Goal: Task Accomplishment & Management: Use online tool/utility

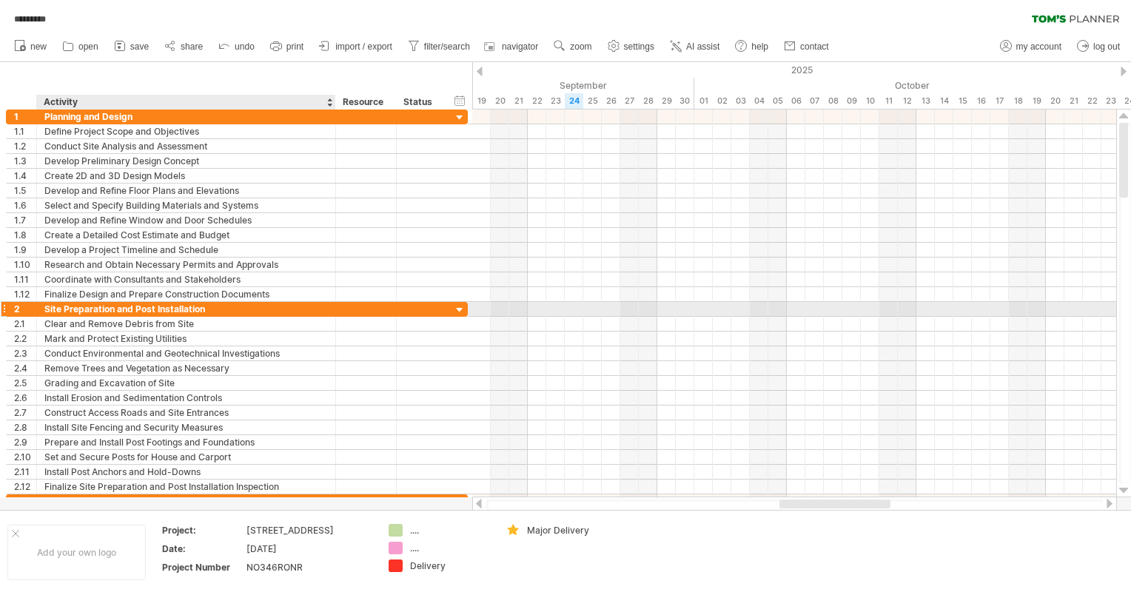
click at [259, 180] on div "Site Preparation and Post Installation" at bounding box center [186, 309] width 284 height 14
click at [440, 180] on div at bounding box center [460, 311] width 14 height 14
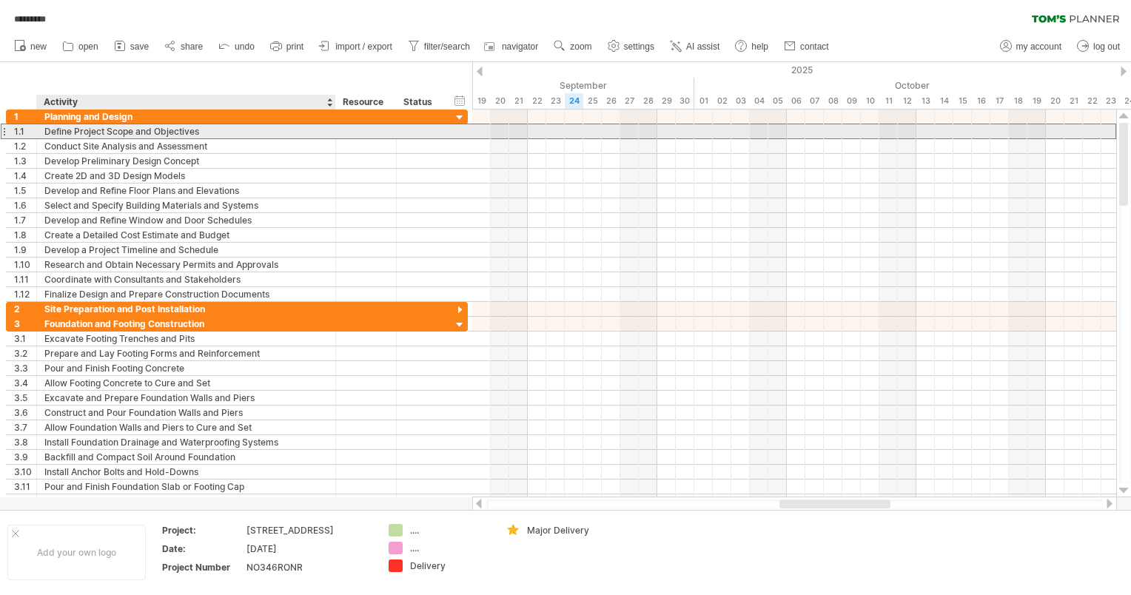
click at [121, 133] on div "Define Project Scope and Objectives" at bounding box center [186, 131] width 284 height 14
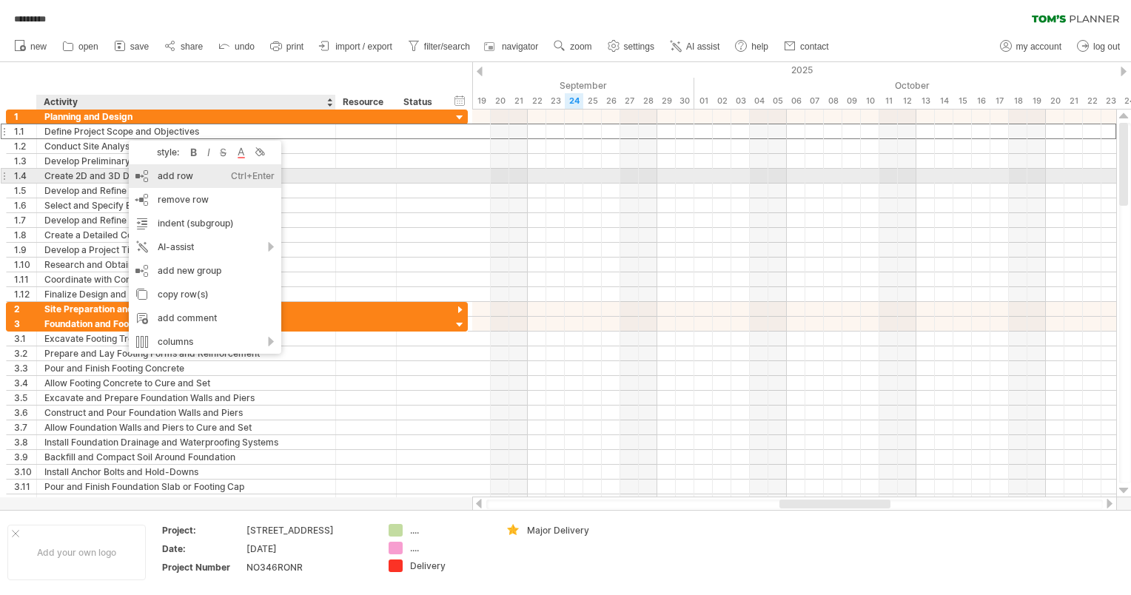
click at [154, 174] on div "add row Ctrl+Enter Cmd+Enter" at bounding box center [205, 176] width 153 height 24
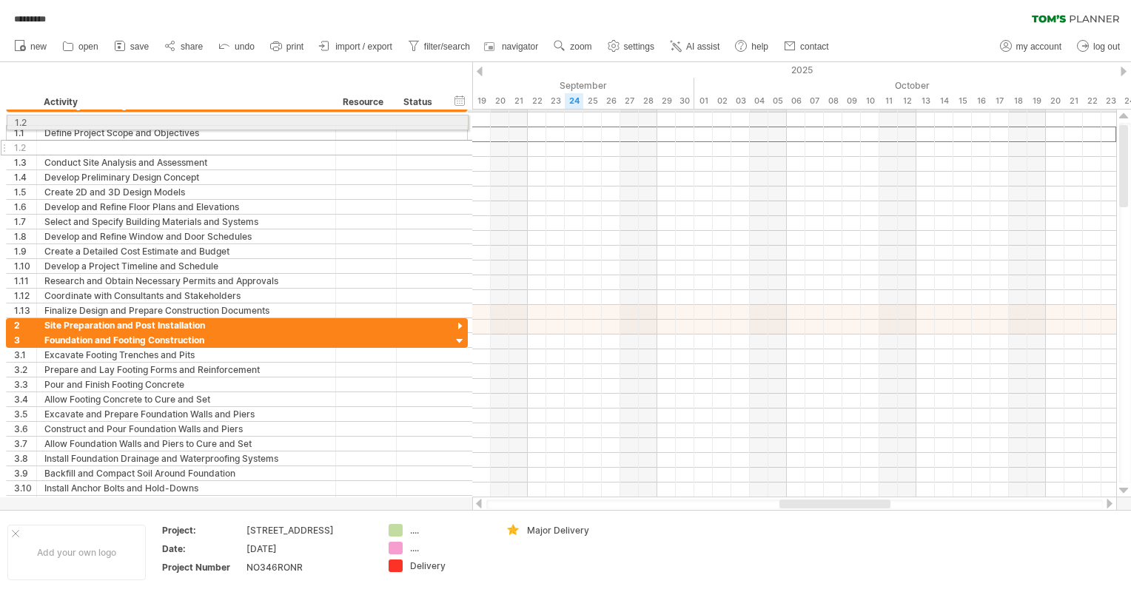
drag, startPoint x: 12, startPoint y: 135, endPoint x: 8, endPoint y: 120, distance: 15.3
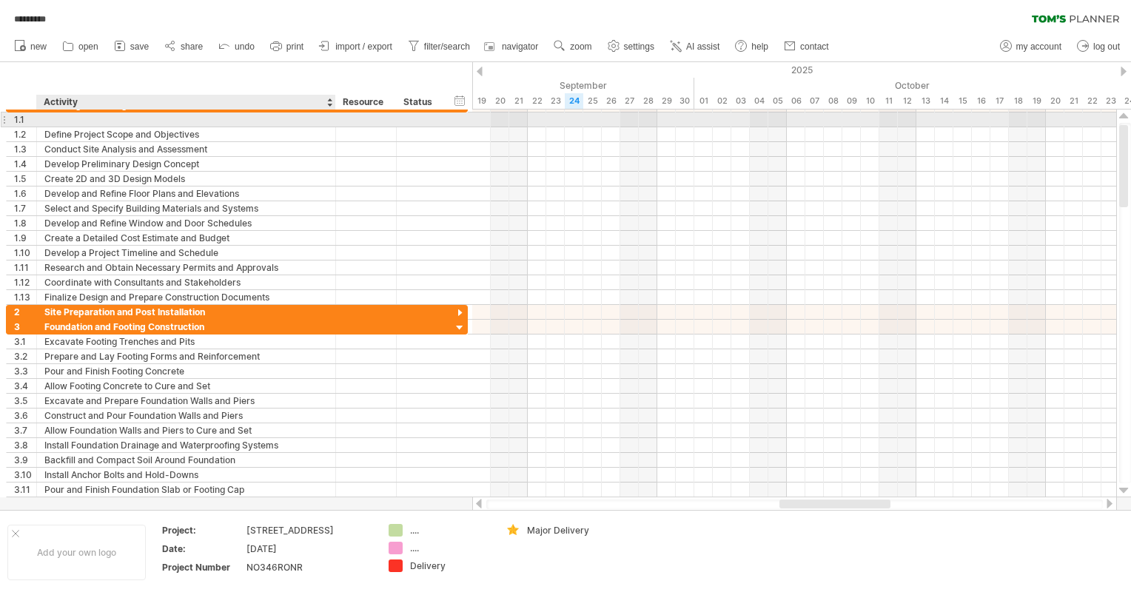
click at [97, 121] on div at bounding box center [186, 120] width 284 height 14
click at [359, 124] on div at bounding box center [366, 120] width 45 height 14
click at [403, 122] on div at bounding box center [421, 120] width 48 height 14
click at [440, 118] on div "**********" at bounding box center [237, 120] width 462 height 16
click at [440, 118] on div at bounding box center [442, 120] width 7 height 15
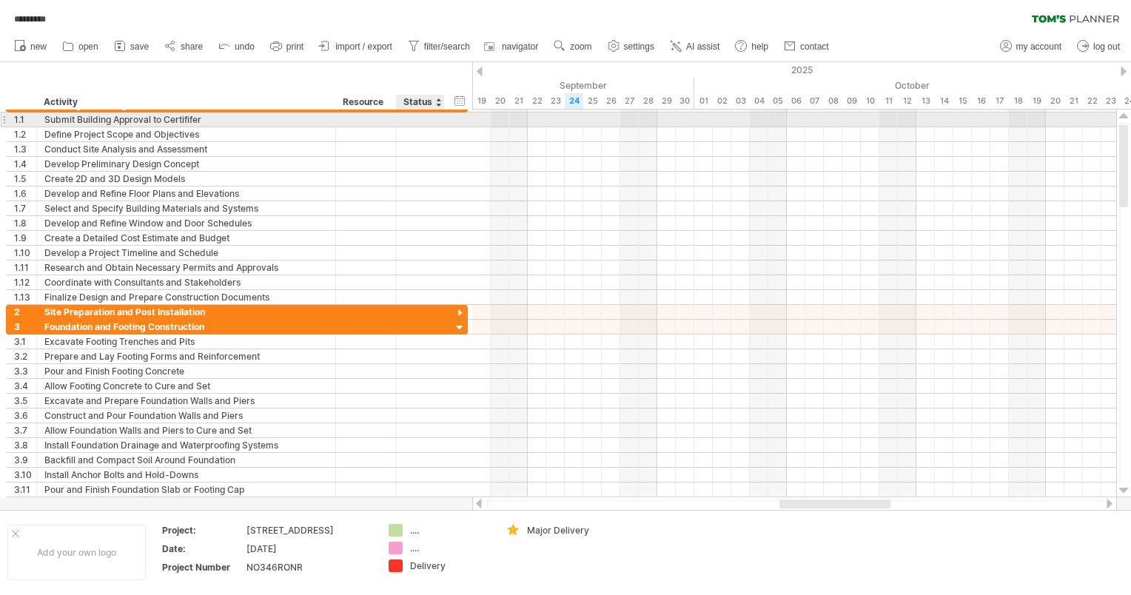
click at [432, 123] on div at bounding box center [420, 120] width 33 height 14
click at [422, 123] on div at bounding box center [420, 120] width 33 height 14
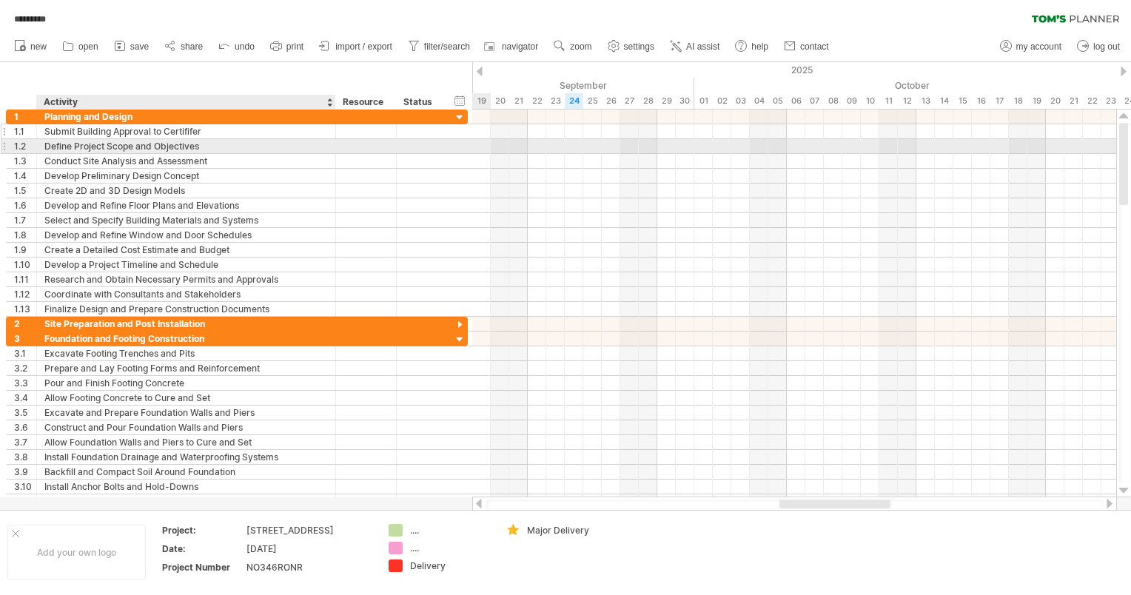
click at [188, 135] on div "Submit Building Approval to Certififer" at bounding box center [186, 131] width 284 height 14
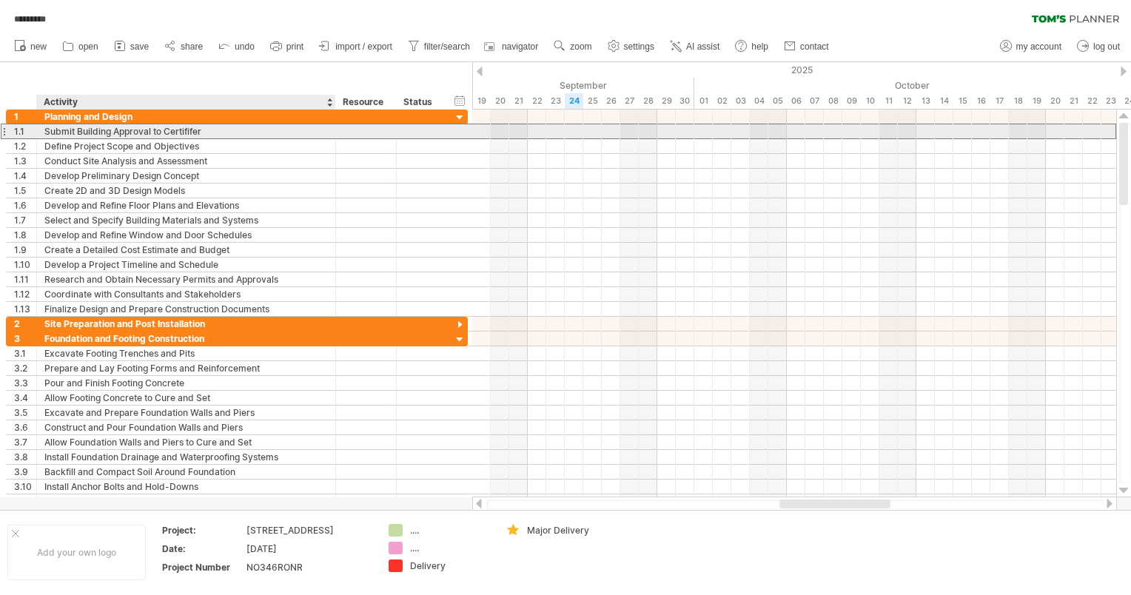
click at [243, 131] on div "Submit Building Approval to Certififer" at bounding box center [186, 131] width 284 height 14
drag, startPoint x: 261, startPoint y: 133, endPoint x: 166, endPoint y: 130, distance: 95.6
click at [166, 130] on input "**********" at bounding box center [186, 131] width 284 height 14
type input "**********"
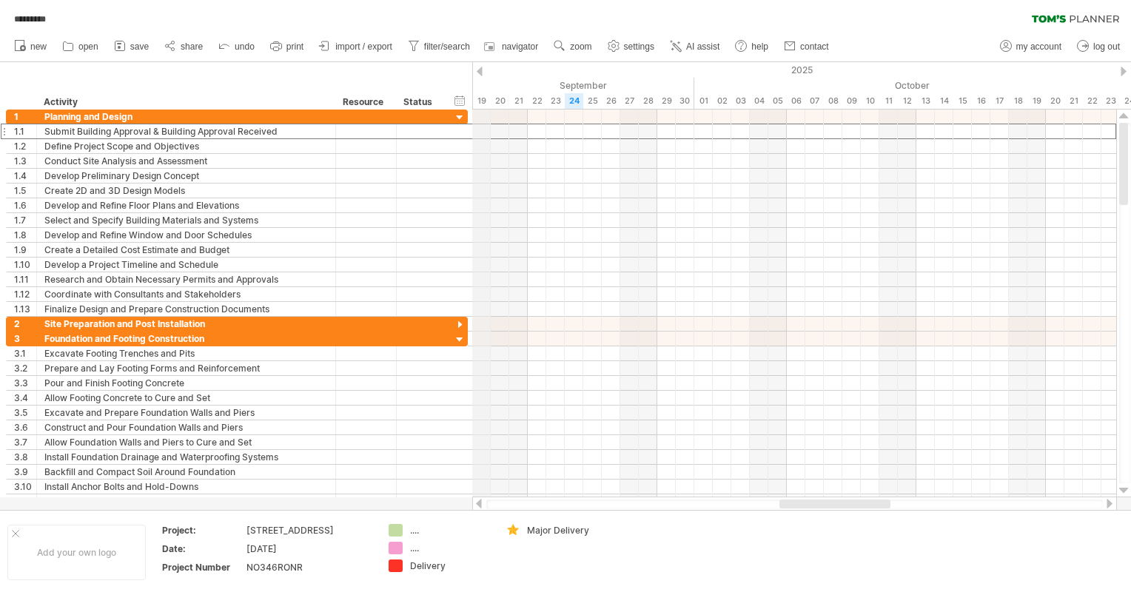
click at [440, 66] on div "2025" at bounding box center [722, 70] width 3351 height 16
click at [440, 68] on div at bounding box center [480, 72] width 6 height 10
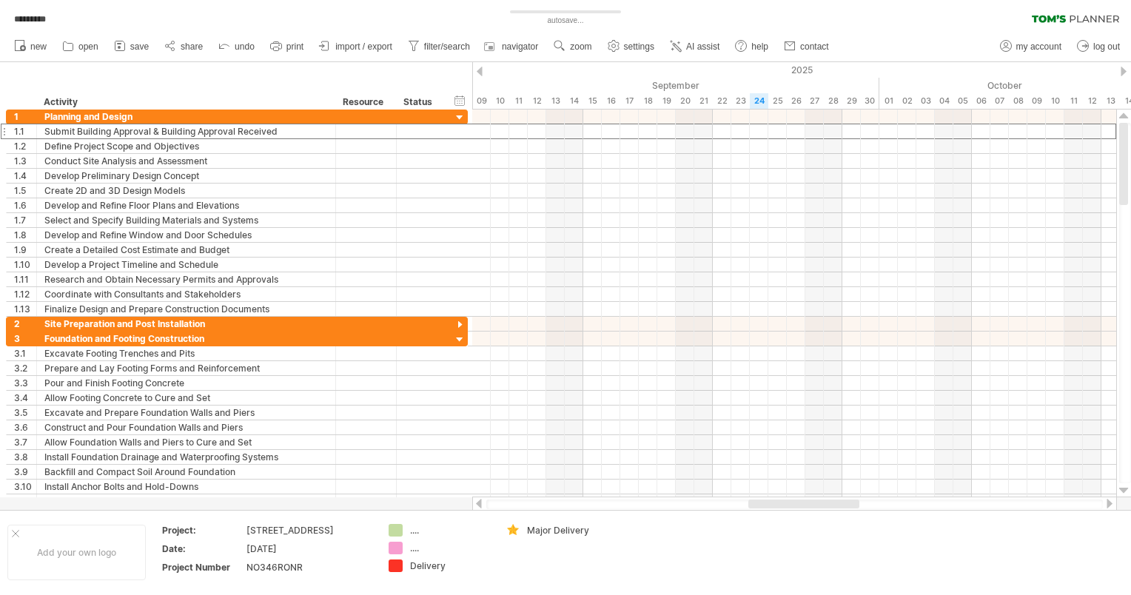
click at [440, 68] on div at bounding box center [480, 72] width 6 height 10
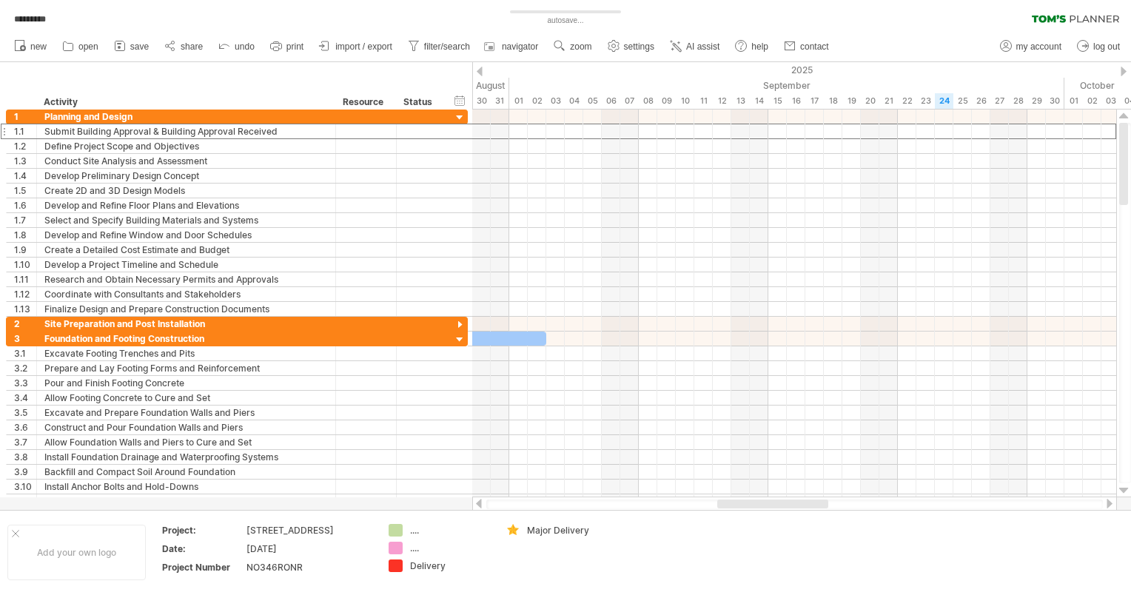
click at [440, 68] on div at bounding box center [480, 72] width 6 height 10
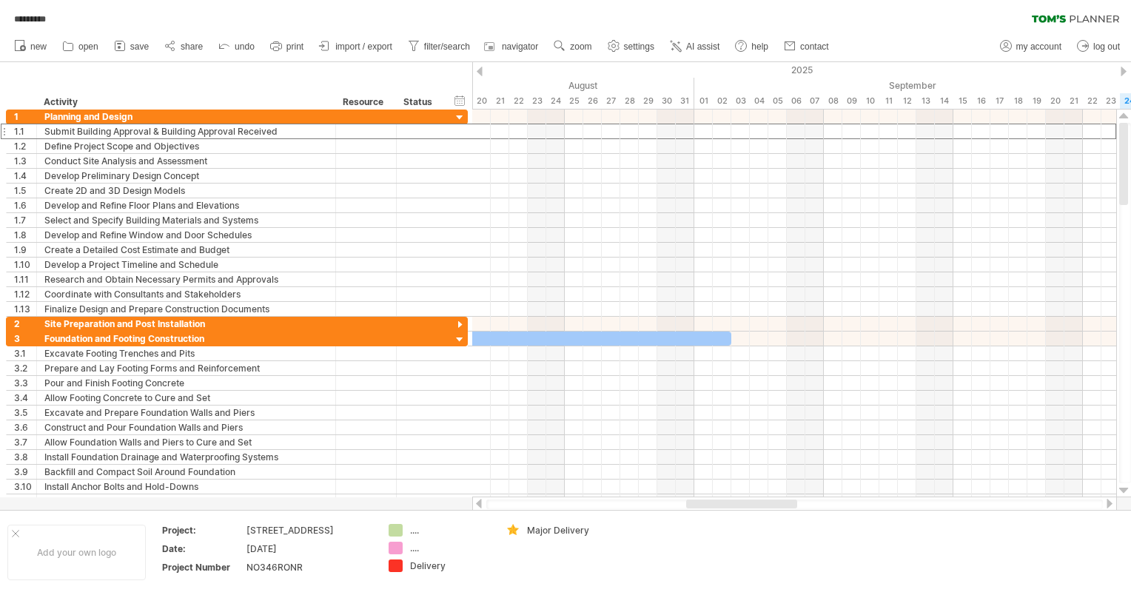
click at [440, 68] on div at bounding box center [480, 72] width 6 height 10
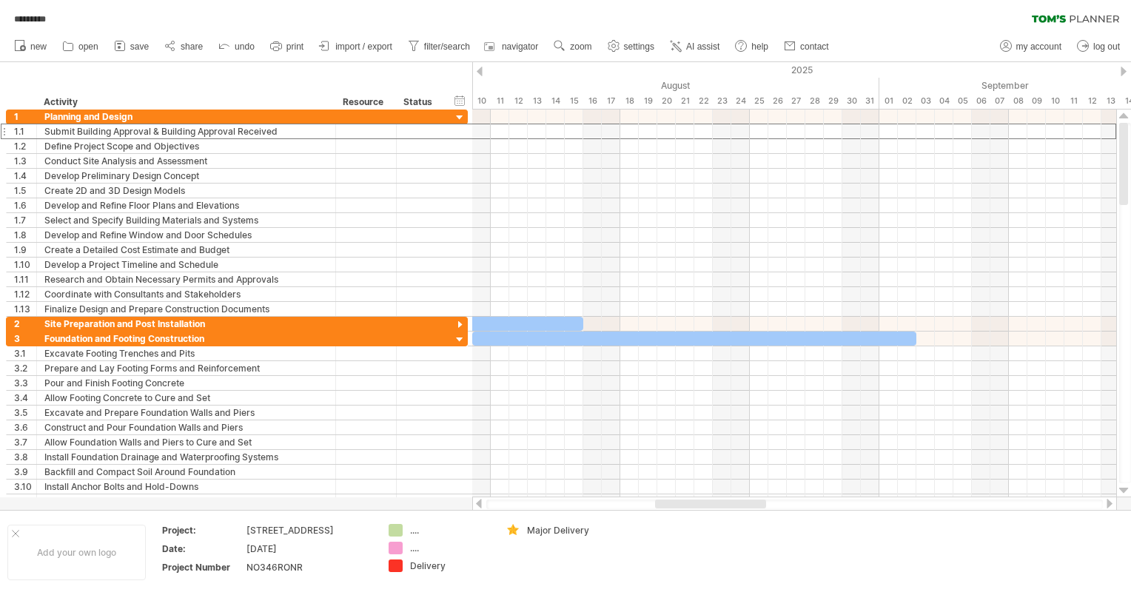
click at [440, 68] on div at bounding box center [480, 72] width 6 height 10
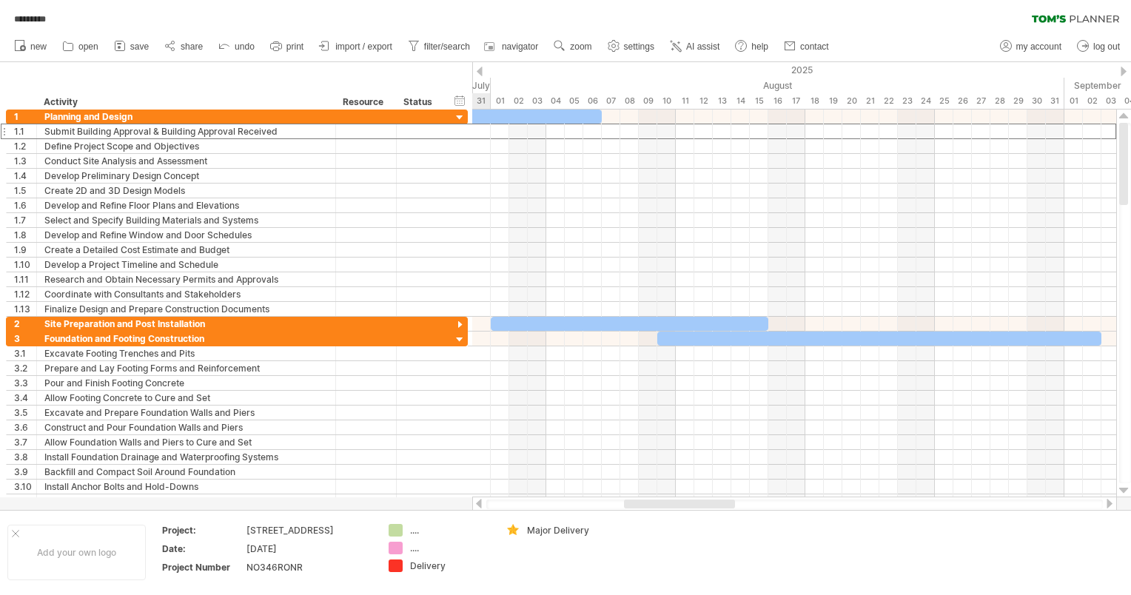
click at [440, 68] on div at bounding box center [480, 72] width 6 height 10
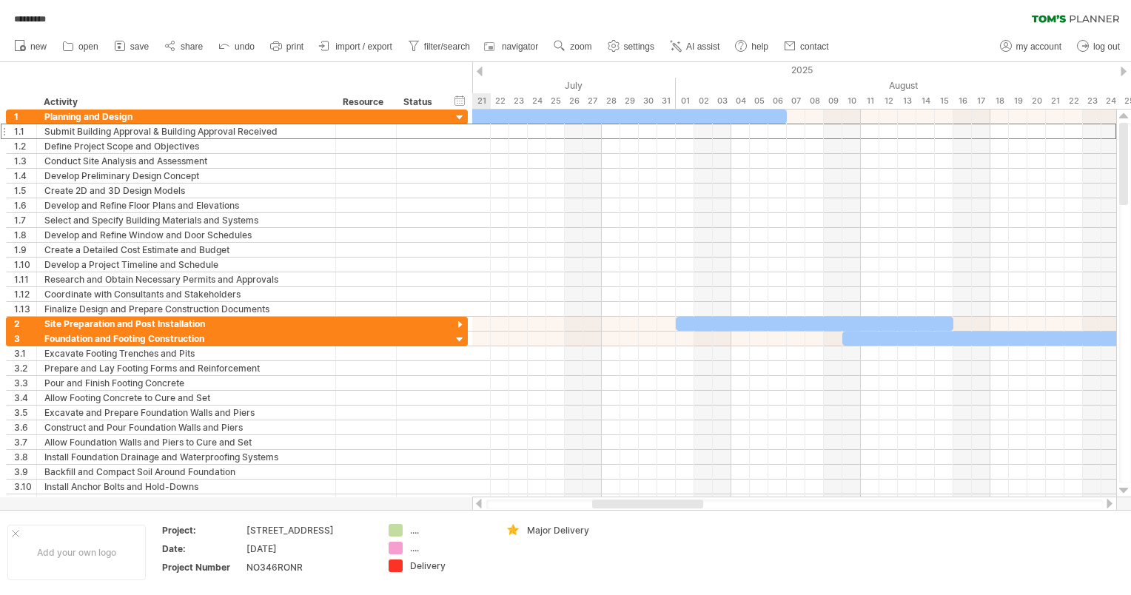
click at [440, 68] on div at bounding box center [480, 72] width 6 height 10
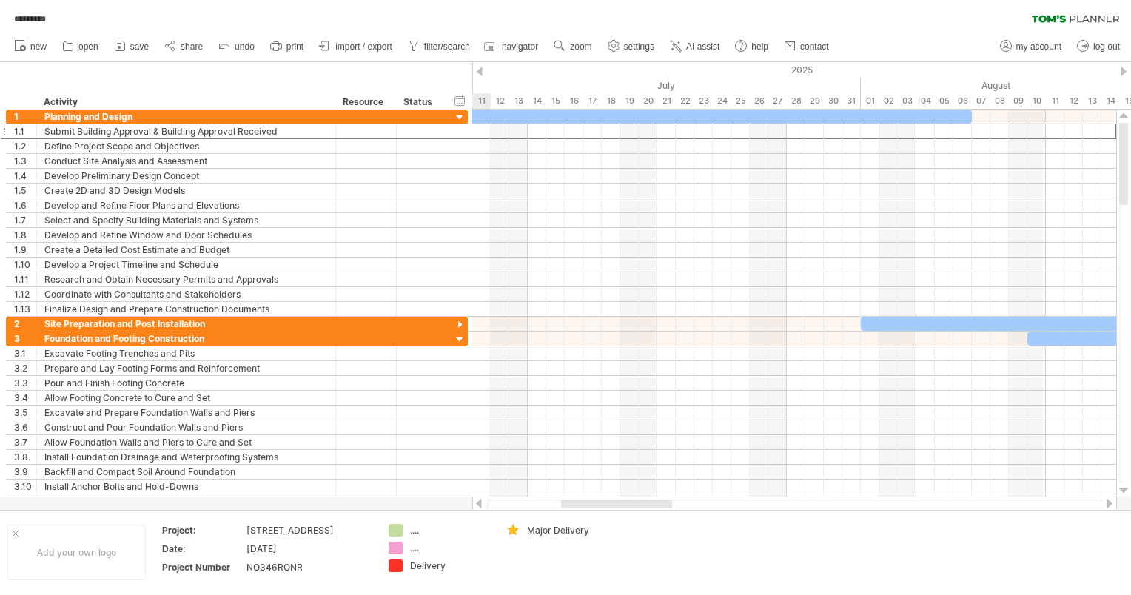
click at [440, 68] on div at bounding box center [480, 72] width 6 height 10
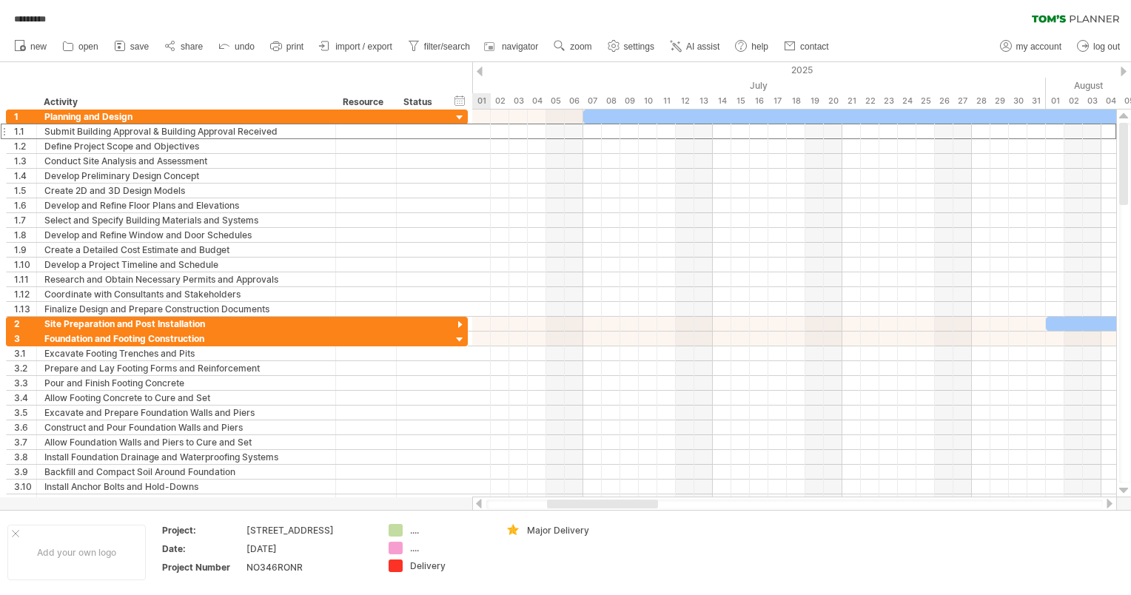
click at [440, 68] on div at bounding box center [480, 72] width 6 height 10
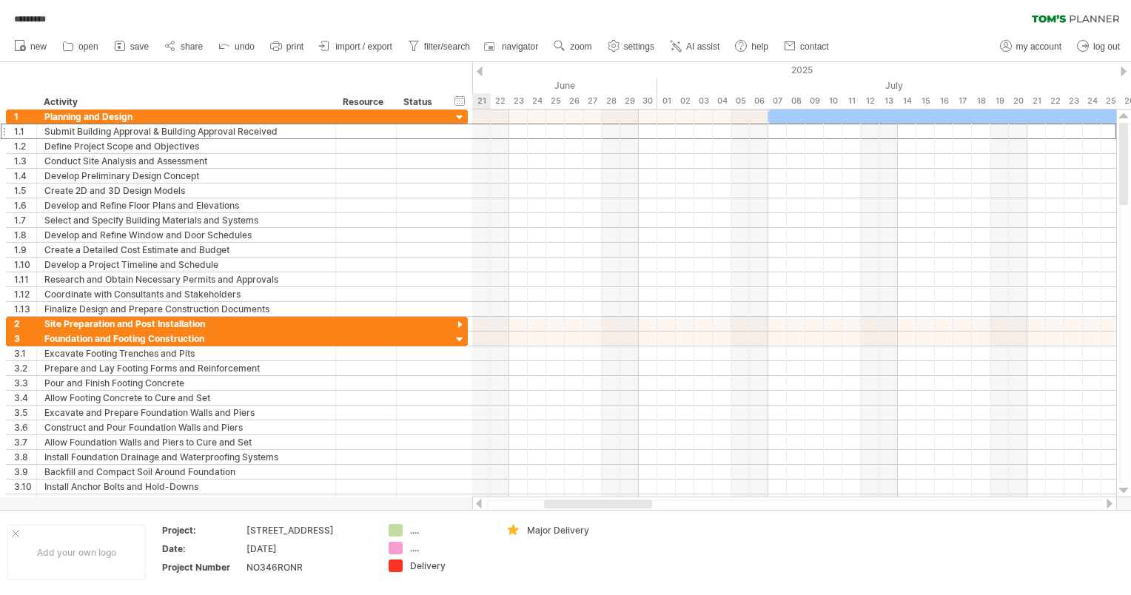
click at [440, 68] on div at bounding box center [480, 72] width 6 height 10
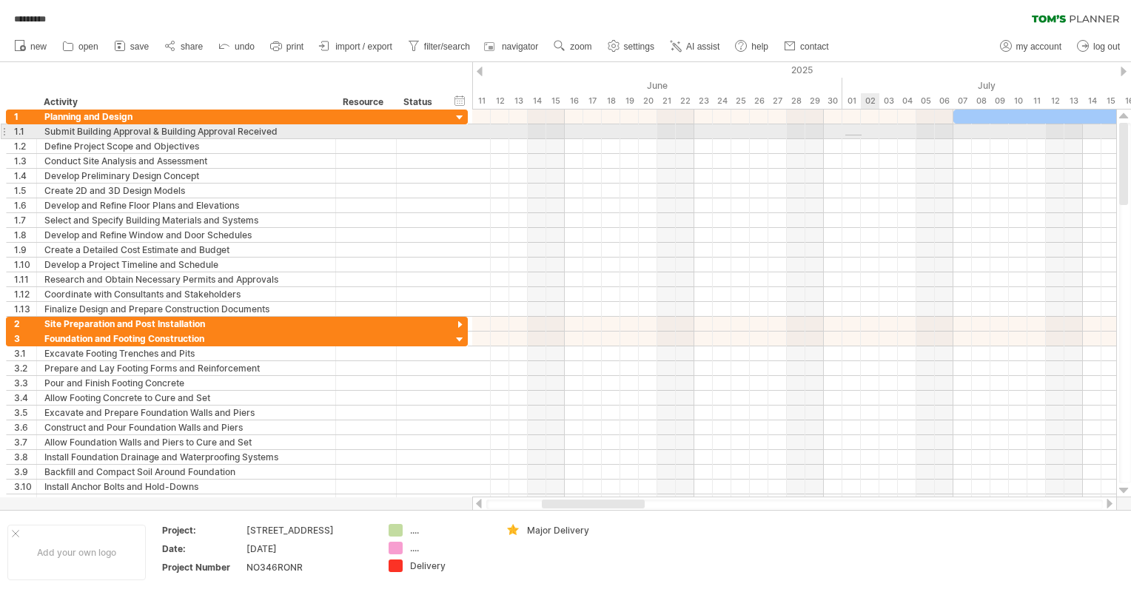
drag, startPoint x: 846, startPoint y: 135, endPoint x: 864, endPoint y: 136, distance: 18.5
click at [440, 136] on div at bounding box center [794, 131] width 644 height 15
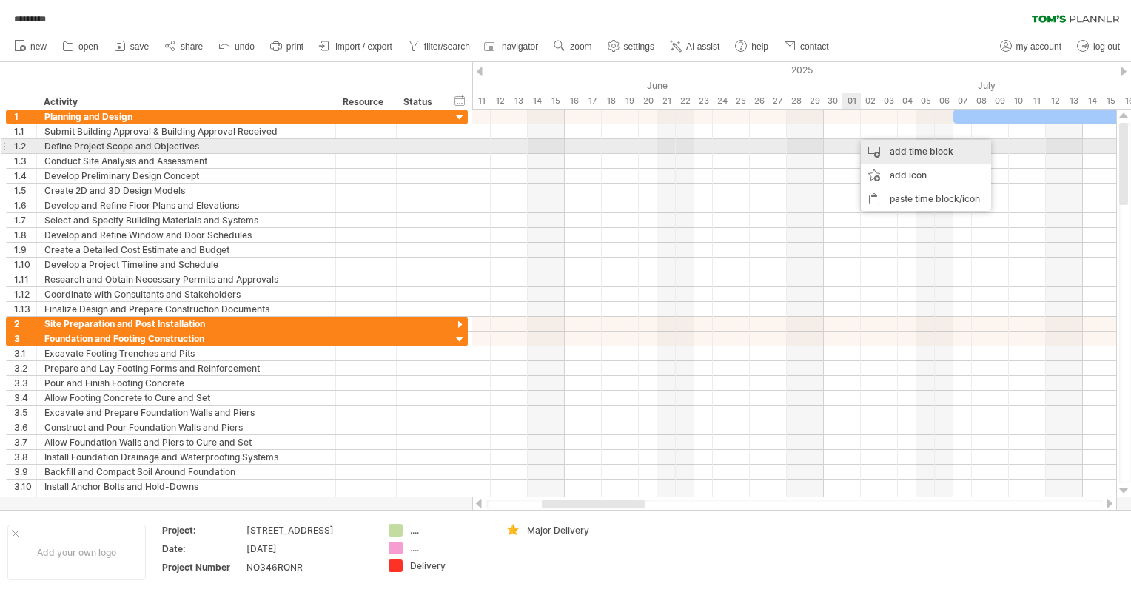
click at [440, 154] on div "add time block" at bounding box center [926, 152] width 130 height 24
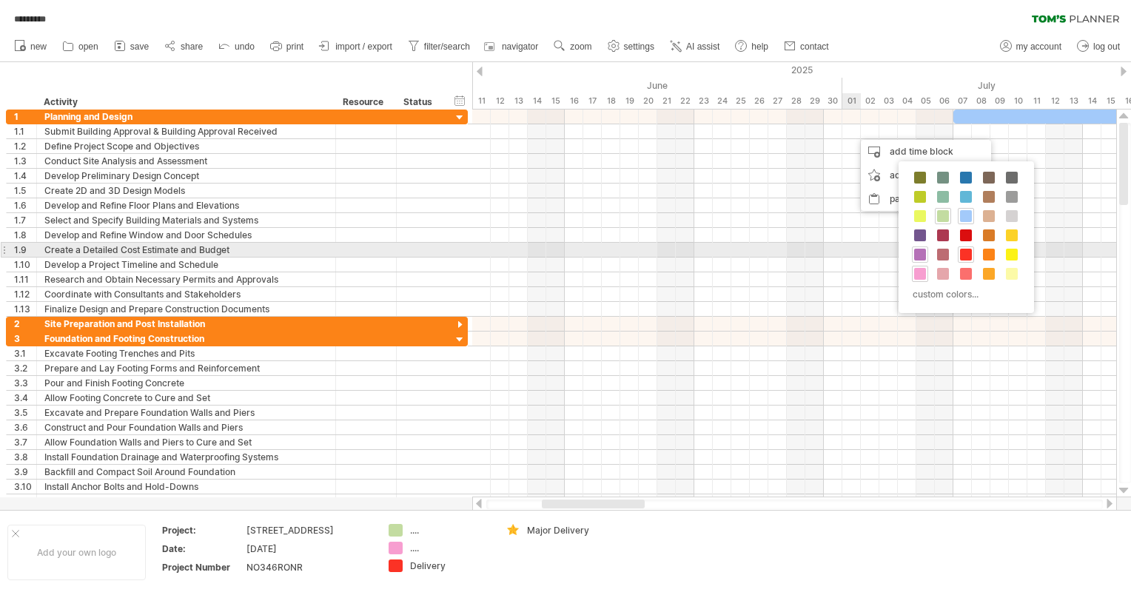
click at [440, 180] on span at bounding box center [921, 255] width 12 height 12
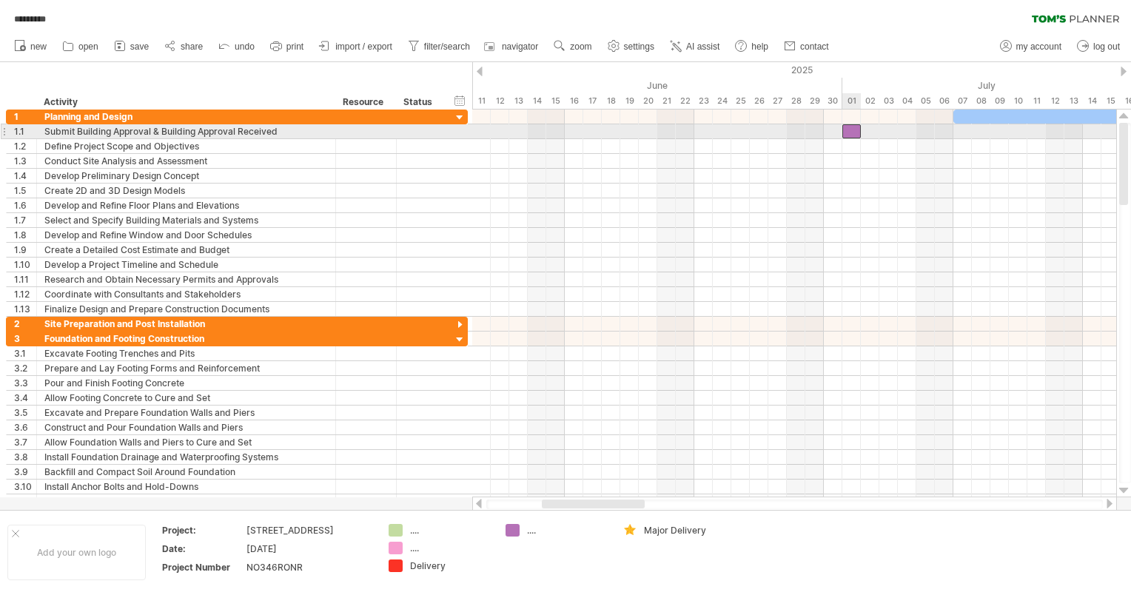
drag, startPoint x: 857, startPoint y: 132, endPoint x: 847, endPoint y: 132, distance: 9.6
click at [440, 132] on div at bounding box center [852, 131] width 19 height 14
drag, startPoint x: 861, startPoint y: 133, endPoint x: 899, endPoint y: 130, distance: 37.9
click at [440, 130] on span at bounding box center [898, 131] width 6 height 14
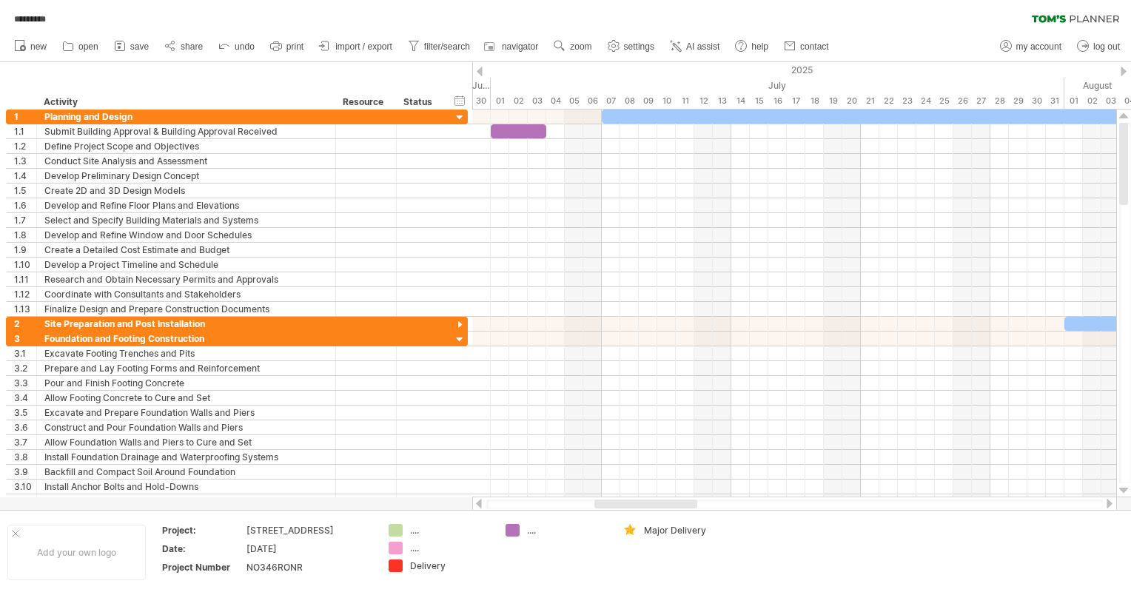
drag, startPoint x: 572, startPoint y: 500, endPoint x: 625, endPoint y: 501, distance: 52.6
click at [440, 180] on div at bounding box center [646, 504] width 103 height 9
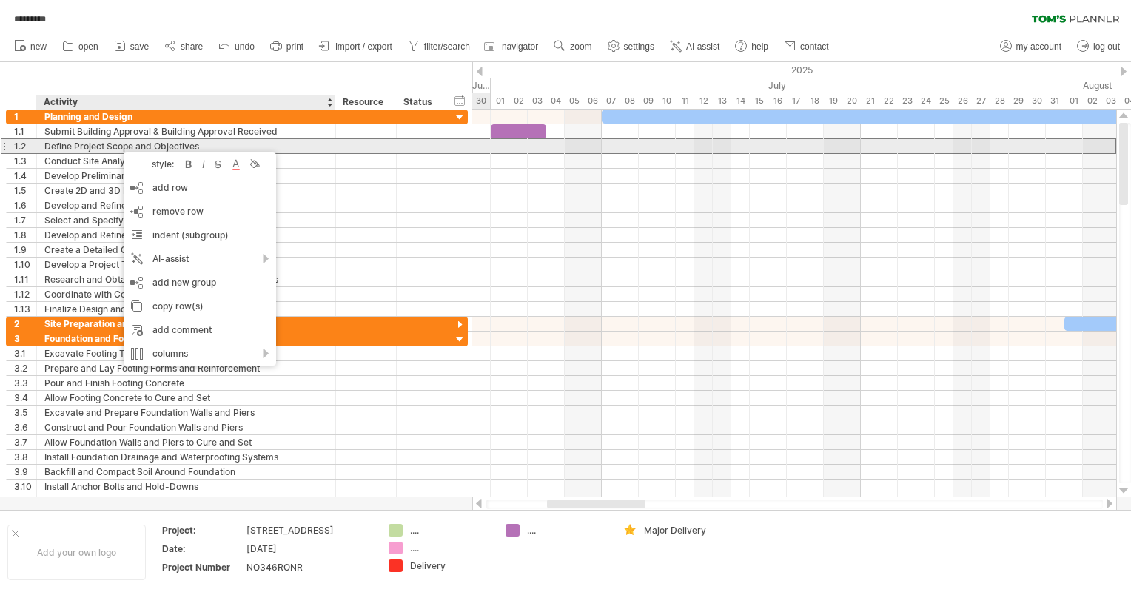
click at [181, 142] on div "Define Project Scope and Objectives" at bounding box center [186, 146] width 284 height 14
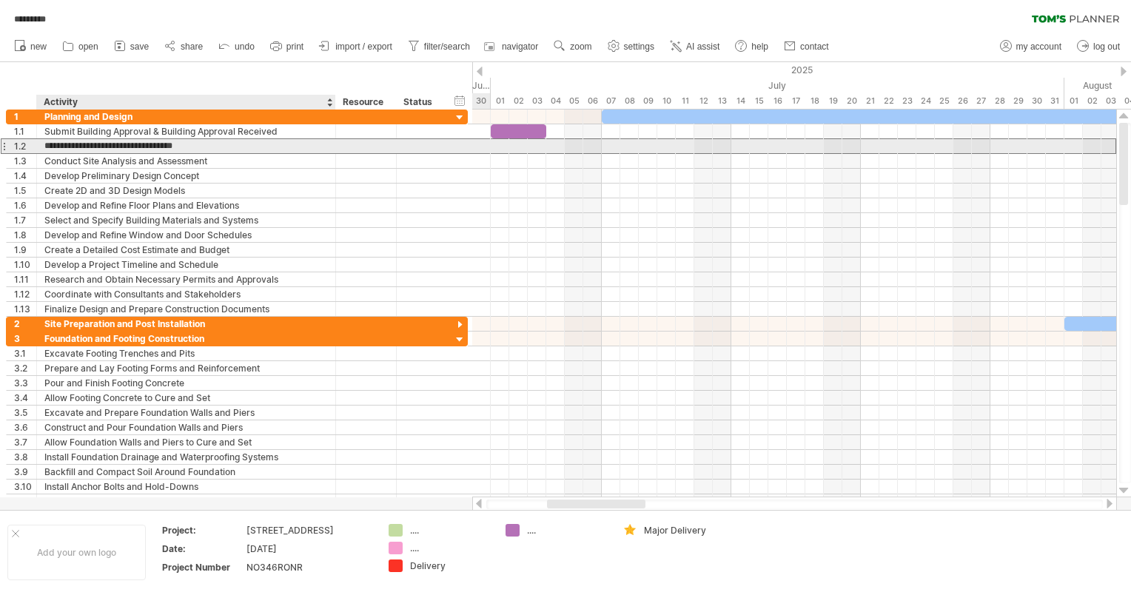
drag, startPoint x: 207, startPoint y: 144, endPoint x: 46, endPoint y: 140, distance: 160.7
click at [46, 140] on input "**********" at bounding box center [186, 146] width 284 height 14
type input "**********"
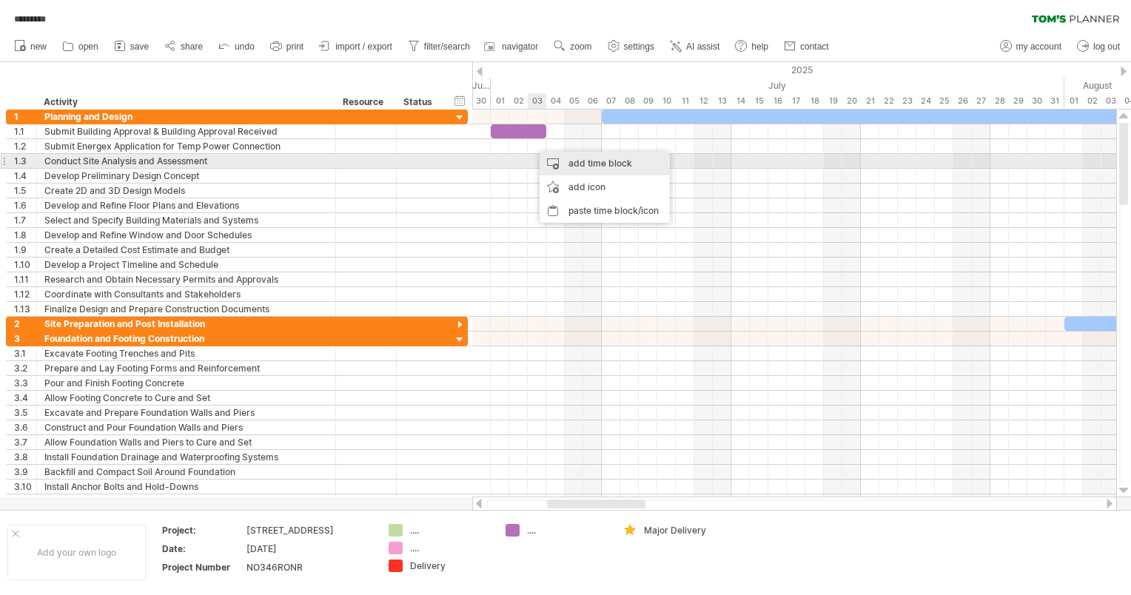
click at [440, 163] on div "add time block" at bounding box center [605, 164] width 130 height 24
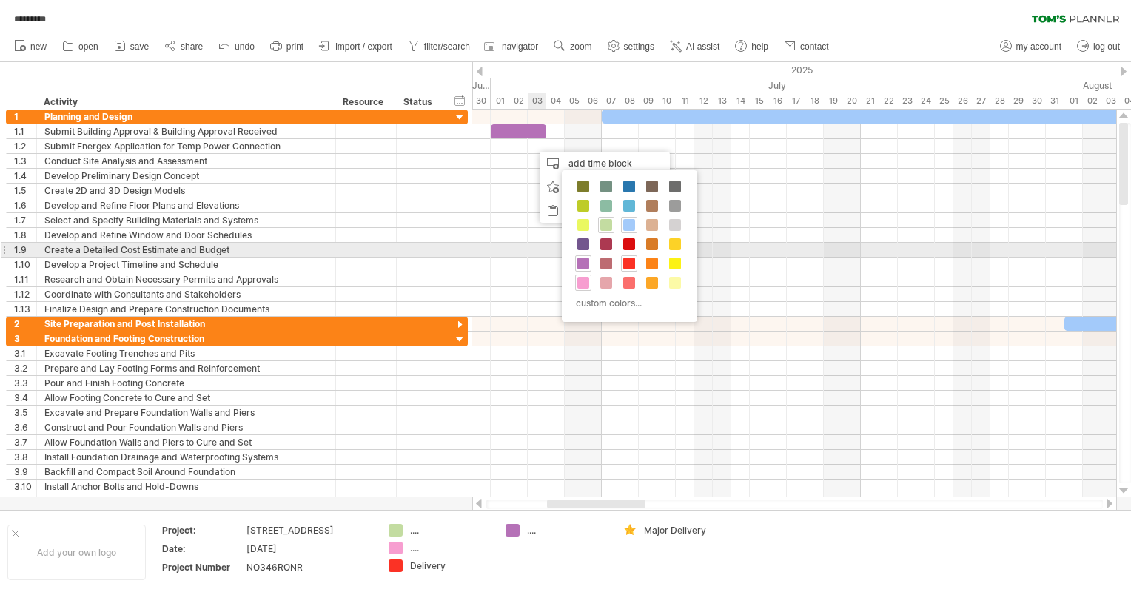
click at [440, 180] on span at bounding box center [584, 264] width 12 height 12
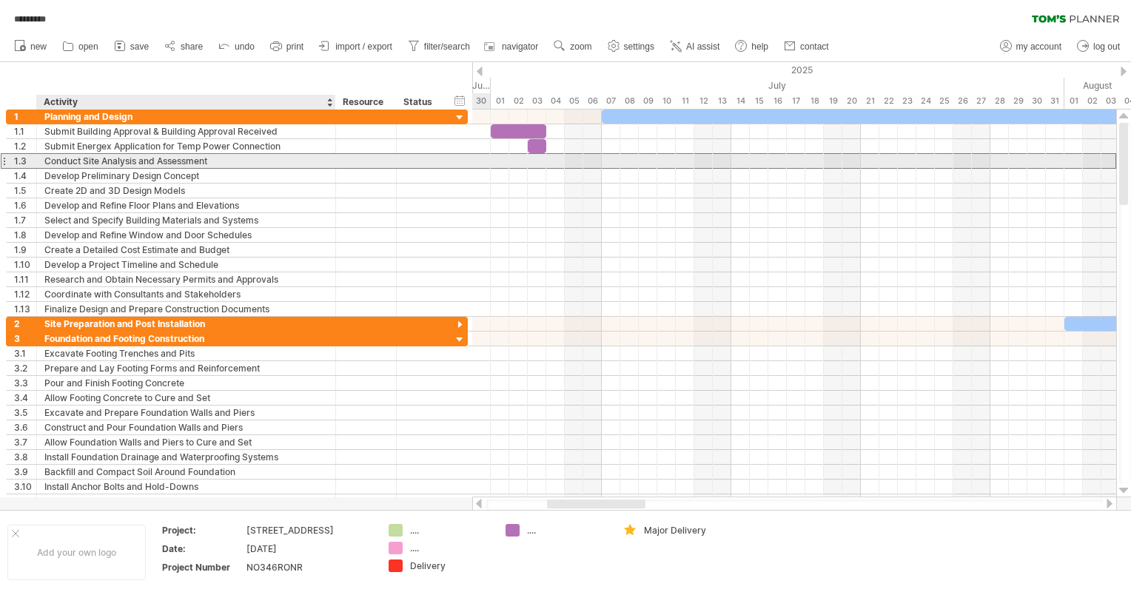
click at [210, 164] on div "Conduct Site Analysis and Assessment" at bounding box center [186, 161] width 284 height 14
click at [236, 158] on input "**********" at bounding box center [186, 161] width 284 height 14
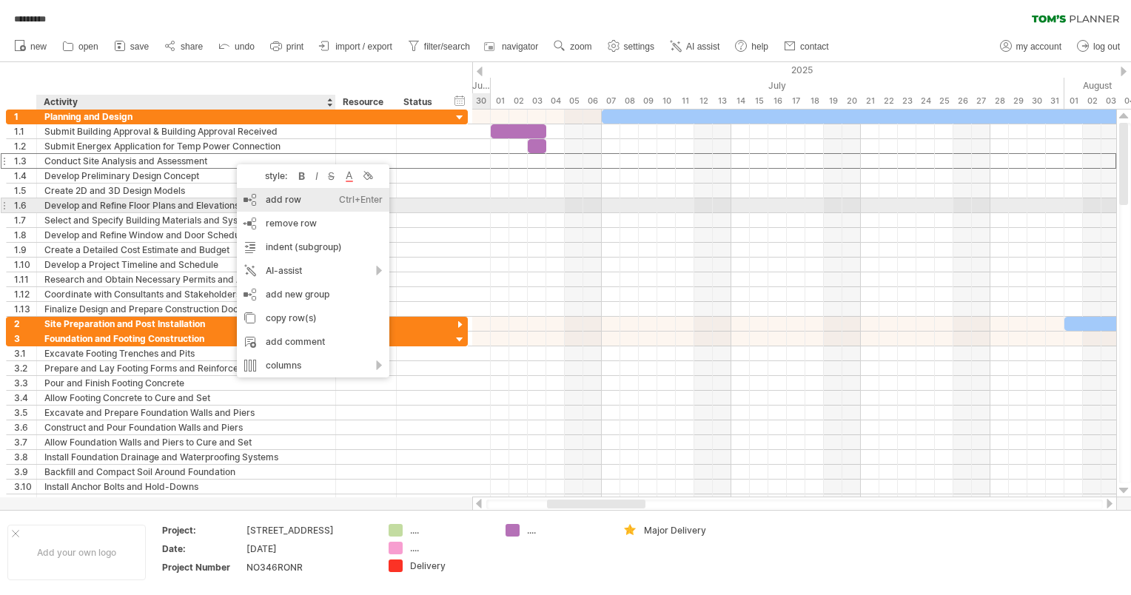
click at [274, 180] on div "add row Ctrl+Enter Cmd+Enter" at bounding box center [313, 200] width 153 height 24
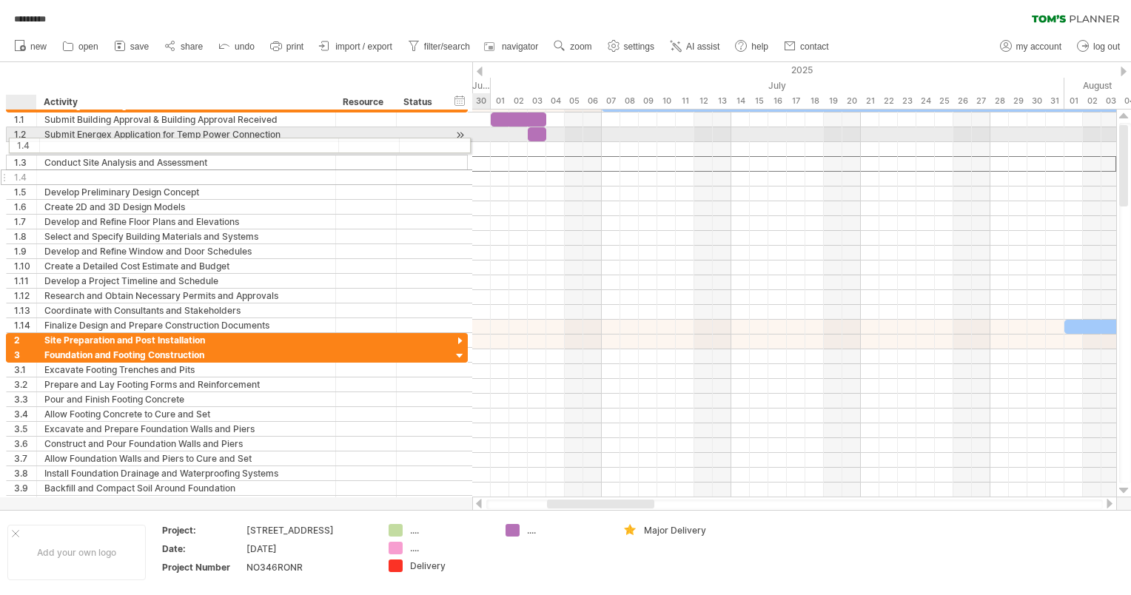
drag, startPoint x: 27, startPoint y: 167, endPoint x: 24, endPoint y: 143, distance: 23.9
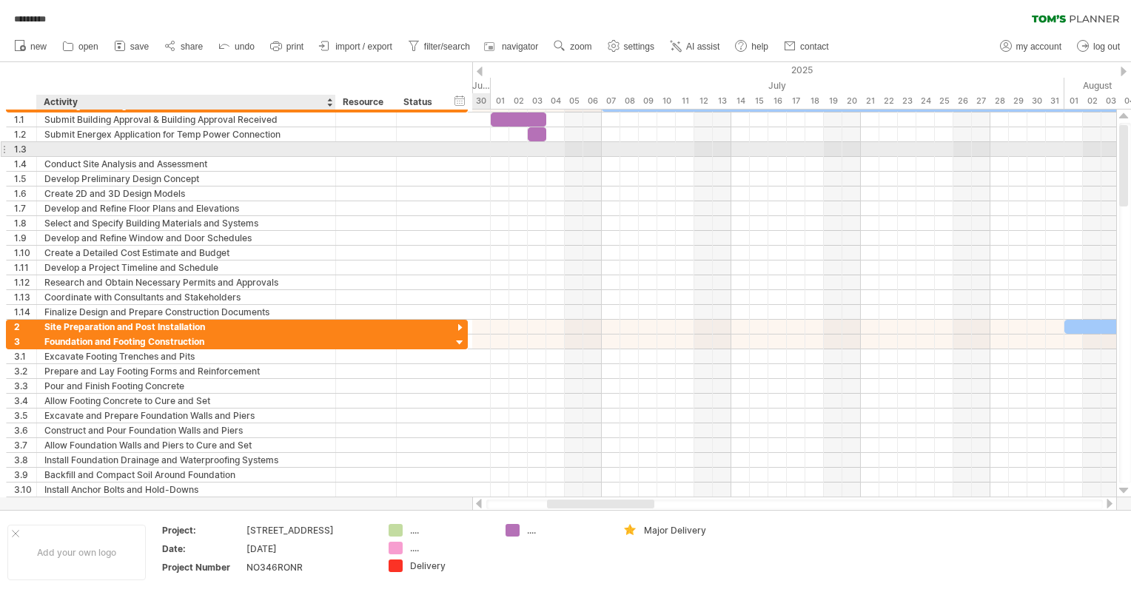
click at [81, 147] on div at bounding box center [186, 149] width 284 height 14
type input "**********"
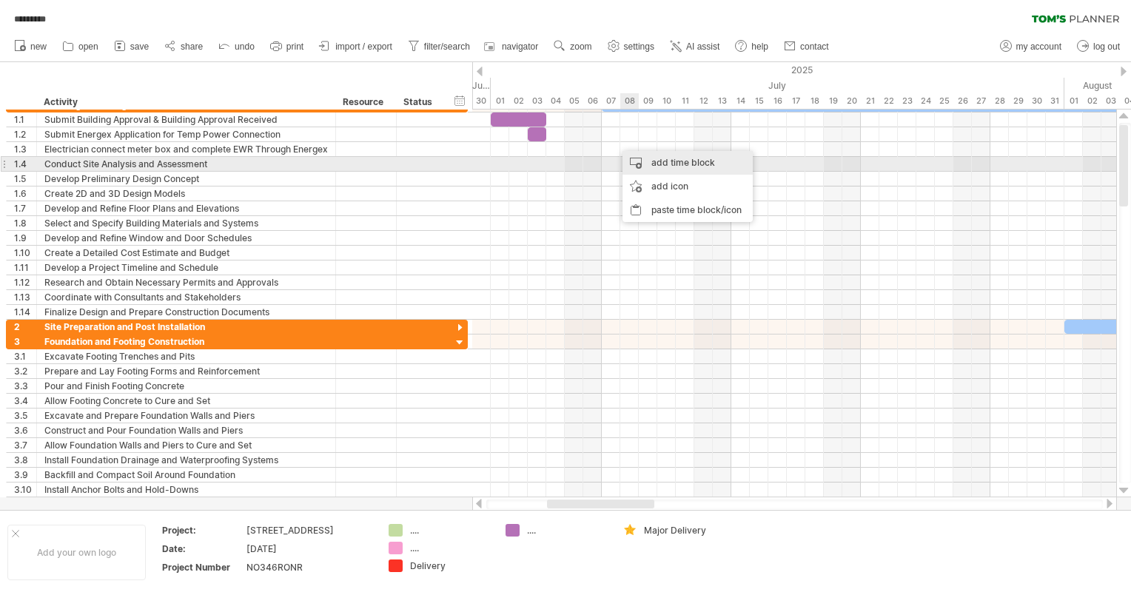
click at [440, 157] on div "add time block" at bounding box center [688, 163] width 130 height 24
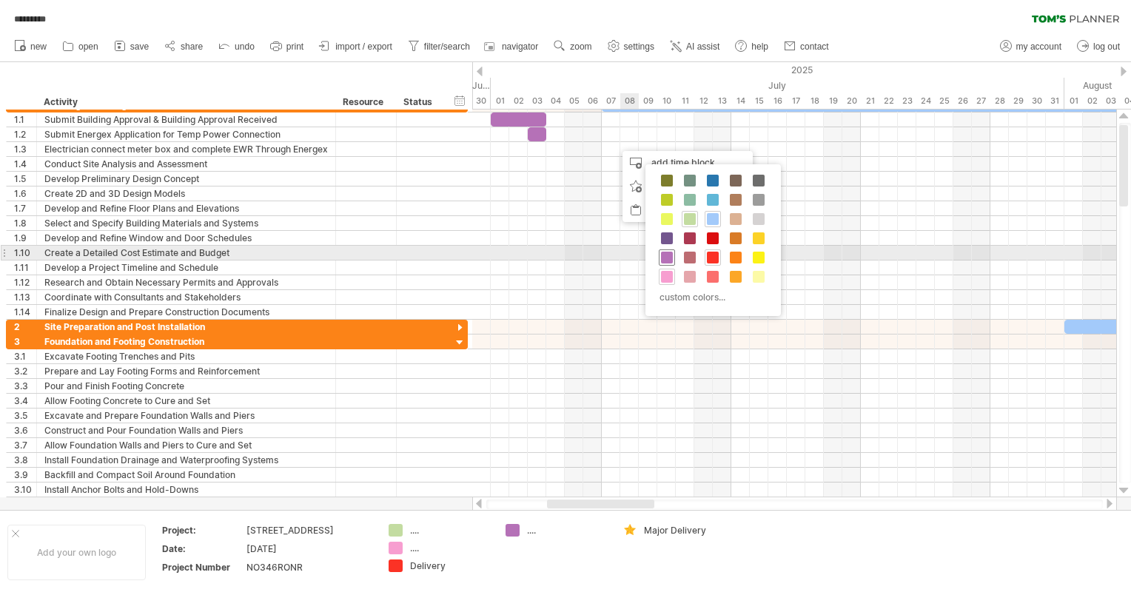
click at [440, 180] on span at bounding box center [667, 258] width 12 height 12
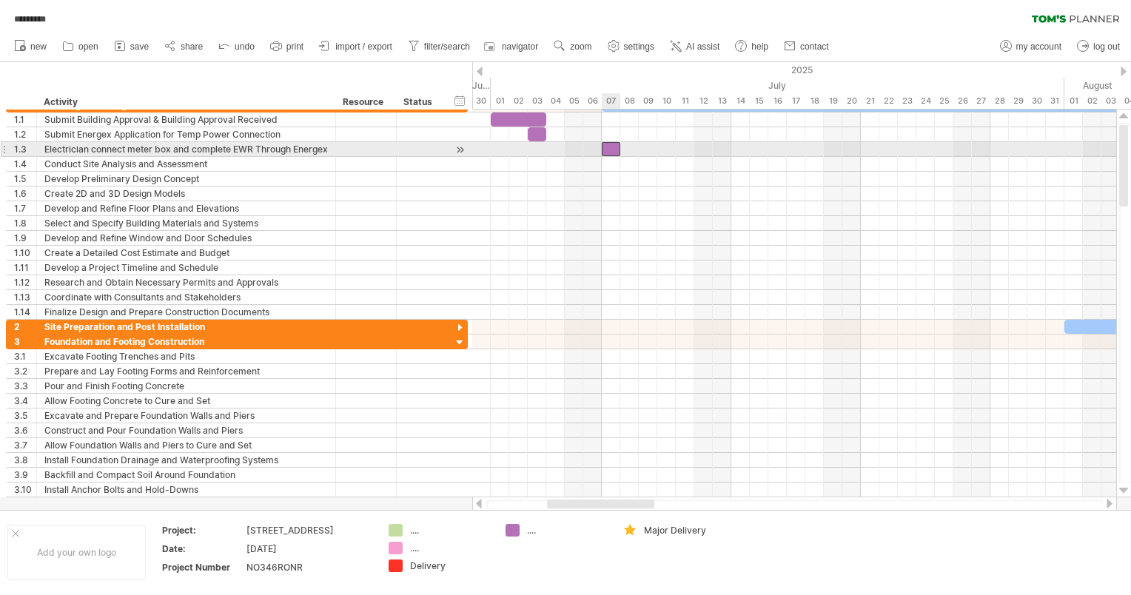
drag, startPoint x: 623, startPoint y: 150, endPoint x: 615, endPoint y: 149, distance: 8.2
click at [440, 149] on div at bounding box center [611, 149] width 19 height 14
drag, startPoint x: 622, startPoint y: 149, endPoint x: 640, endPoint y: 150, distance: 17.8
click at [440, 150] on span at bounding box center [639, 149] width 6 height 14
click at [251, 154] on div "Electrician connect meter box and complete EWR Through Energex" at bounding box center [186, 149] width 284 height 14
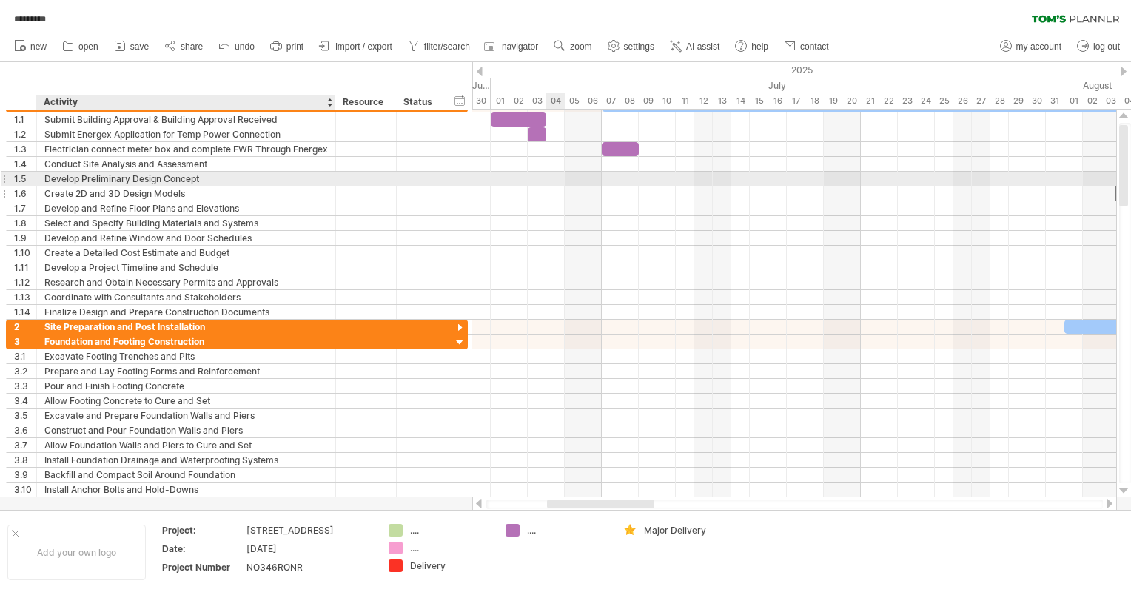
click at [144, 180] on div "Create 2D and 3D Design Models" at bounding box center [186, 194] width 284 height 14
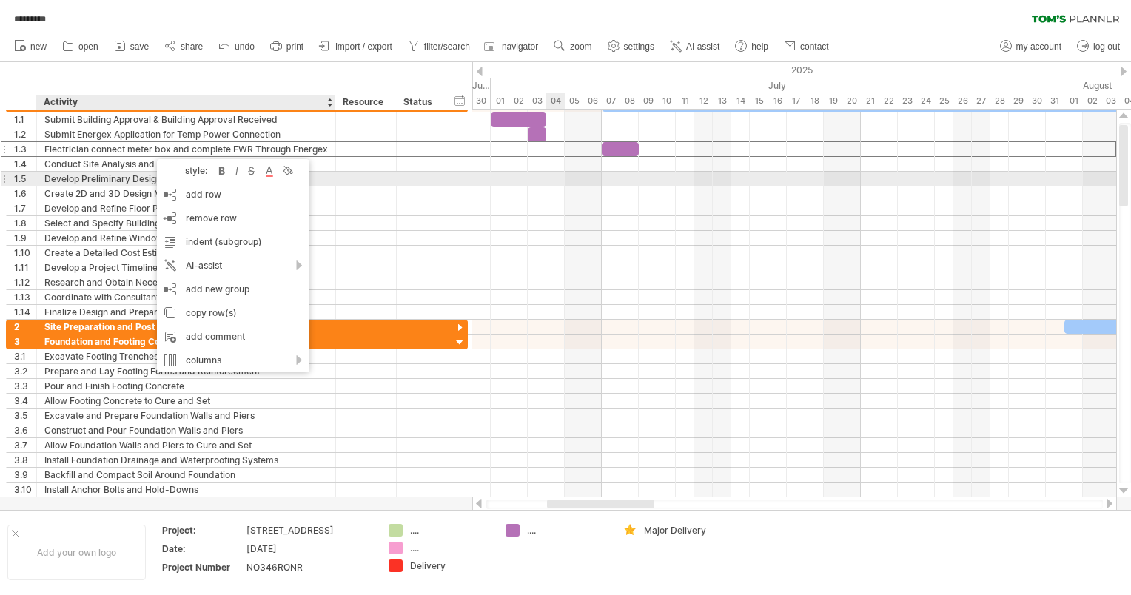
click at [177, 180] on div "style: bold italic strikethrough text color background color" at bounding box center [233, 171] width 153 height 24
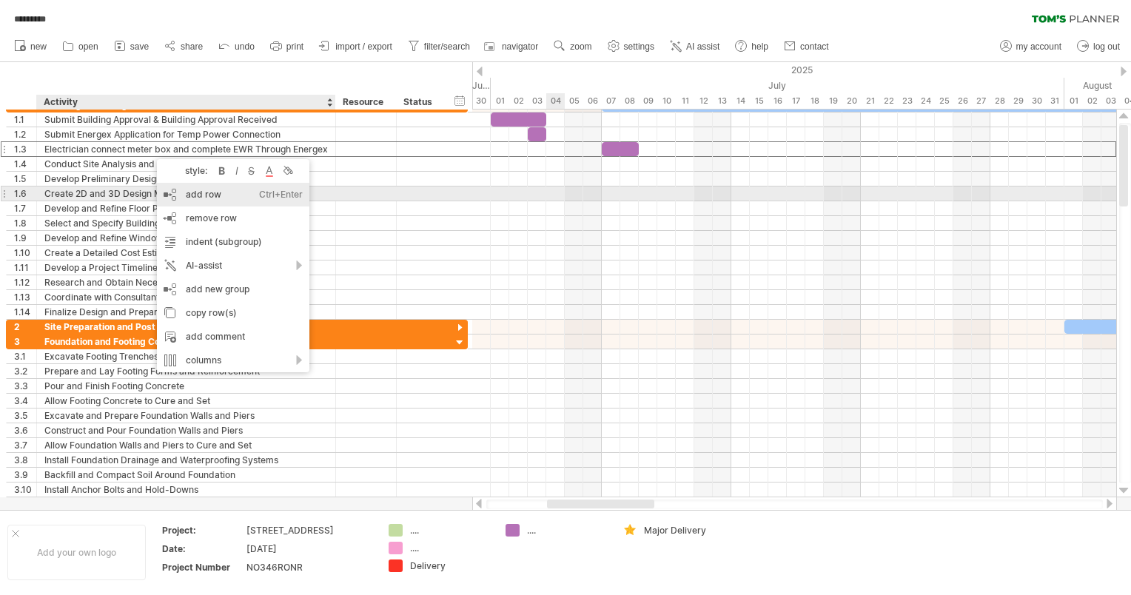
click at [182, 180] on div "add row Ctrl+Enter Cmd+Enter" at bounding box center [233, 195] width 153 height 24
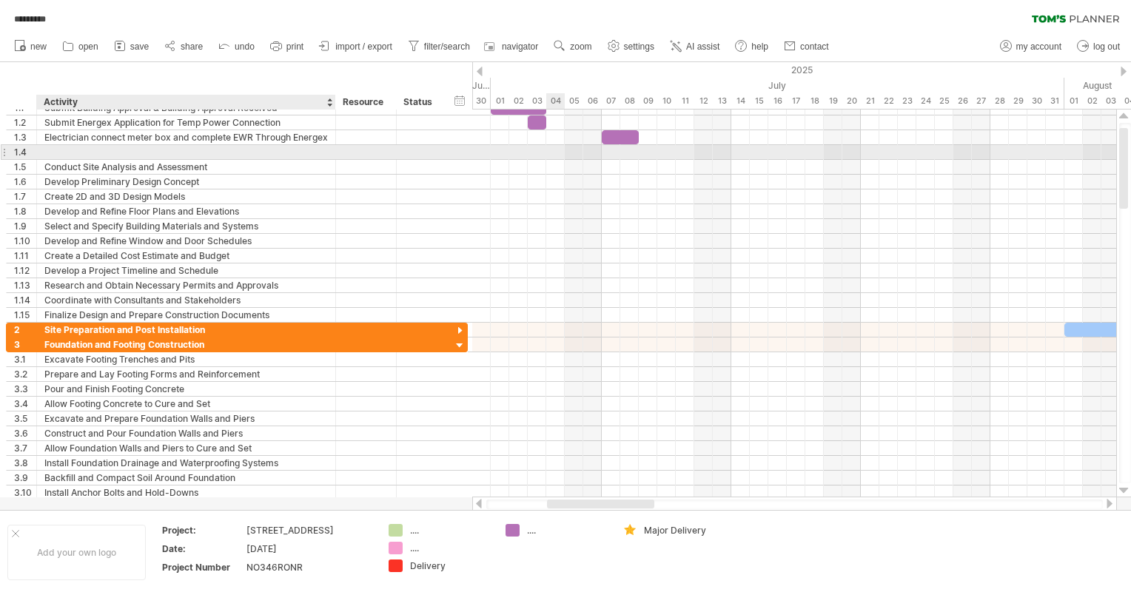
click at [75, 147] on div at bounding box center [186, 152] width 284 height 14
type input "**********"
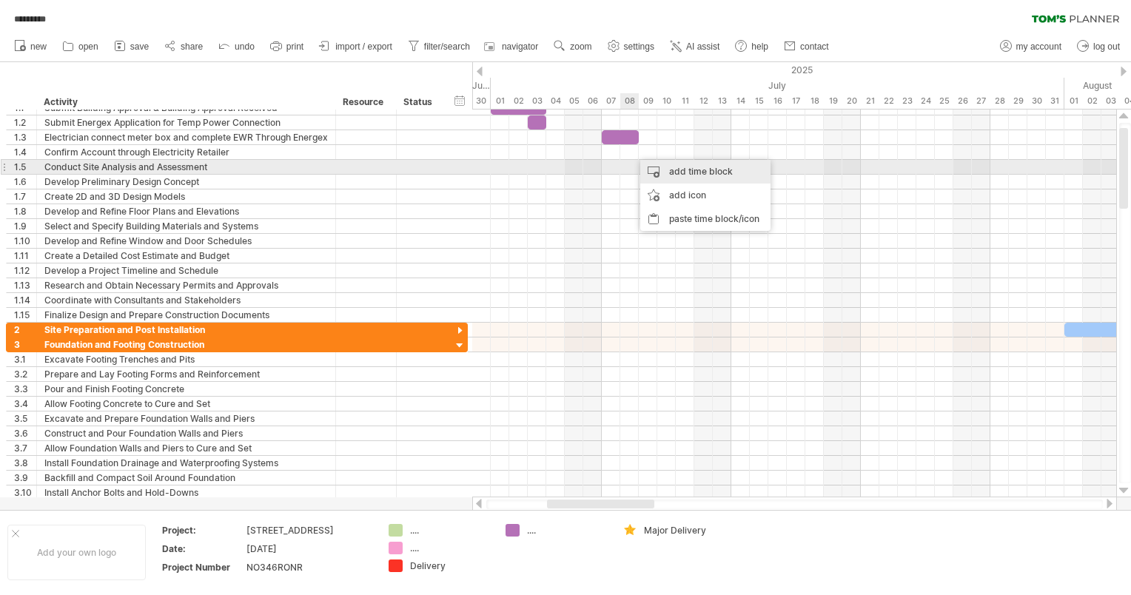
click at [440, 168] on div "add time block" at bounding box center [706, 172] width 130 height 24
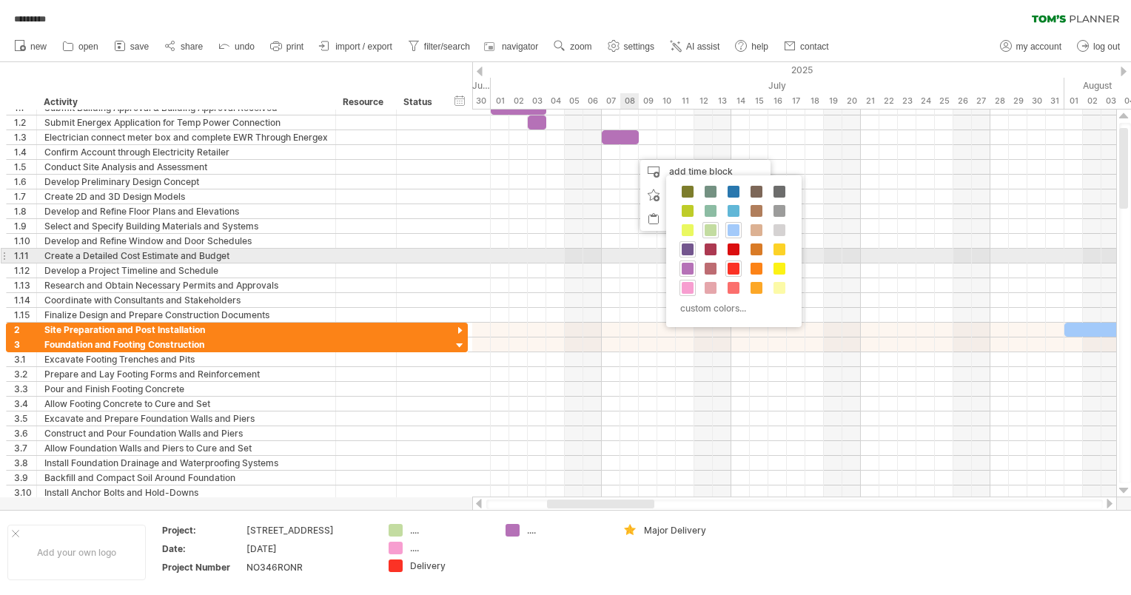
click at [440, 180] on span at bounding box center [688, 250] width 12 height 12
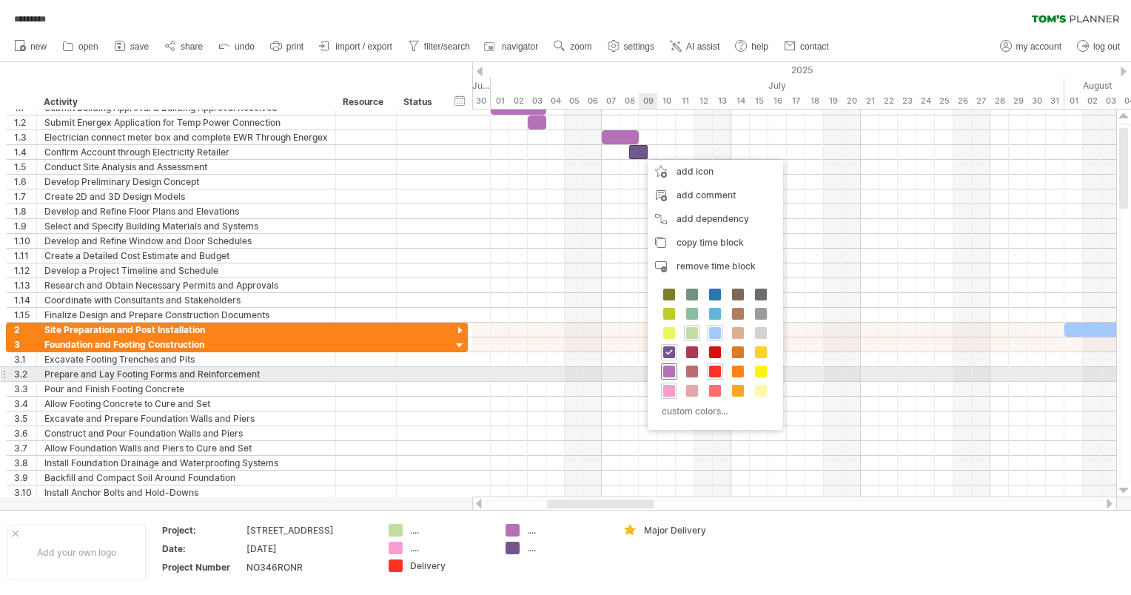
click at [440, 180] on span at bounding box center [669, 372] width 12 height 12
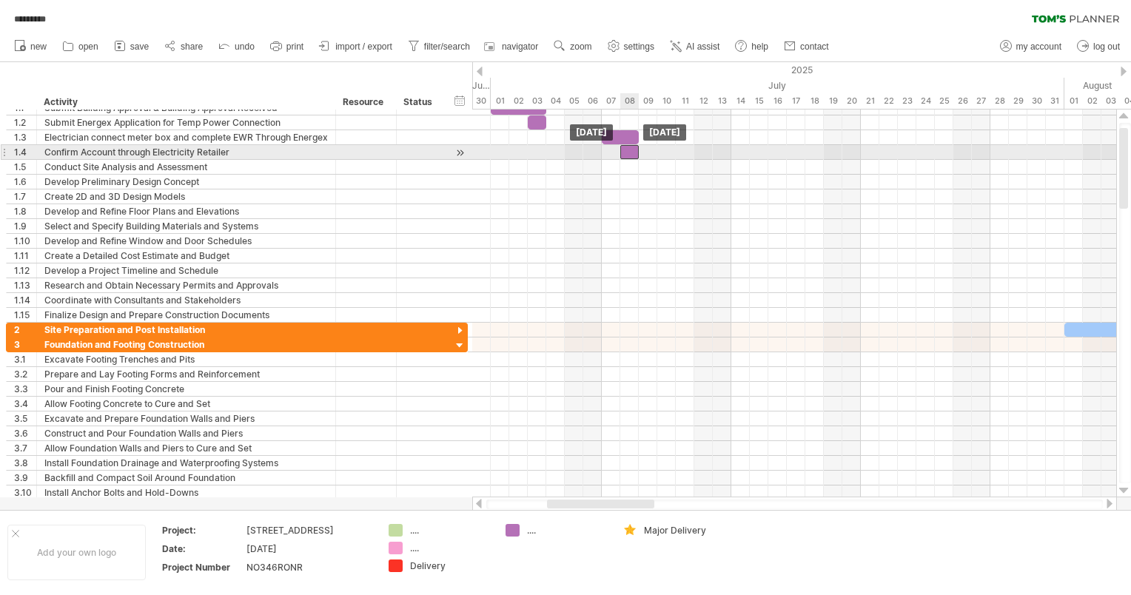
drag, startPoint x: 644, startPoint y: 154, endPoint x: 637, endPoint y: 153, distance: 7.4
click at [440, 153] on div at bounding box center [630, 152] width 19 height 14
click at [214, 151] on div "Confirm Account through Electricity Retailer" at bounding box center [186, 152] width 284 height 14
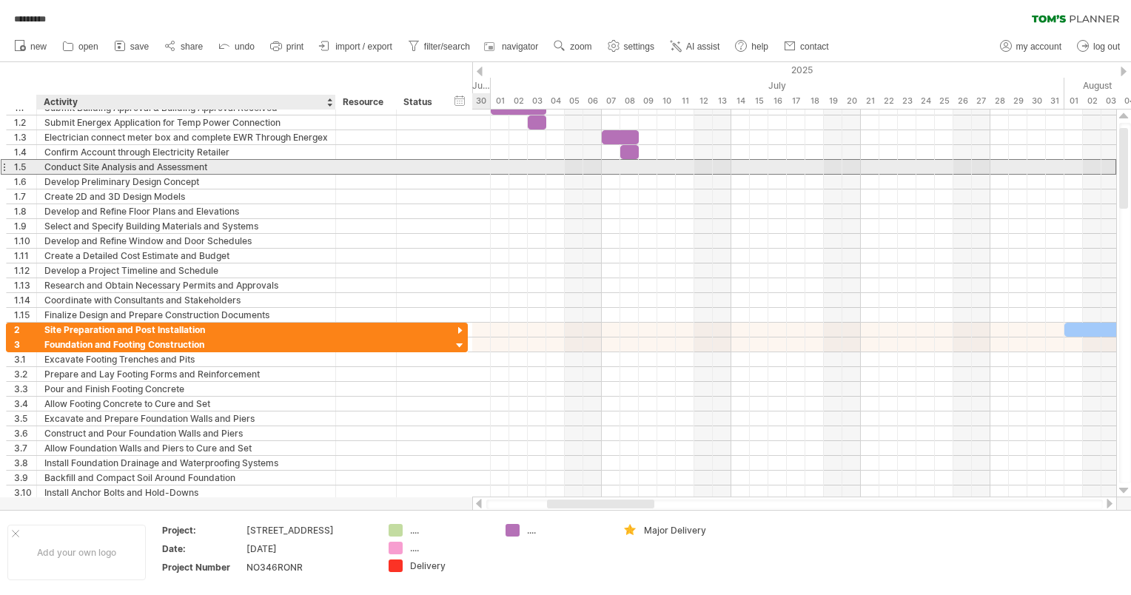
click at [196, 167] on div "Conduct Site Analysis and Assessment" at bounding box center [186, 167] width 284 height 14
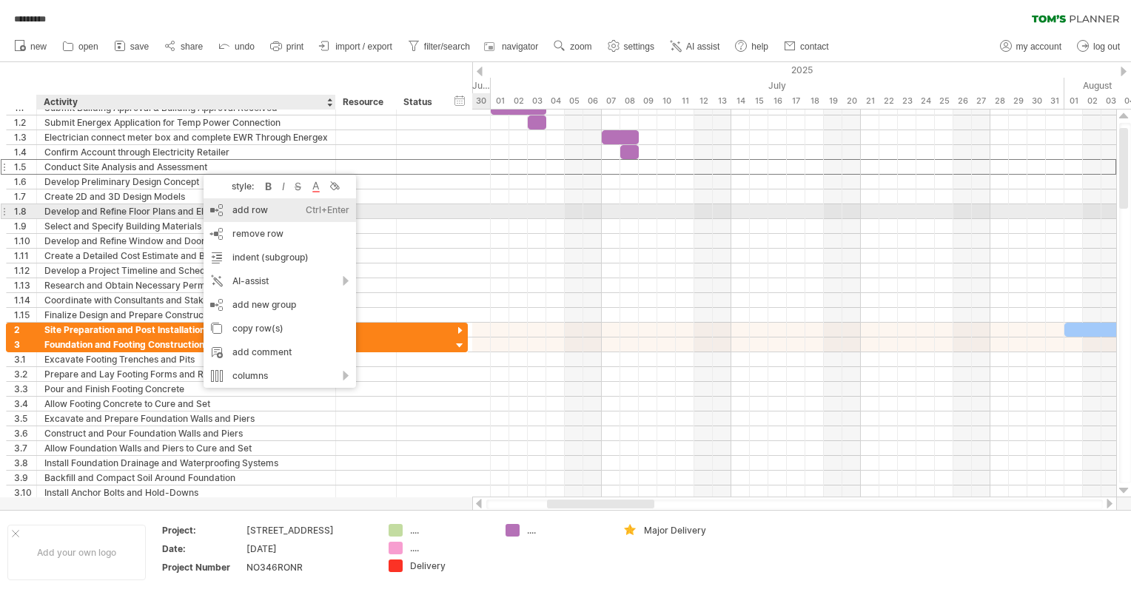
click at [233, 180] on div "add row Ctrl+Enter Cmd+Enter" at bounding box center [280, 210] width 153 height 24
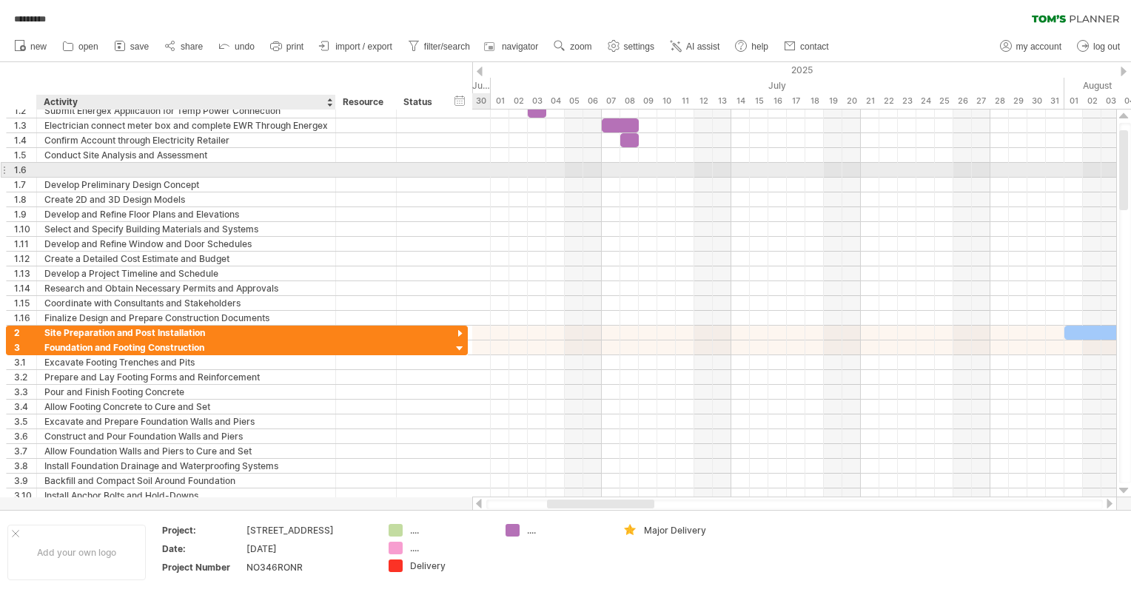
click at [187, 168] on div at bounding box center [186, 170] width 284 height 14
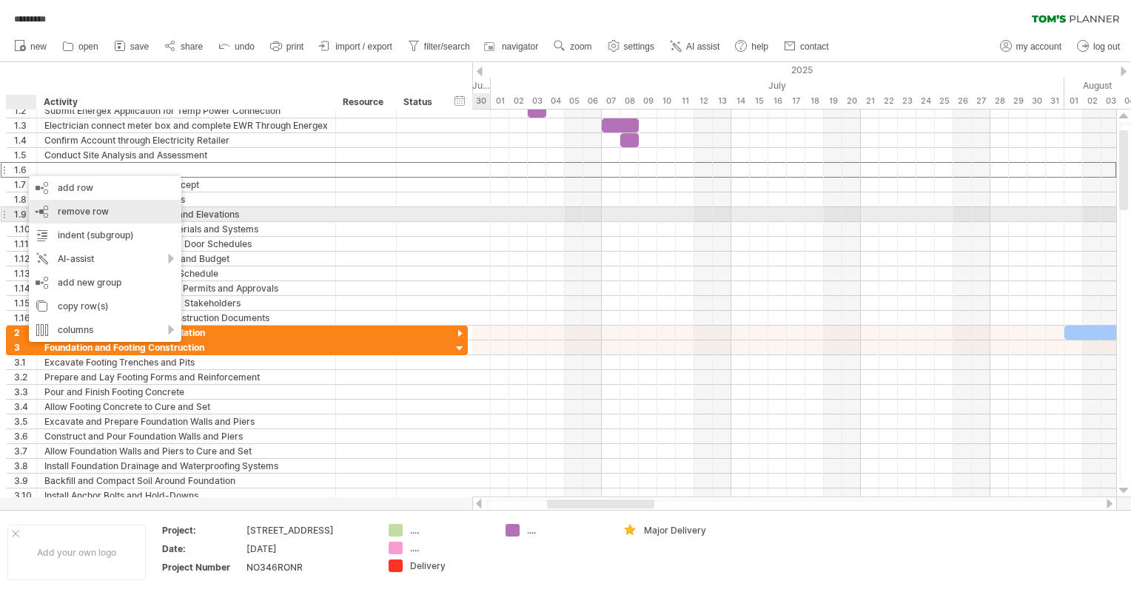
click at [58, 180] on div "remove row remove selected rows" at bounding box center [105, 212] width 153 height 24
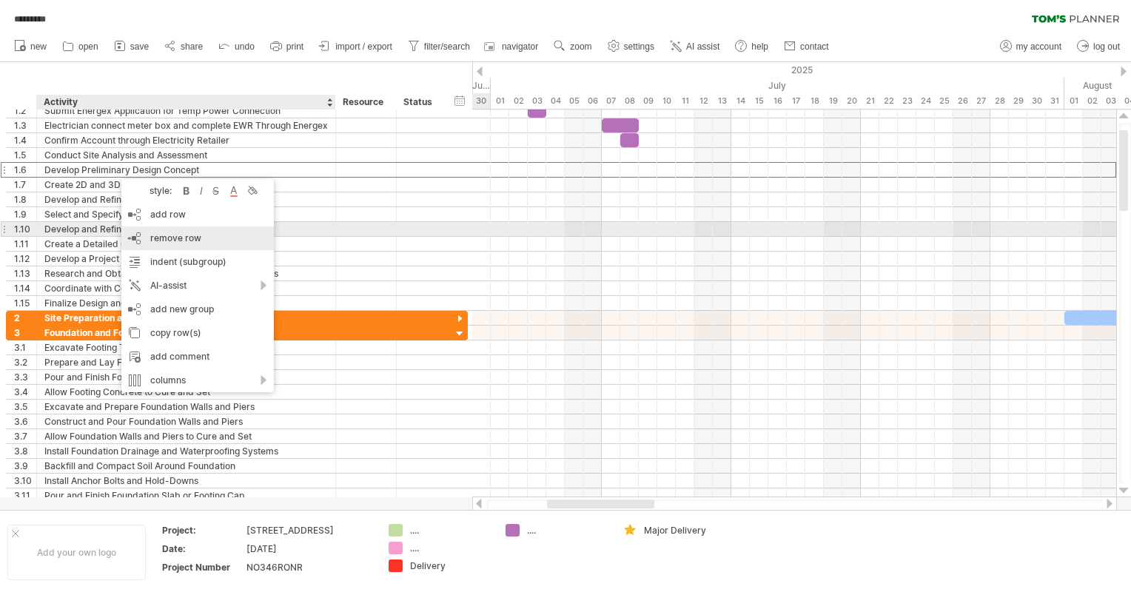
click at [151, 180] on span "remove row" at bounding box center [175, 238] width 51 height 11
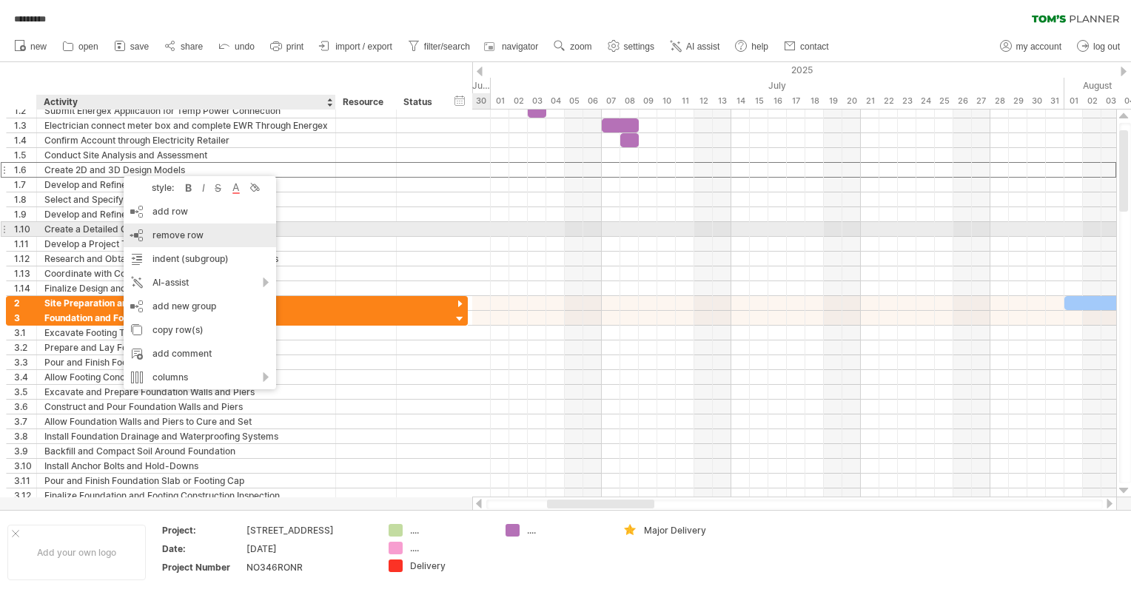
click at [153, 180] on div "remove row remove selected rows" at bounding box center [200, 236] width 153 height 24
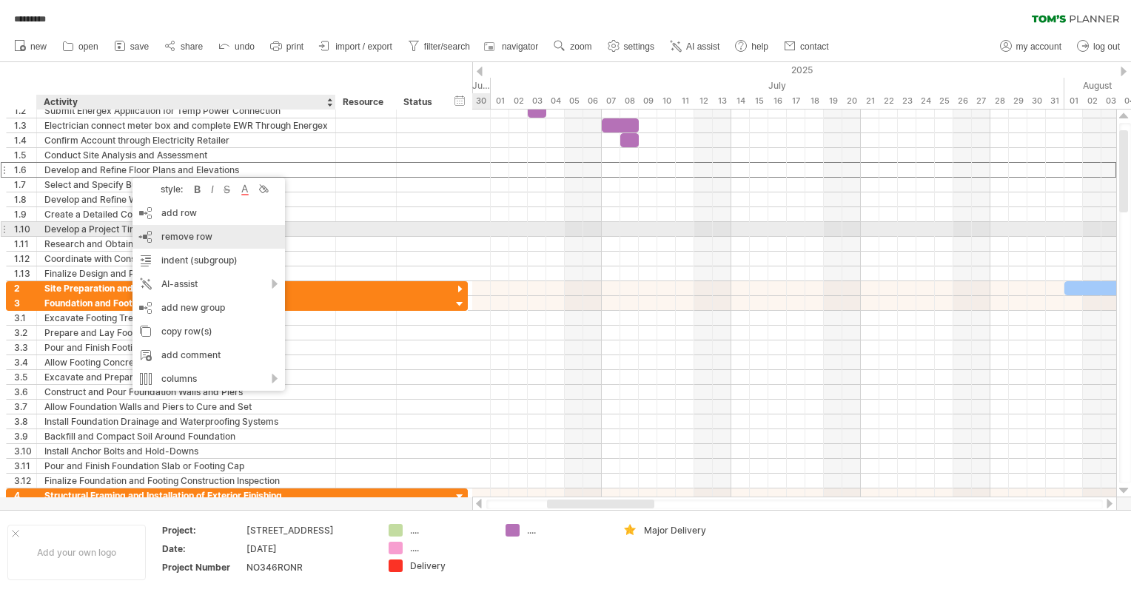
click at [165, 180] on span "remove row" at bounding box center [186, 236] width 51 height 11
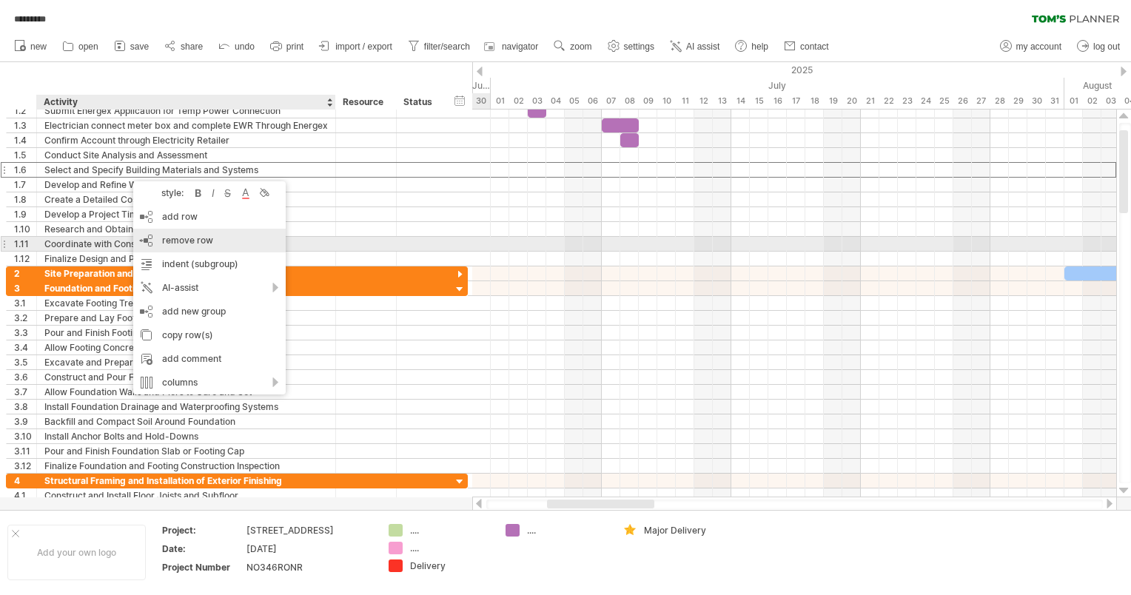
click at [162, 180] on span "remove row" at bounding box center [187, 240] width 51 height 11
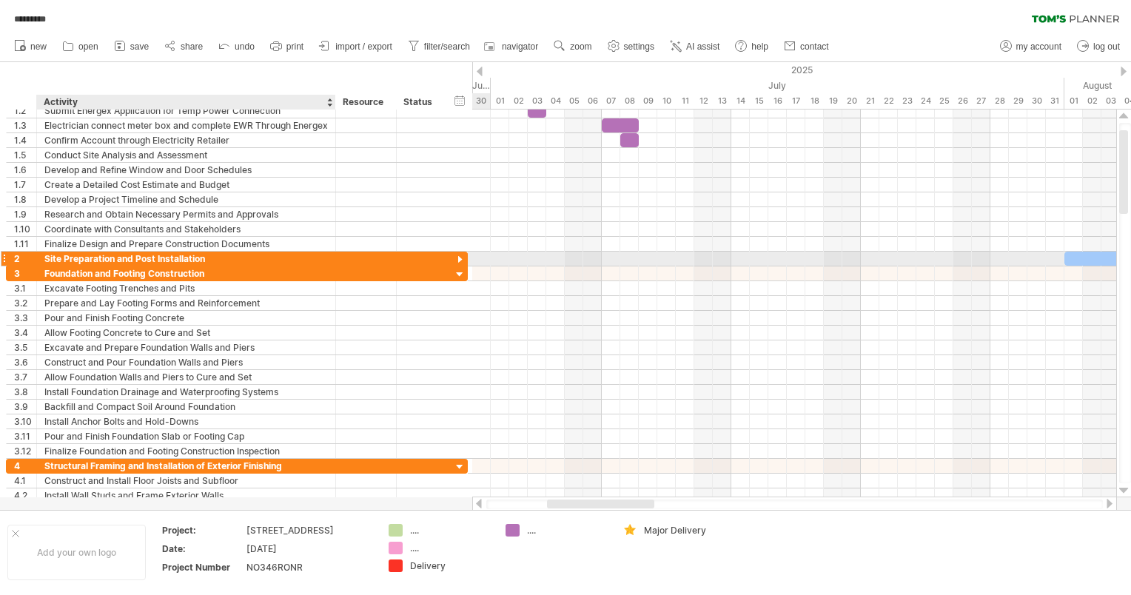
click at [133, 180] on div "Site Preparation and Post Installation" at bounding box center [186, 259] width 284 height 14
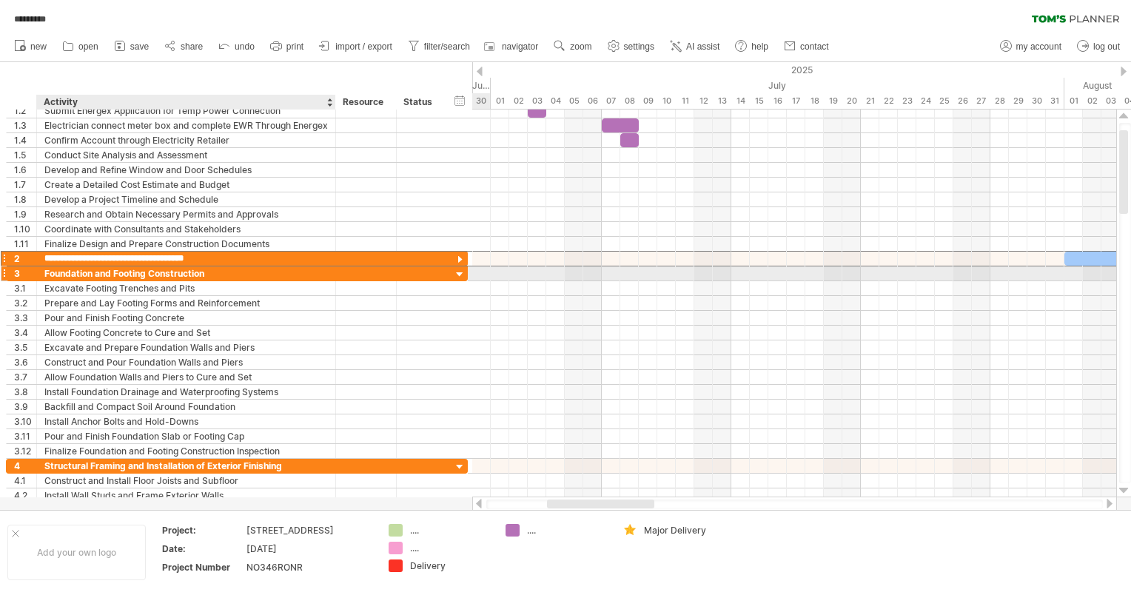
click at [44, 180] on input "**********" at bounding box center [186, 259] width 284 height 14
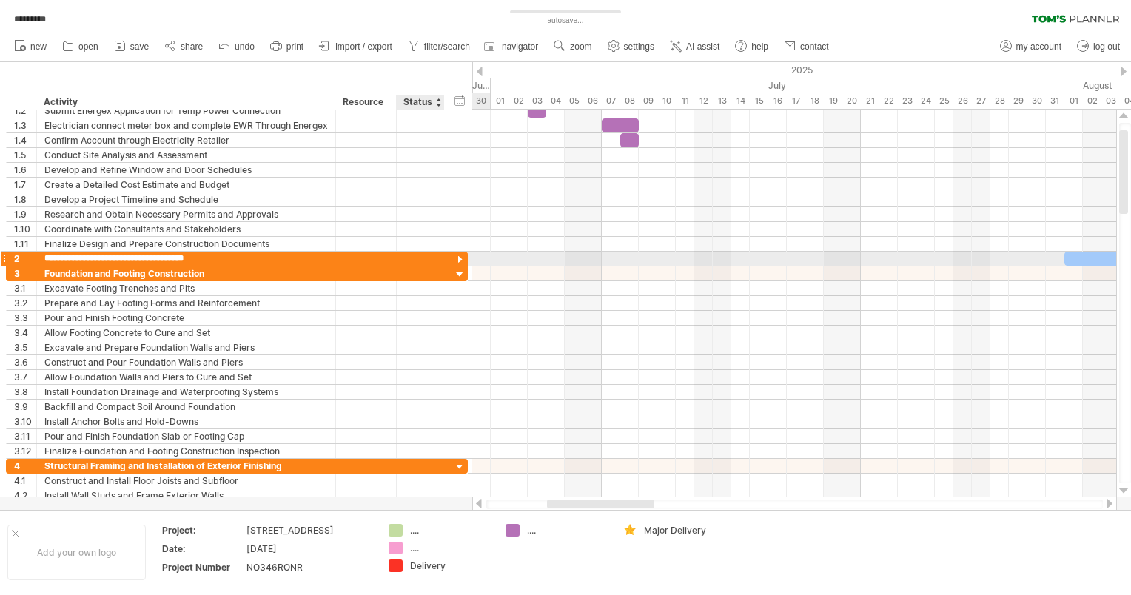
click at [440, 180] on div at bounding box center [460, 260] width 14 height 14
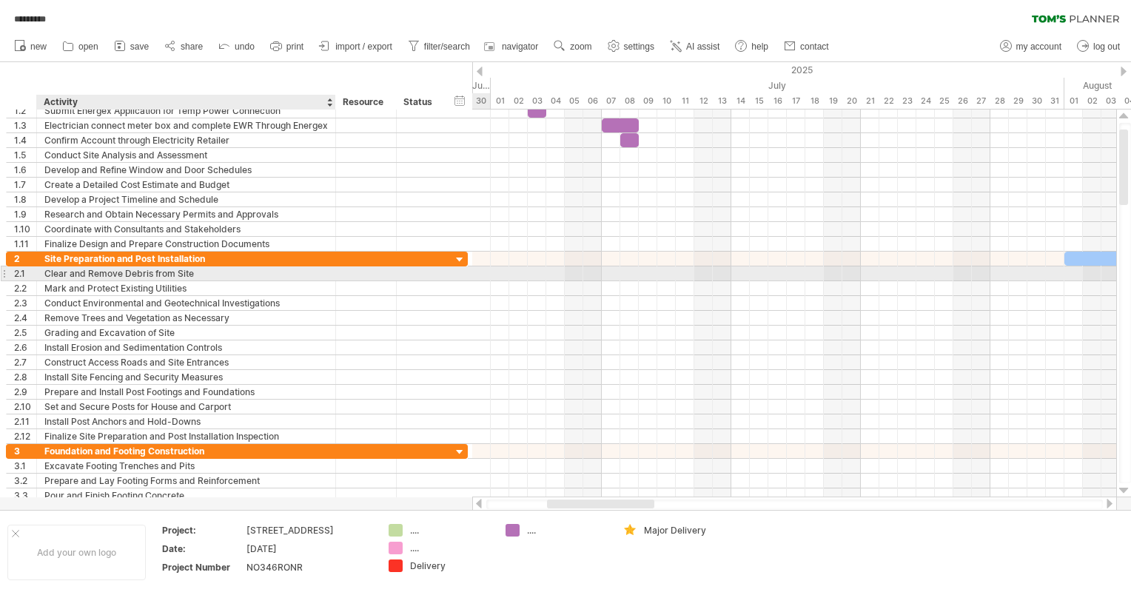
click at [207, 180] on div "Clear and Remove Debris from Site" at bounding box center [186, 274] width 284 height 14
type input "**********"
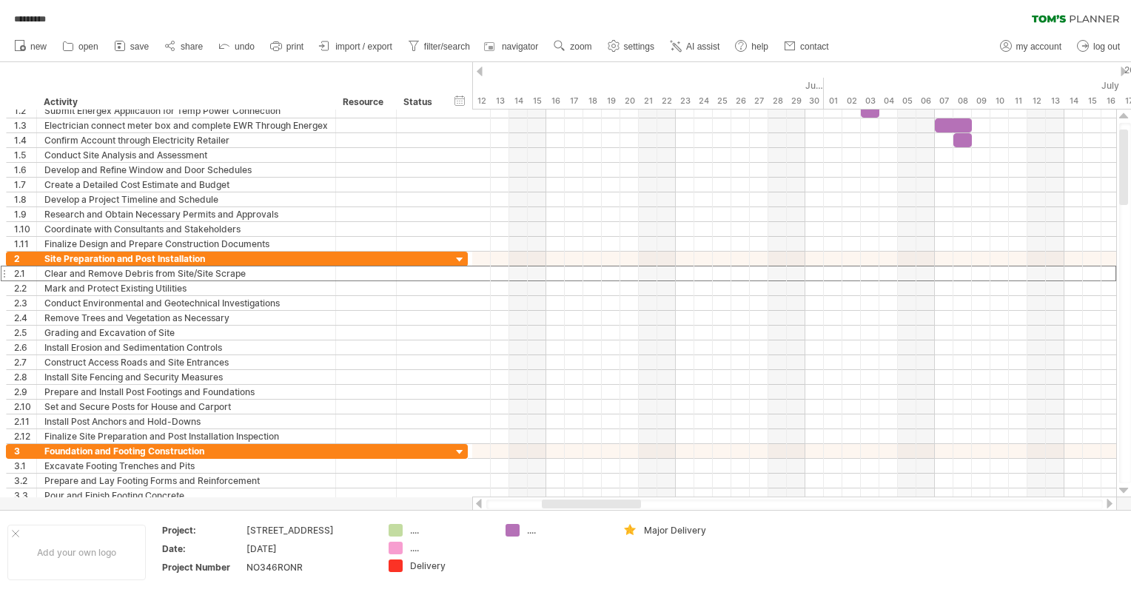
drag, startPoint x: 518, startPoint y: 75, endPoint x: 846, endPoint y: 57, distance: 327.8
click at [440, 57] on div "Trying to reach [DOMAIN_NAME] Connected again... 0% autosave... ********* clear…" at bounding box center [565, 297] width 1131 height 595
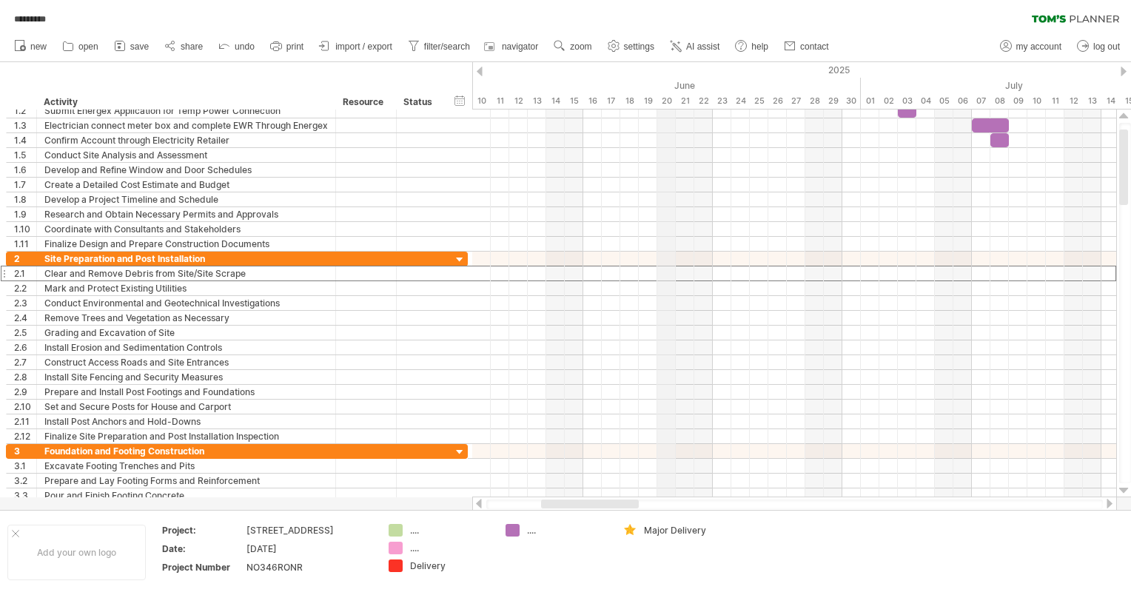
drag, startPoint x: 621, startPoint y: 81, endPoint x: 663, endPoint y: 80, distance: 42.2
click at [440, 80] on div "June" at bounding box center [583, 86] width 555 height 16
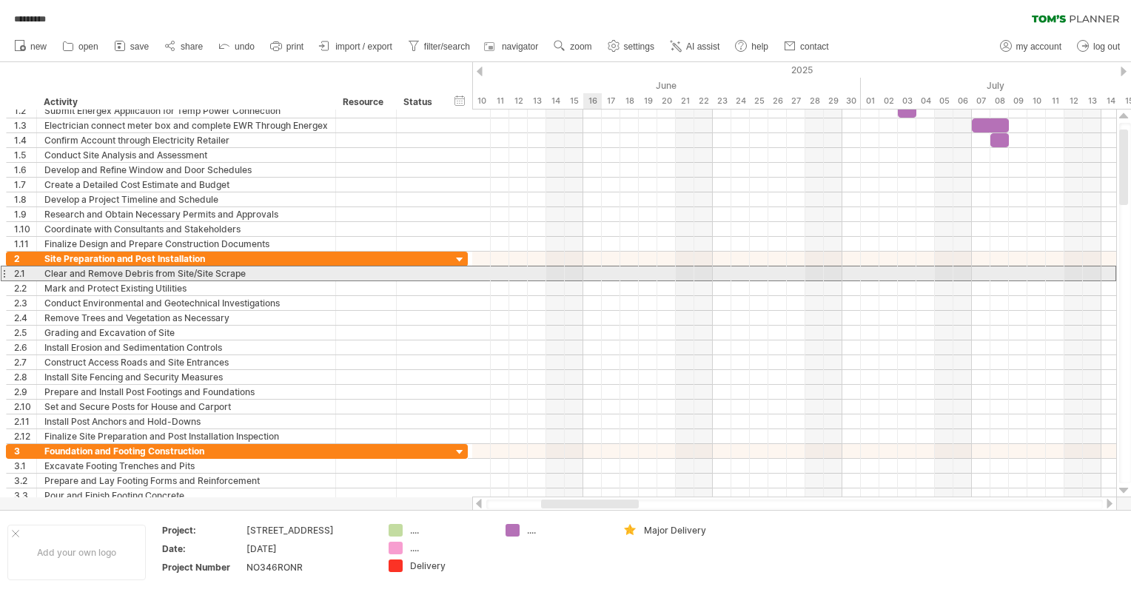
click at [440, 180] on div at bounding box center [794, 274] width 644 height 16
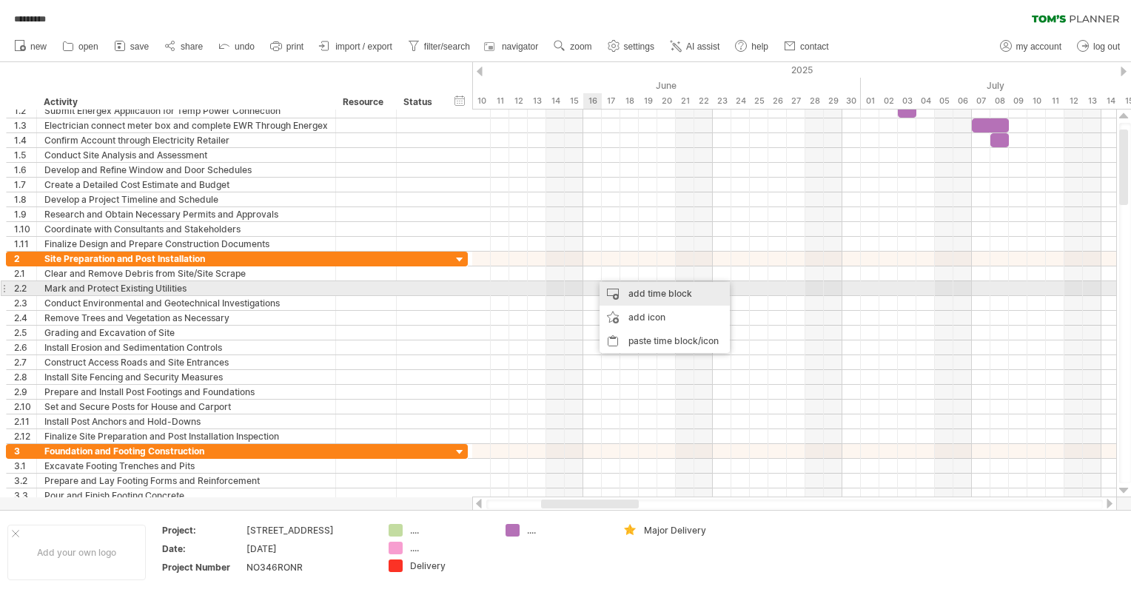
click at [440, 180] on div "add time block" at bounding box center [665, 294] width 130 height 24
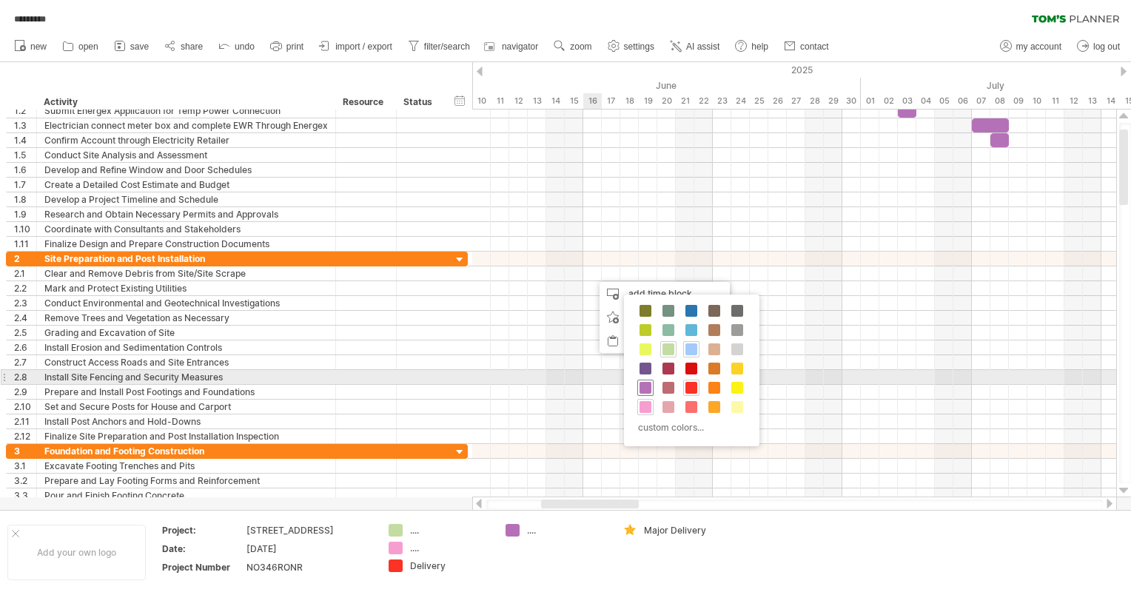
click at [440, 180] on span at bounding box center [646, 388] width 12 height 12
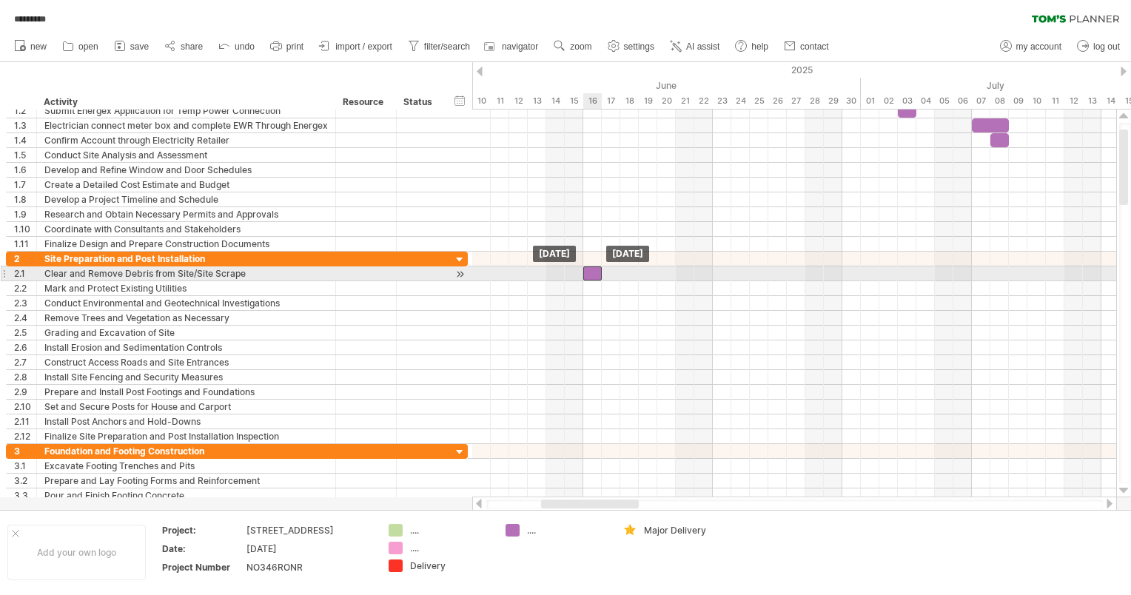
click at [440, 180] on div at bounding box center [593, 274] width 19 height 14
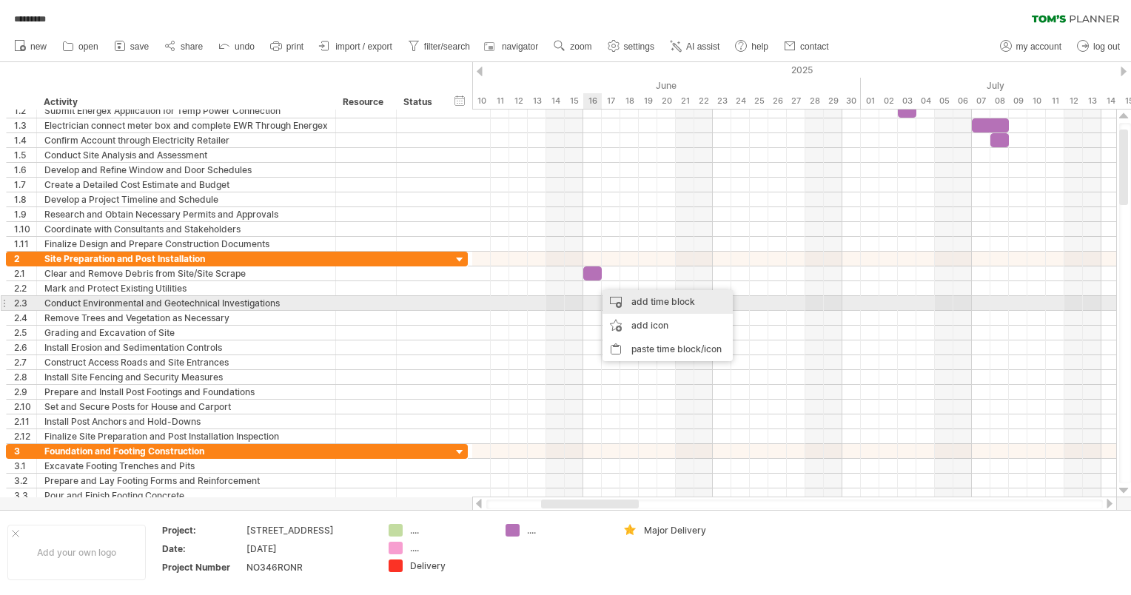
click at [440, 180] on div "add time block" at bounding box center [668, 302] width 130 height 24
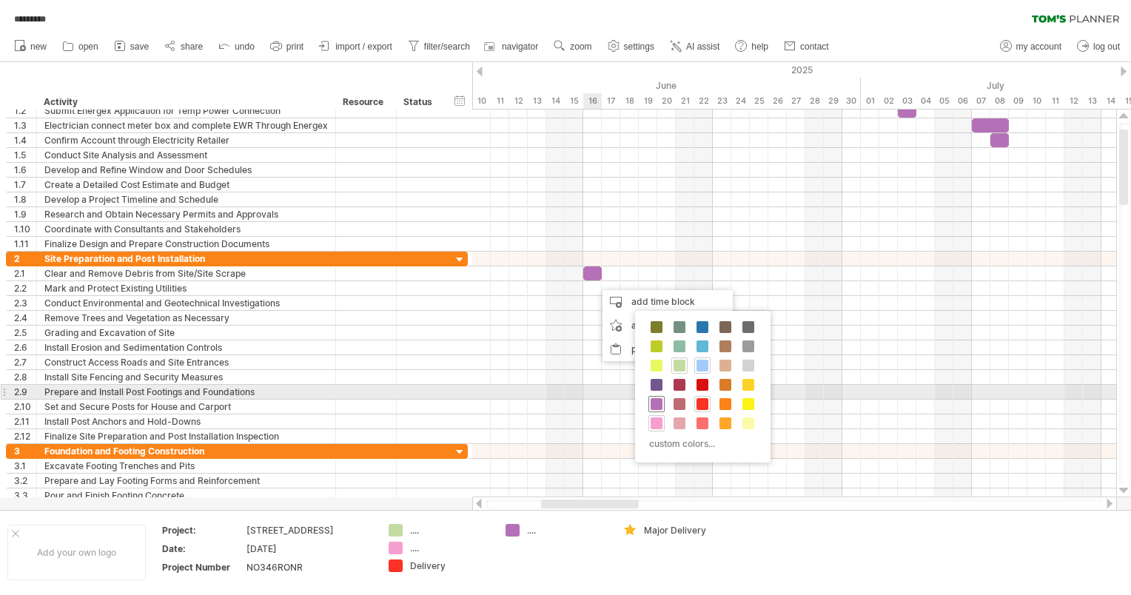
click at [440, 180] on span at bounding box center [657, 404] width 12 height 12
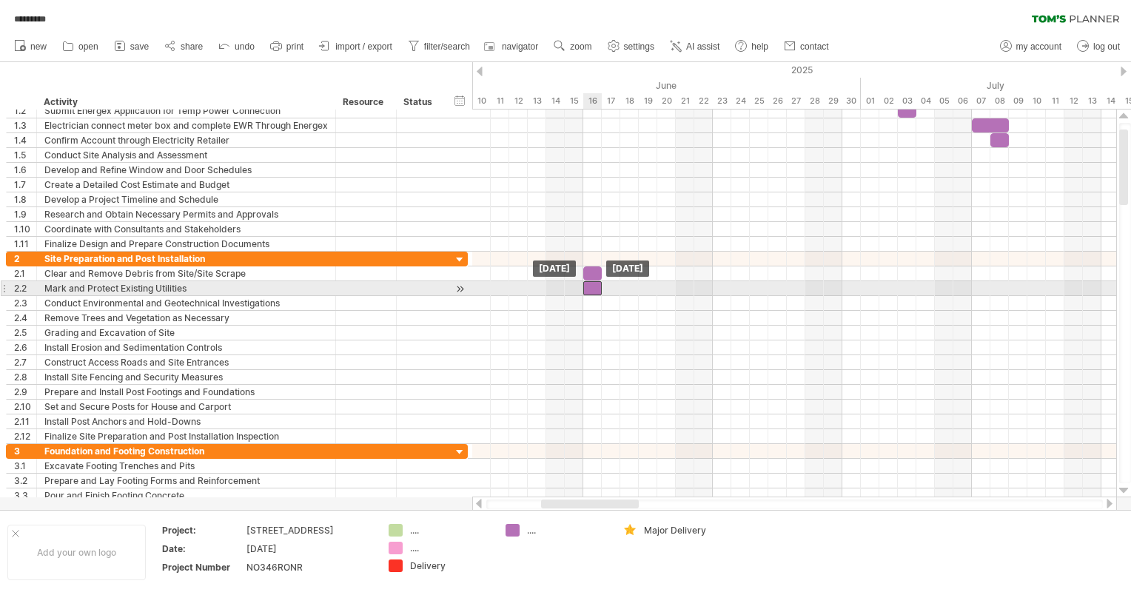
click at [440, 180] on div at bounding box center [593, 288] width 19 height 14
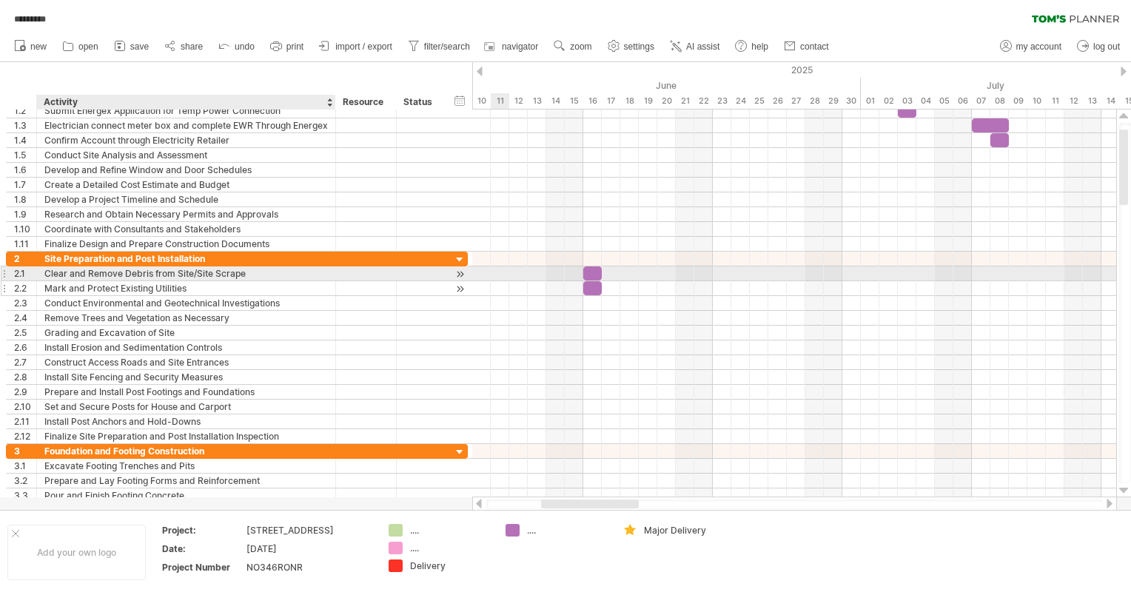
click at [189, 180] on div "Mark and Protect Existing Utilities" at bounding box center [186, 288] width 284 height 14
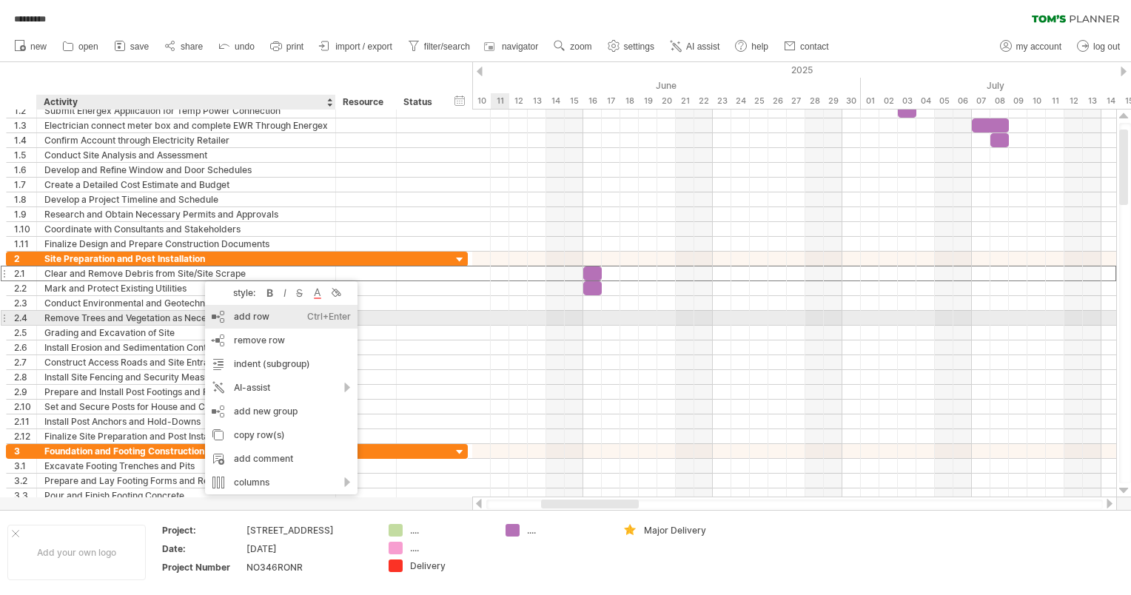
click at [230, 180] on div "add row Ctrl+Enter Cmd+Enter" at bounding box center [281, 317] width 153 height 24
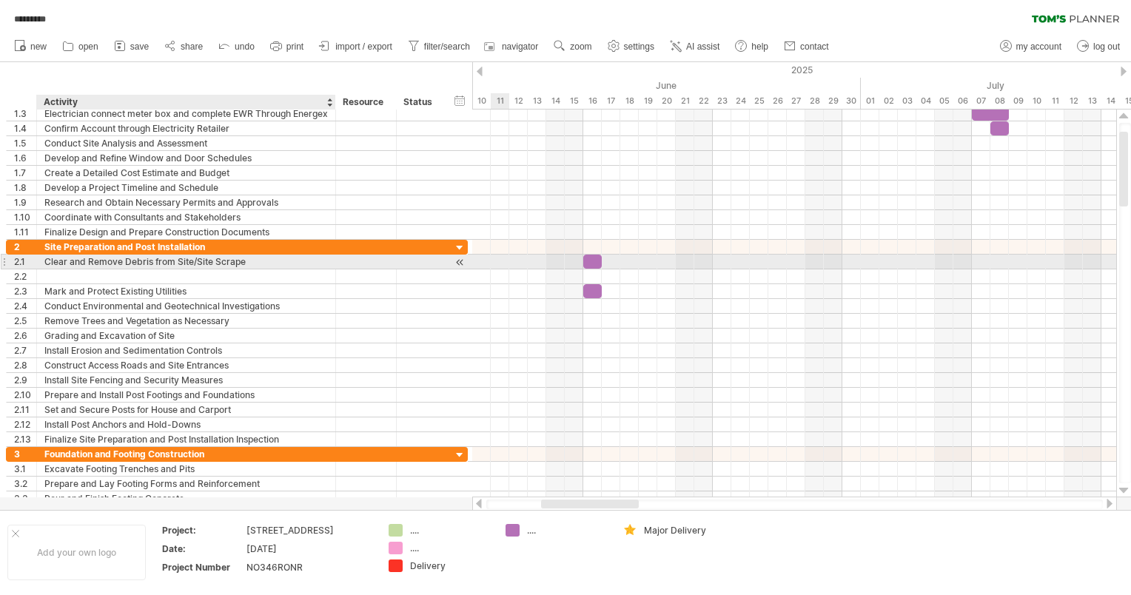
click at [150, 180] on div "Clear and Remove Debris from Site/Site Scrape" at bounding box center [186, 262] width 284 height 14
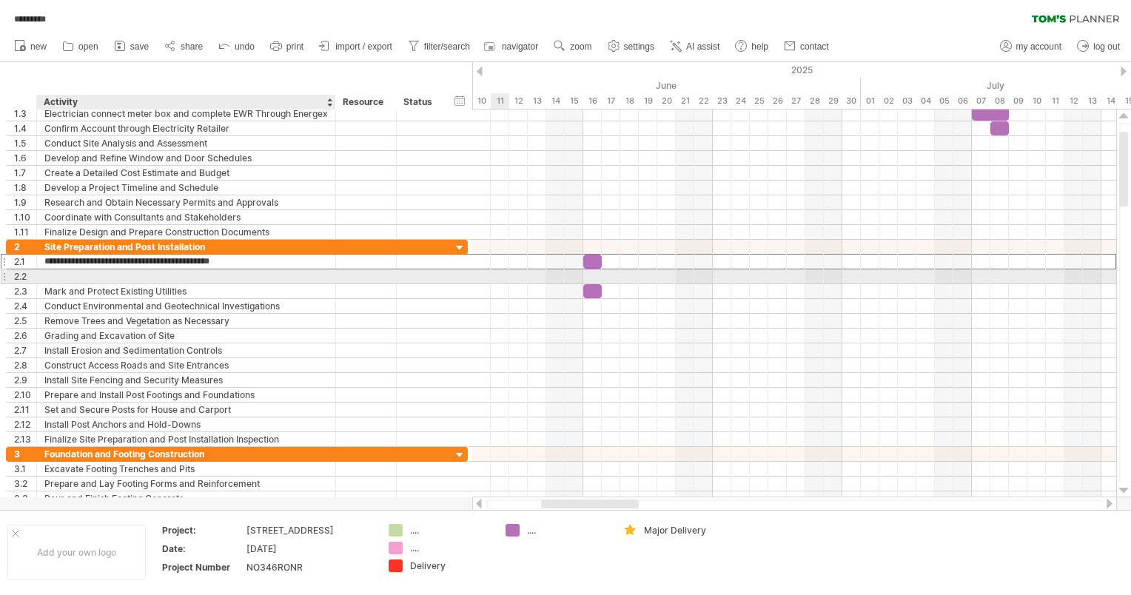
click at [151, 180] on div at bounding box center [186, 277] width 284 height 14
type input "**********"
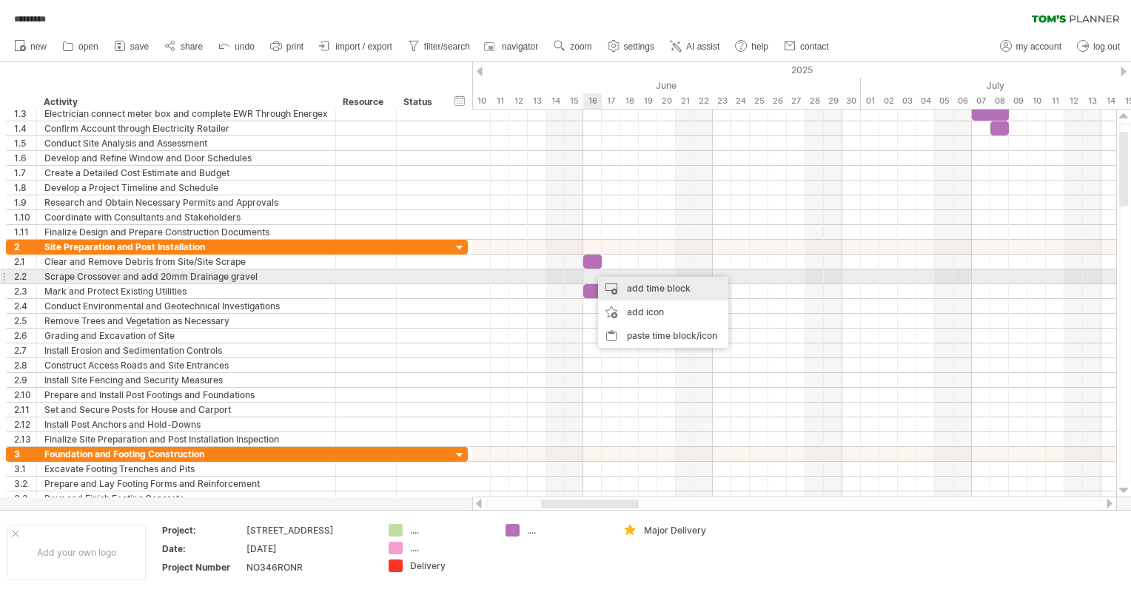
click at [440, 180] on div "add time block" at bounding box center [663, 289] width 130 height 24
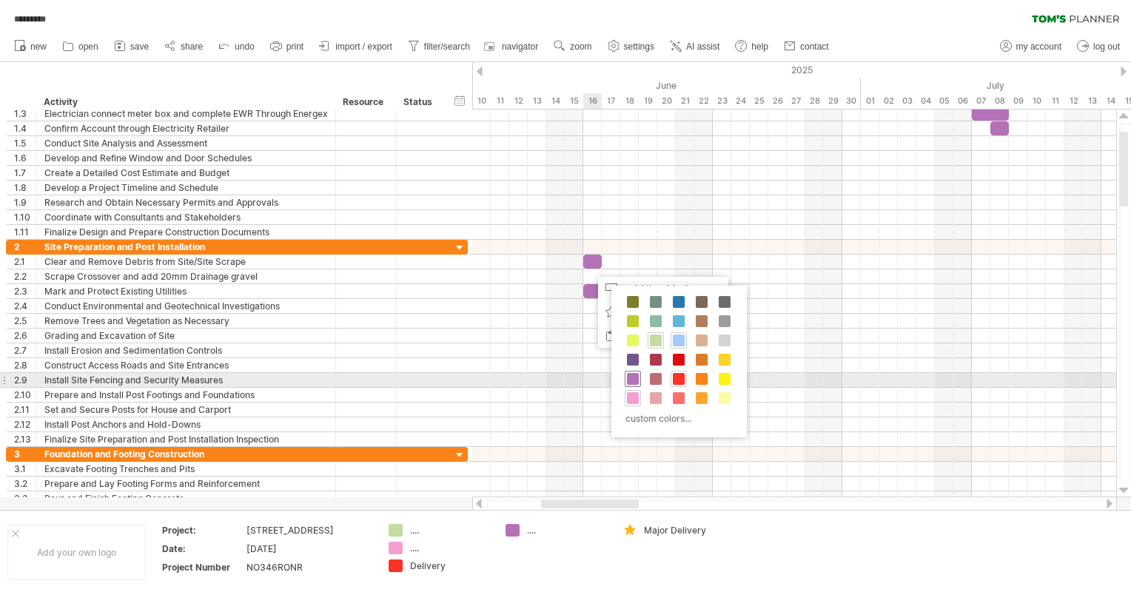
click at [440, 180] on div at bounding box center [633, 379] width 16 height 16
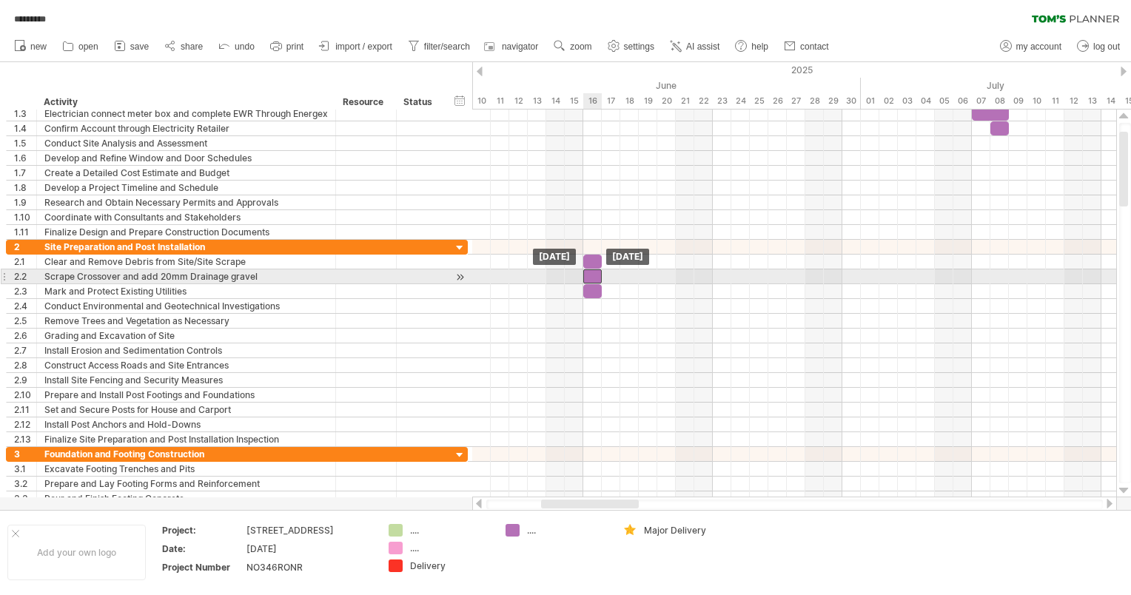
click at [440, 180] on div at bounding box center [593, 277] width 19 height 14
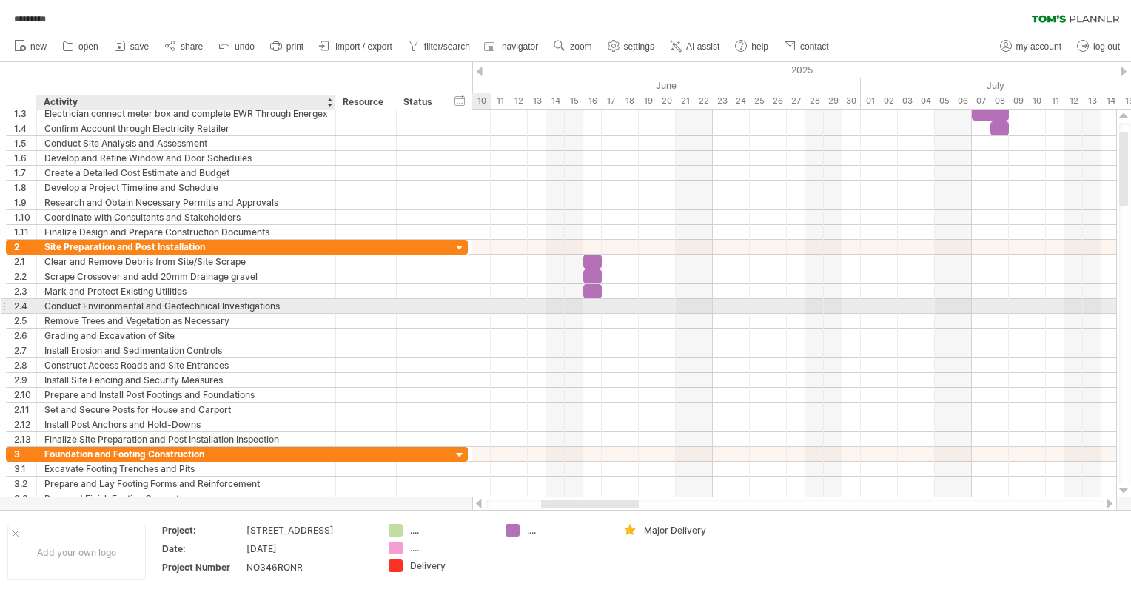
click at [181, 180] on div "Conduct Environmental and Geotechnical Investigations" at bounding box center [186, 306] width 284 height 14
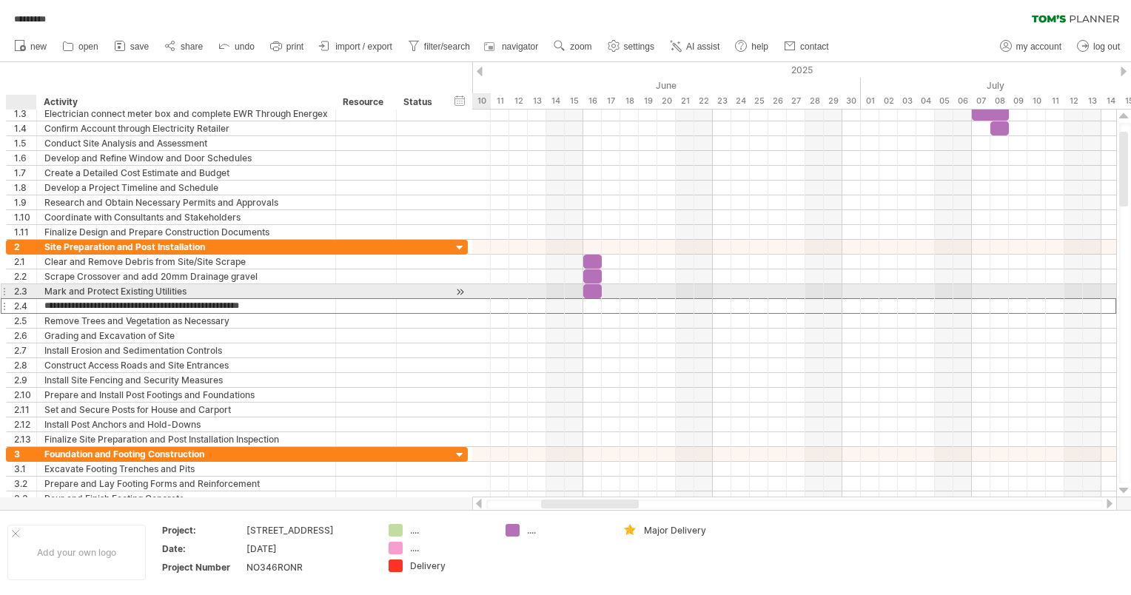
drag, startPoint x: 290, startPoint y: 299, endPoint x: 44, endPoint y: 296, distance: 245.9
click at [44, 180] on div "**********" at bounding box center [237, 343] width 462 height 207
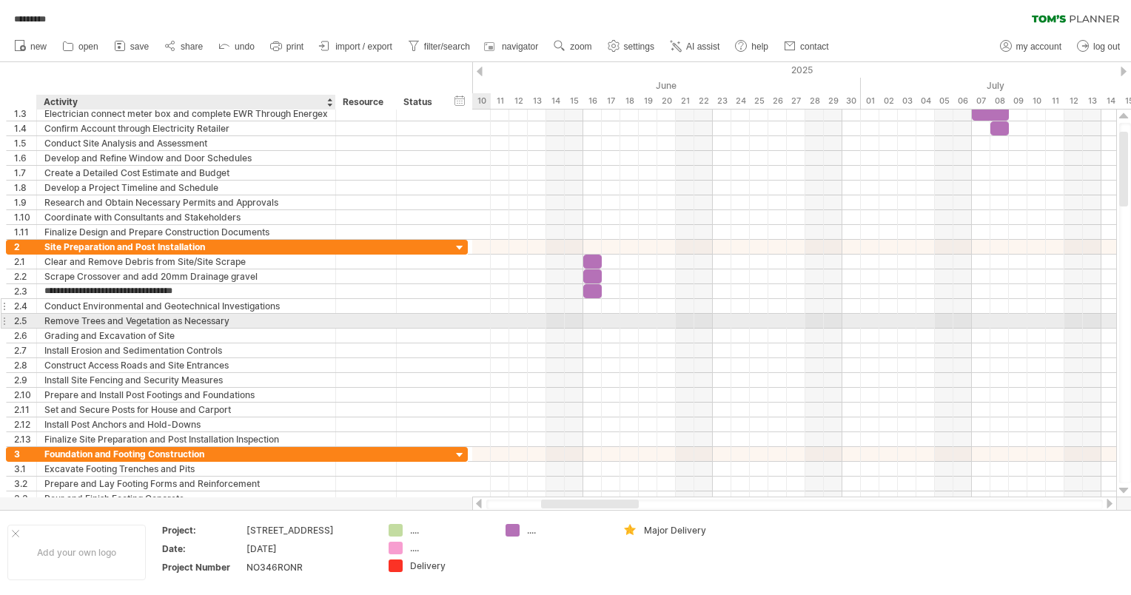
click at [215, 180] on div "Conduct Environmental and Geotechnical Investigations" at bounding box center [186, 306] width 284 height 14
click at [219, 180] on div "Remove Trees and Vegetation as Necessary" at bounding box center [186, 321] width 284 height 14
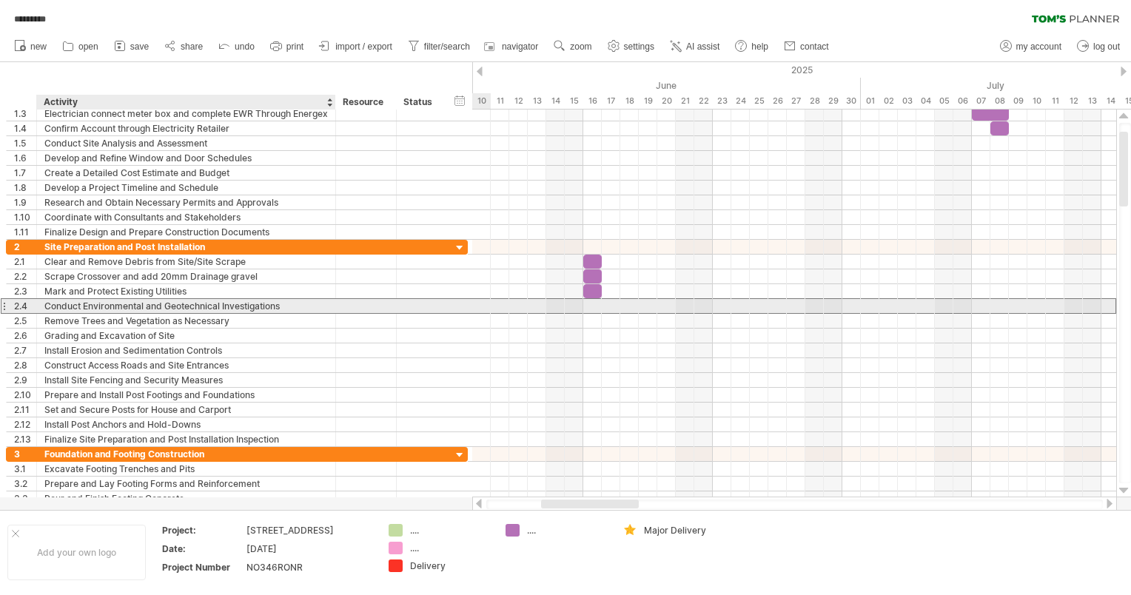
drag, startPoint x: 286, startPoint y: 302, endPoint x: 56, endPoint y: 305, distance: 230.3
click at [56, 180] on div "Conduct Environmental and Geotechnical Investigations" at bounding box center [186, 306] width 284 height 14
click at [170, 180] on input "**********" at bounding box center [186, 306] width 284 height 14
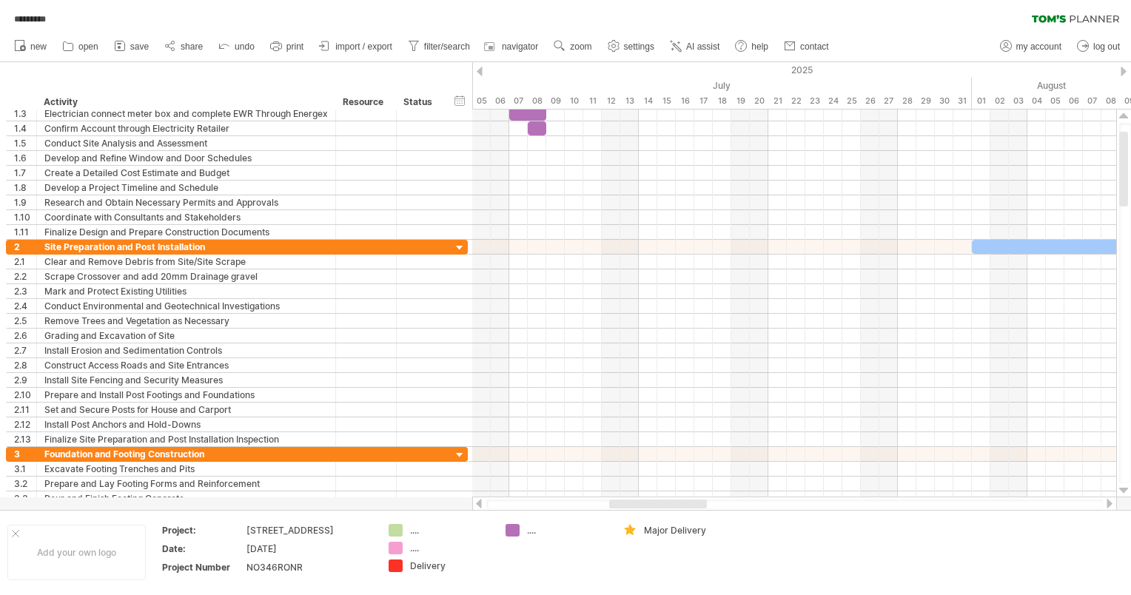
drag, startPoint x: 576, startPoint y: 508, endPoint x: 644, endPoint y: 501, distance: 68.5
click at [440, 180] on div at bounding box center [658, 504] width 98 height 9
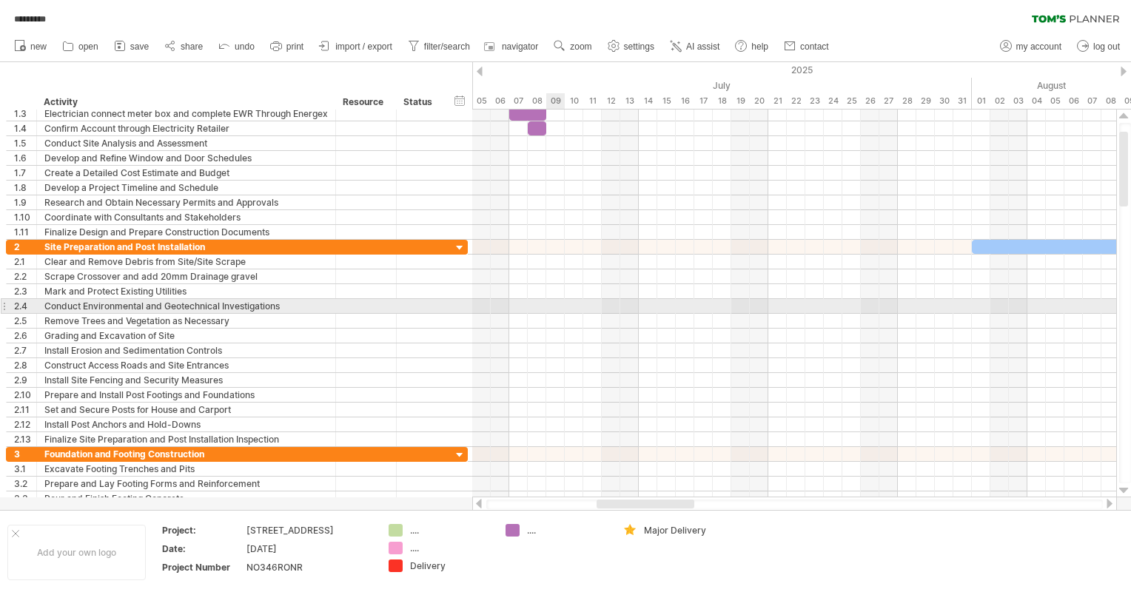
click at [440, 180] on div at bounding box center [794, 306] width 644 height 15
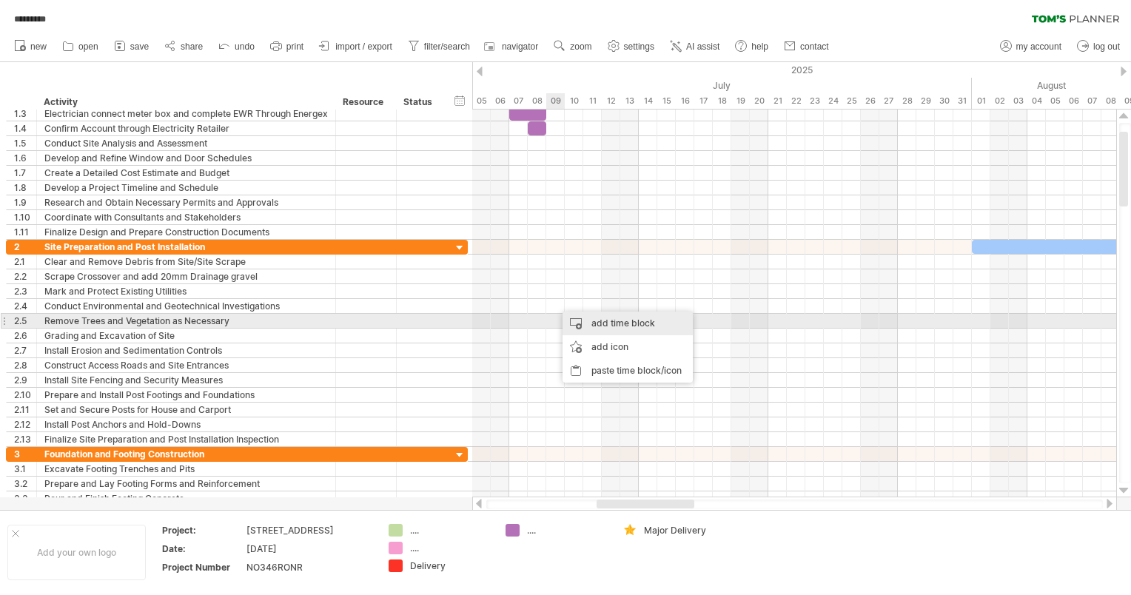
click at [440, 180] on div "add time block" at bounding box center [628, 324] width 130 height 24
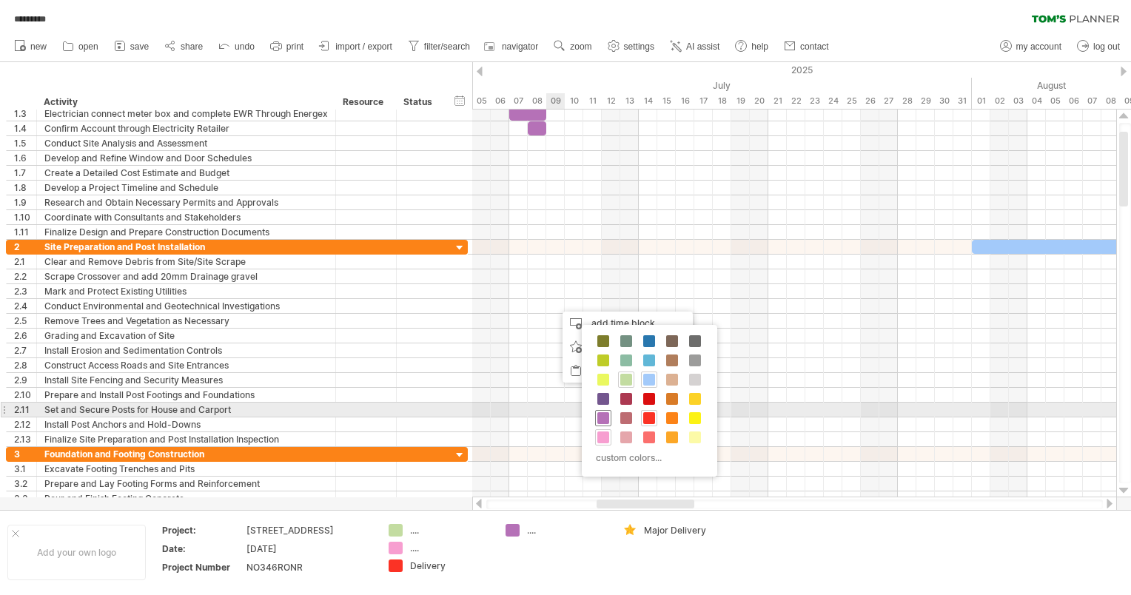
click at [440, 180] on span at bounding box center [604, 418] width 12 height 12
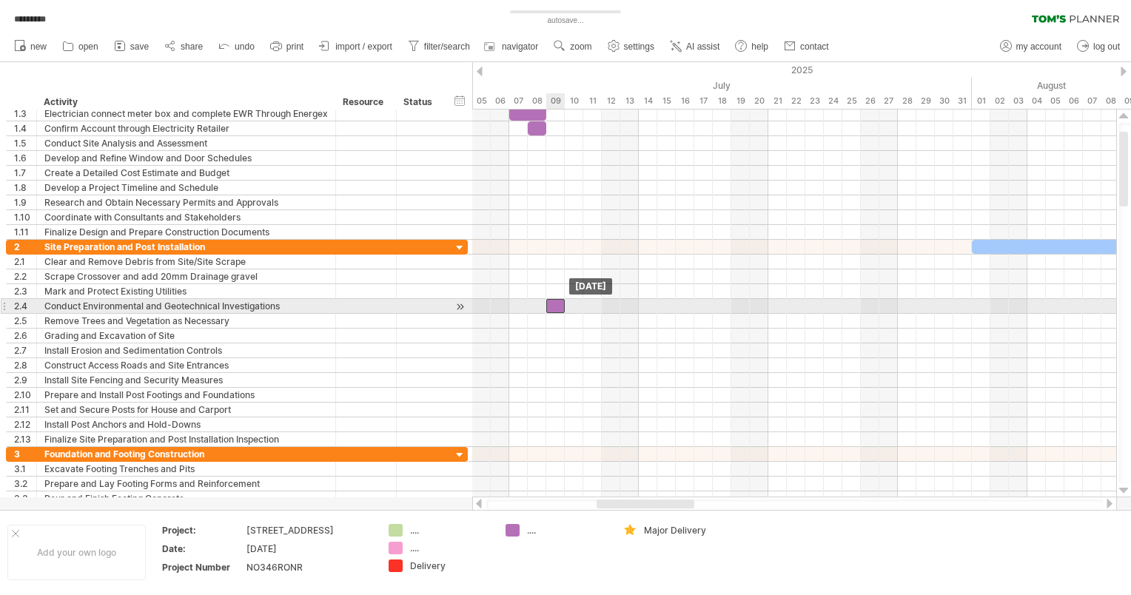
drag, startPoint x: 566, startPoint y: 306, endPoint x: 555, endPoint y: 305, distance: 11.1
click at [440, 180] on div at bounding box center [555, 306] width 19 height 14
click at [321, 180] on div "Conduct Environmental and Geotechnical Investigations" at bounding box center [186, 306] width 284 height 14
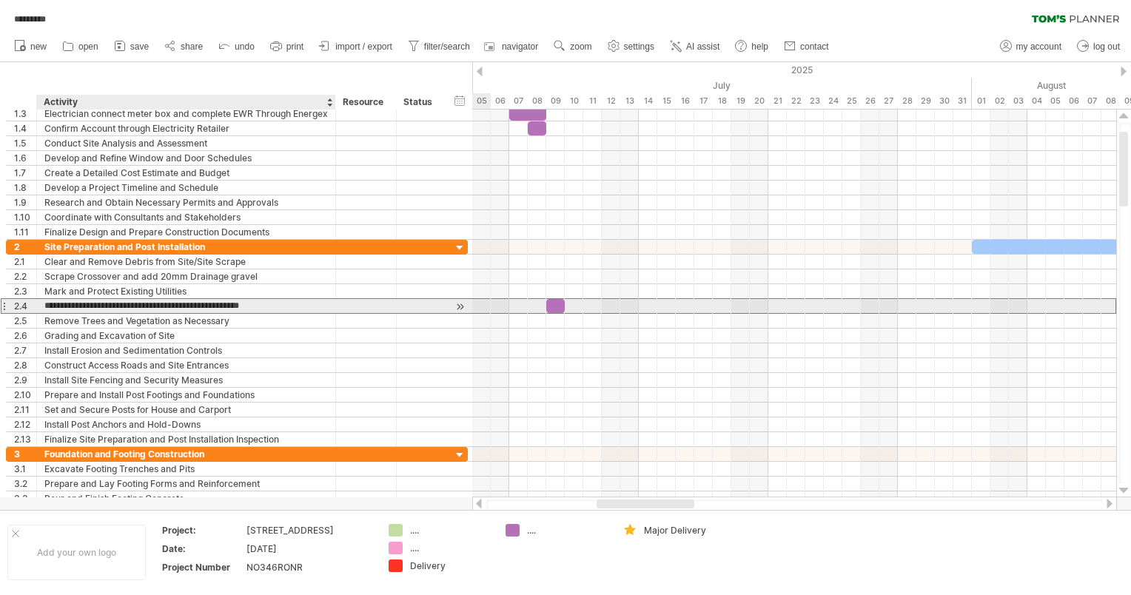
click at [194, 180] on input "**********" at bounding box center [186, 306] width 284 height 14
drag, startPoint x: 287, startPoint y: 300, endPoint x: 36, endPoint y: 301, distance: 250.3
click at [37, 180] on div "**********" at bounding box center [186, 306] width 299 height 14
type input "**********"
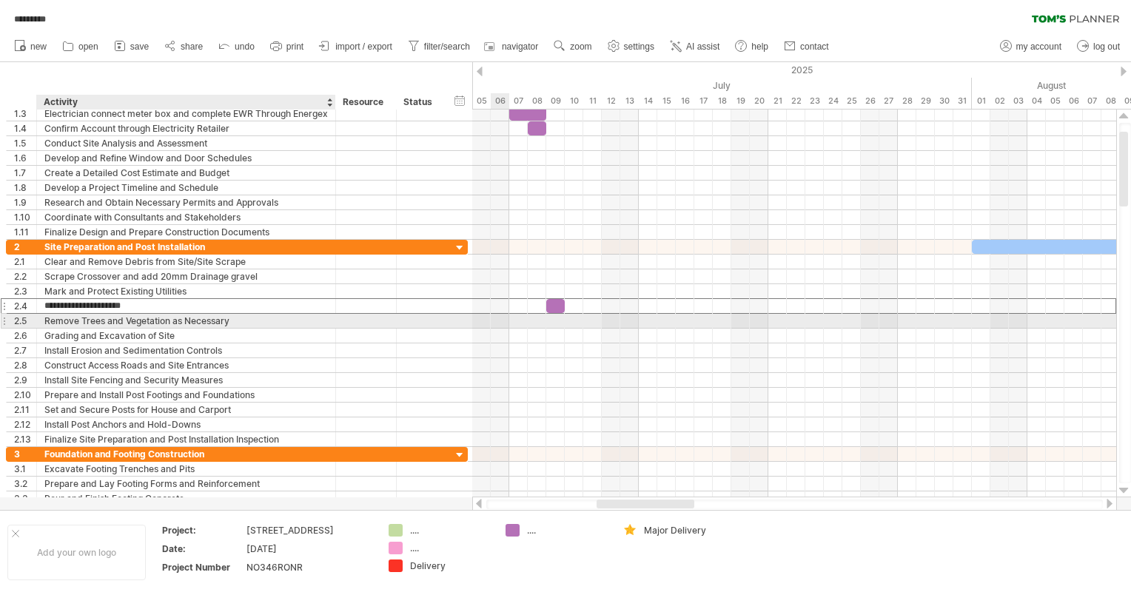
click at [245, 180] on div "Remove Trees and Vegetation as Necessary" at bounding box center [186, 321] width 284 height 14
drag, startPoint x: 247, startPoint y: 318, endPoint x: 47, endPoint y: 315, distance: 200.7
click at [47, 180] on input "**********" at bounding box center [186, 321] width 284 height 14
type input "*"
type input "**********"
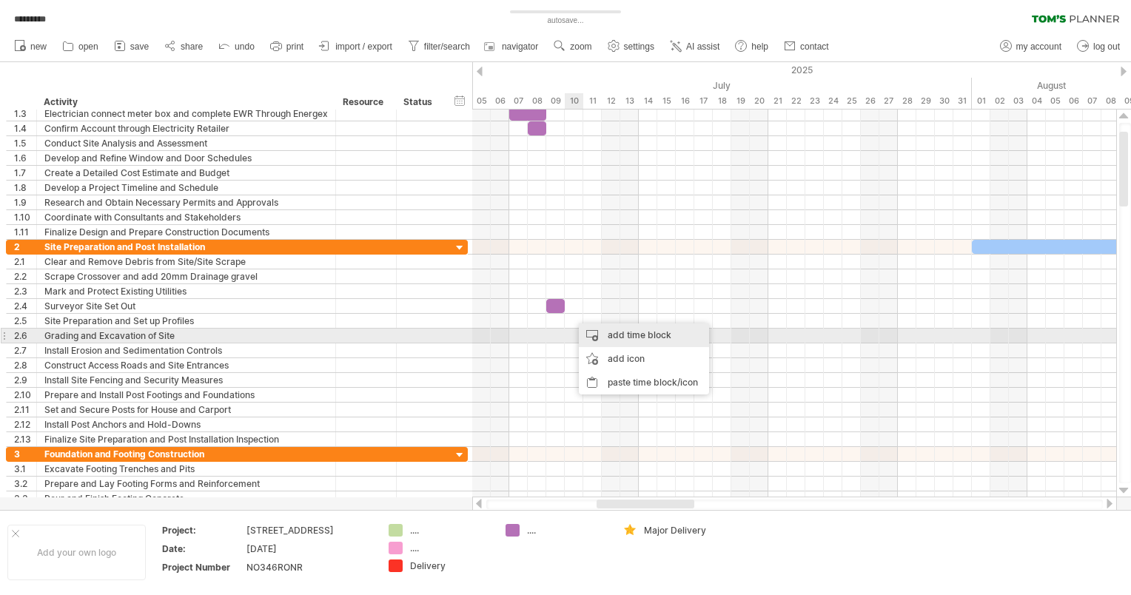
click at [440, 180] on div "add time block" at bounding box center [644, 336] width 130 height 24
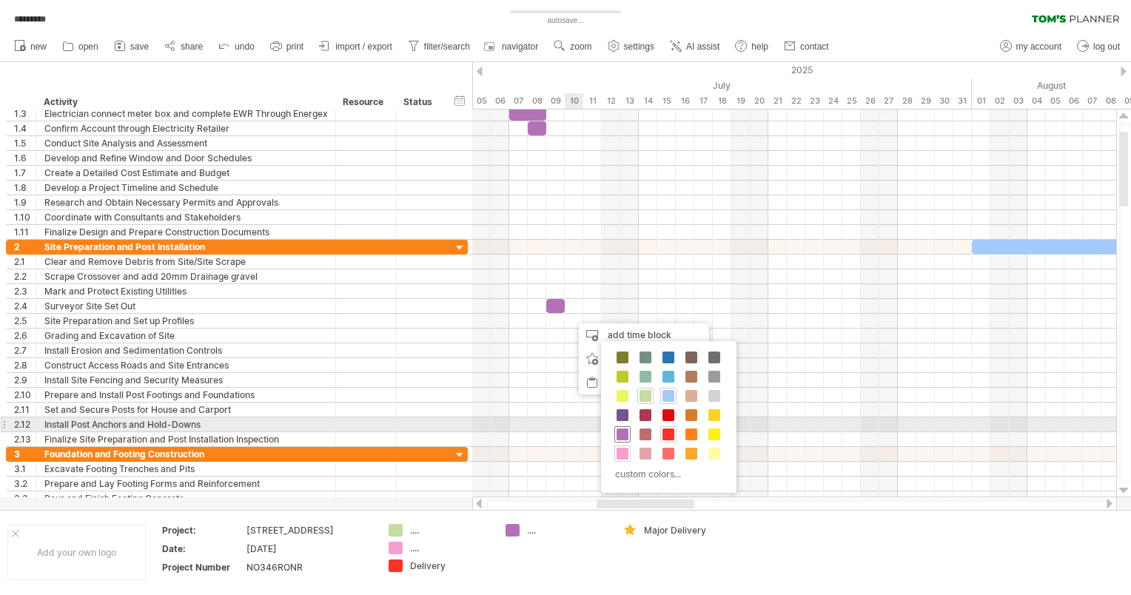
click at [440, 180] on span at bounding box center [623, 435] width 12 height 12
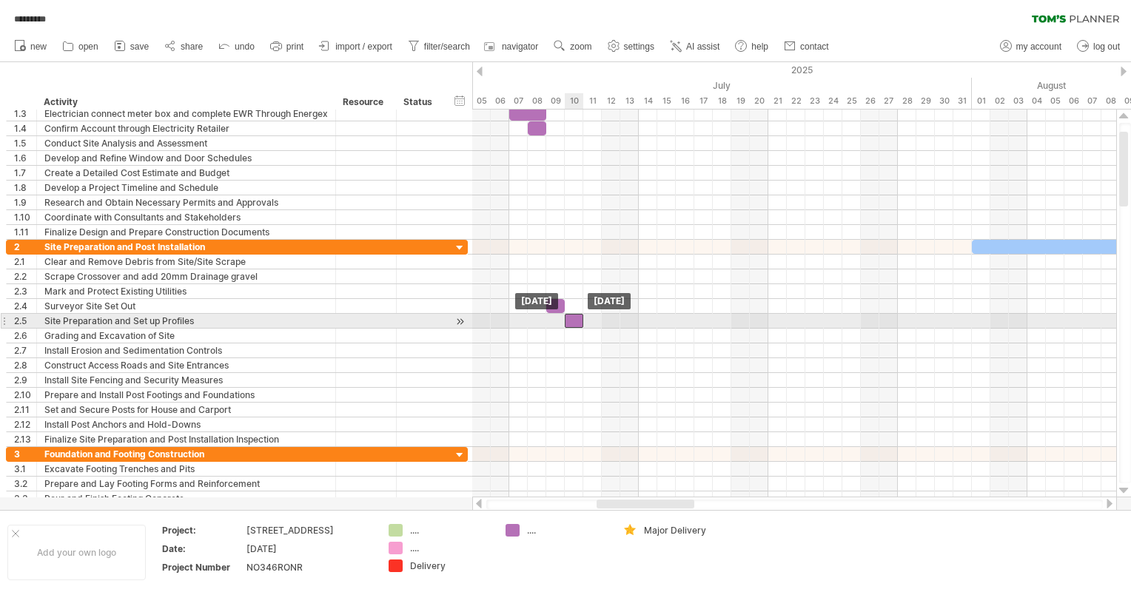
drag, startPoint x: 579, startPoint y: 319, endPoint x: 570, endPoint y: 318, distance: 8.9
click at [440, 180] on div at bounding box center [574, 321] width 19 height 14
drag, startPoint x: 584, startPoint y: 318, endPoint x: 661, endPoint y: 315, distance: 76.4
click at [440, 180] on div "[DATE] - 5.0 days [DATE]" at bounding box center [794, 304] width 644 height 388
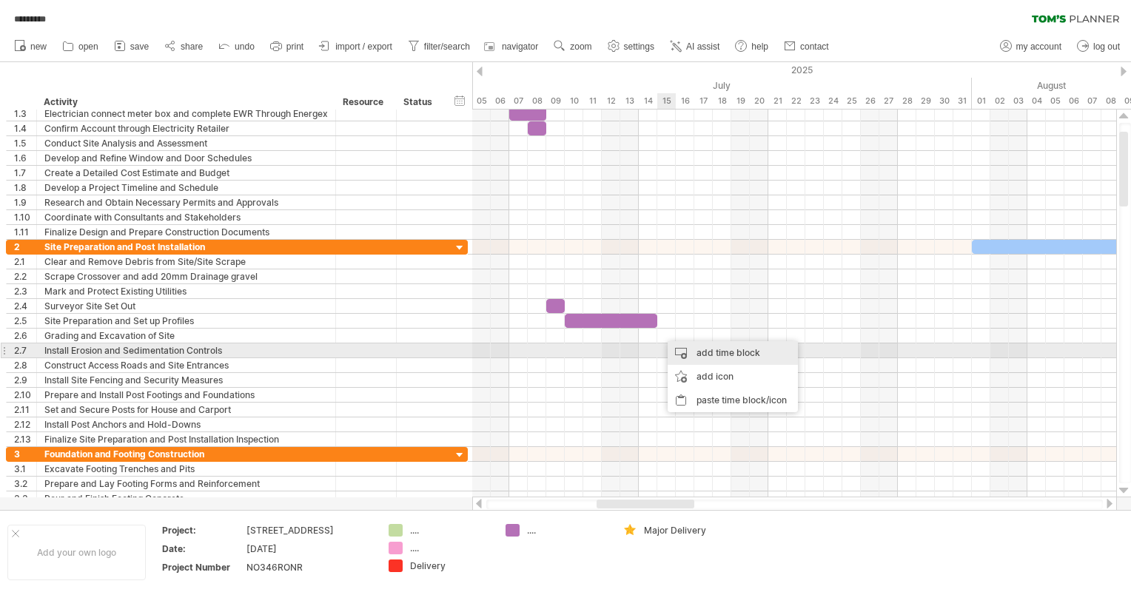
click at [440, 180] on div "add time block" at bounding box center [733, 353] width 130 height 24
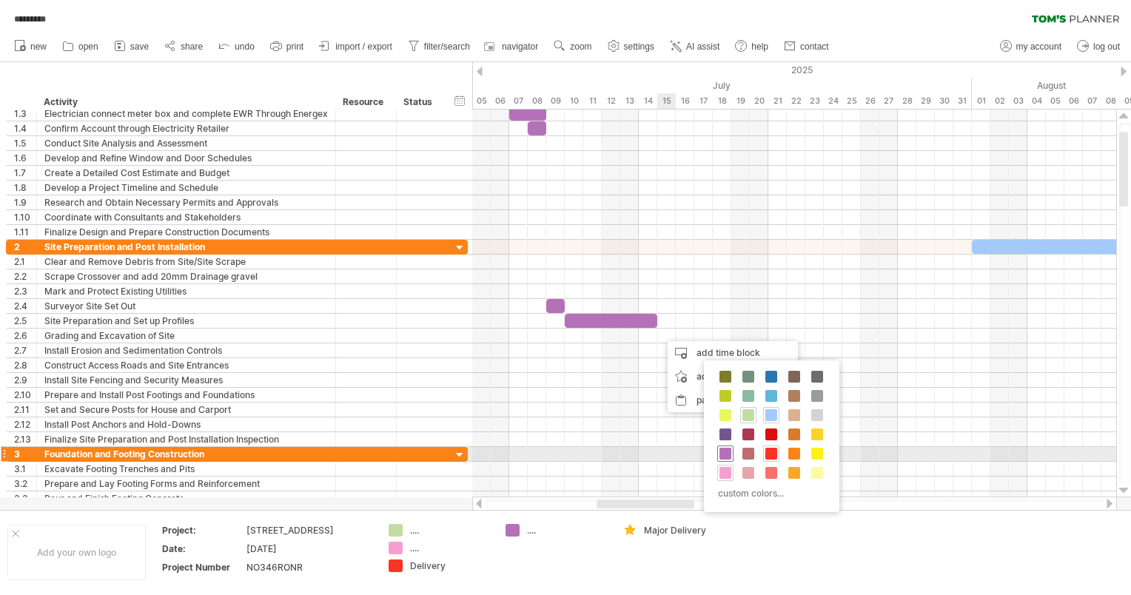
click at [440, 180] on span at bounding box center [726, 454] width 12 height 12
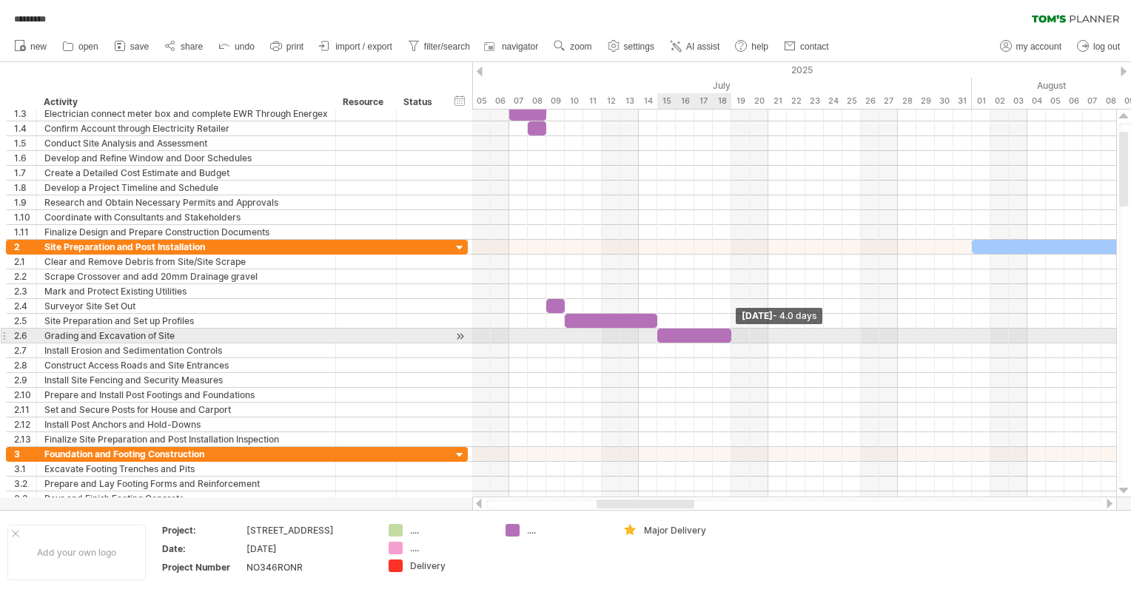
drag, startPoint x: 678, startPoint y: 332, endPoint x: 730, endPoint y: 332, distance: 52.6
click at [440, 180] on span at bounding box center [732, 336] width 6 height 14
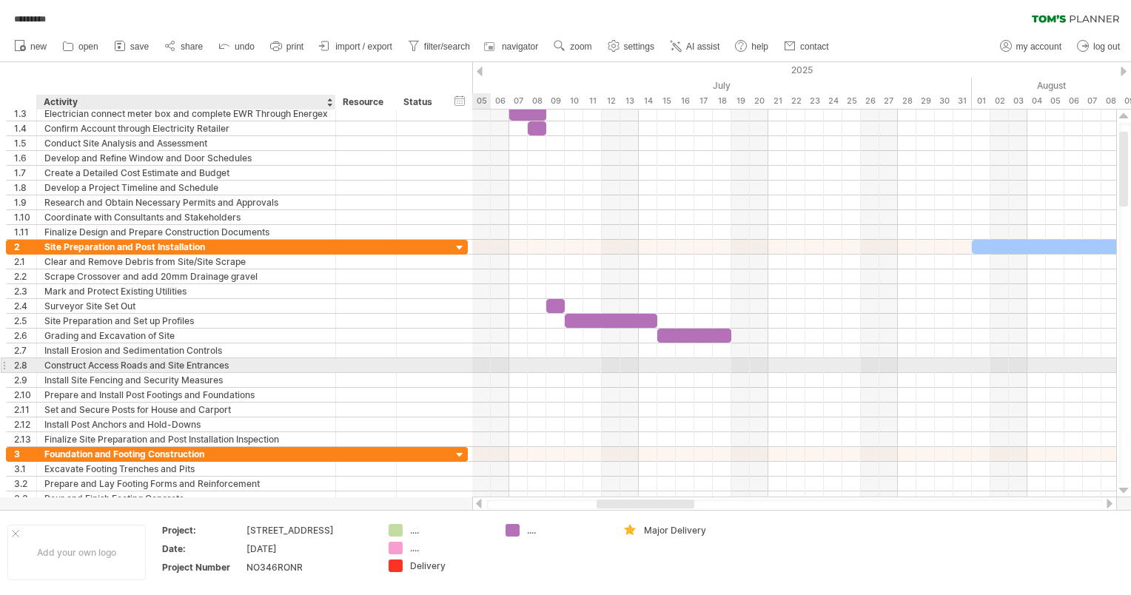
click at [110, 180] on div "Construct Access Roads and Site Entrances" at bounding box center [186, 365] width 284 height 14
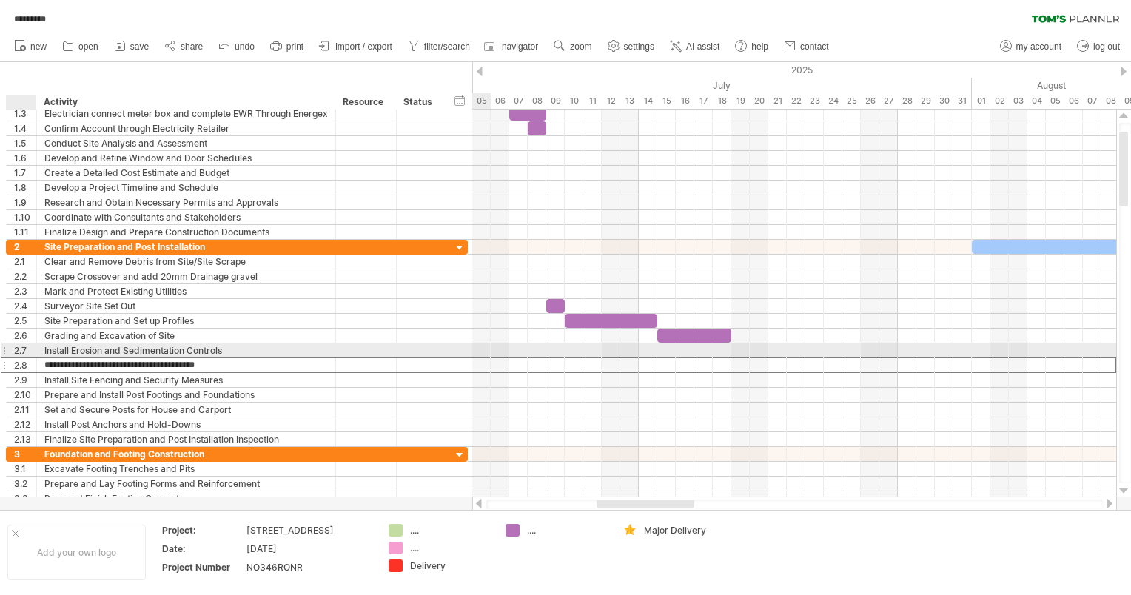
click at [23, 180] on div "2.7" at bounding box center [25, 351] width 22 height 14
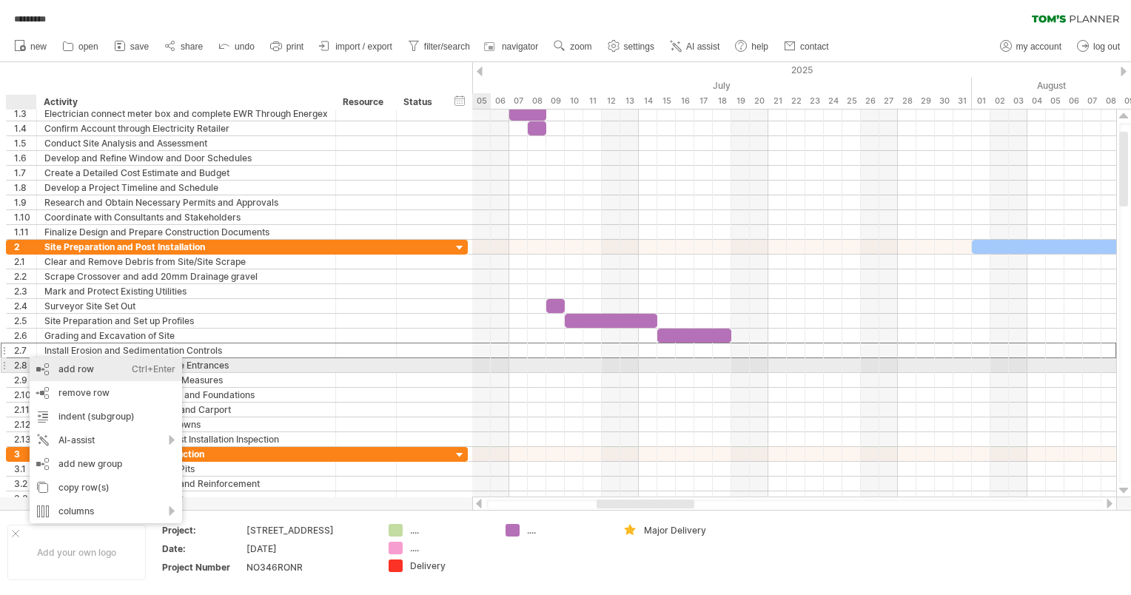
click at [69, 180] on div "add row Ctrl+Enter Cmd+Enter" at bounding box center [106, 370] width 153 height 24
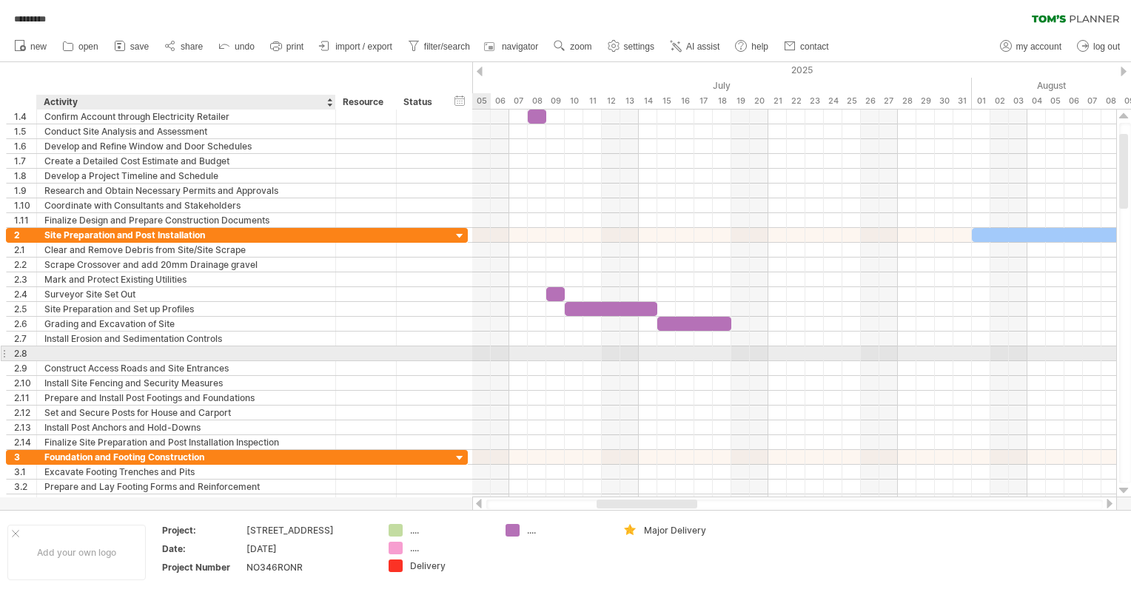
click at [75, 180] on div at bounding box center [186, 354] width 284 height 14
type input "**********"
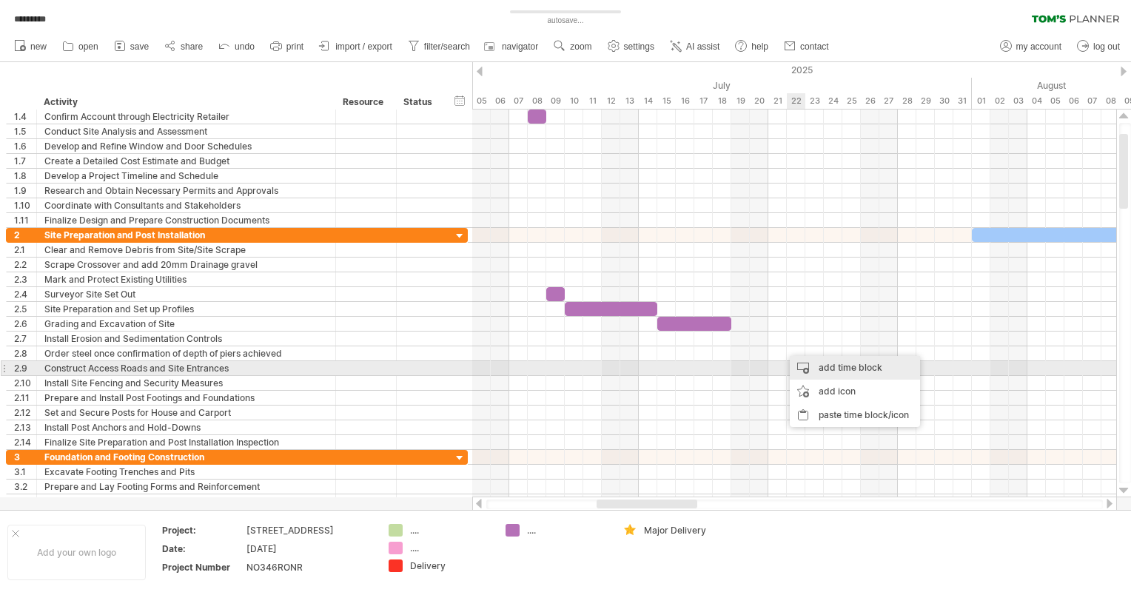
click at [440, 180] on div "add time block" at bounding box center [855, 368] width 130 height 24
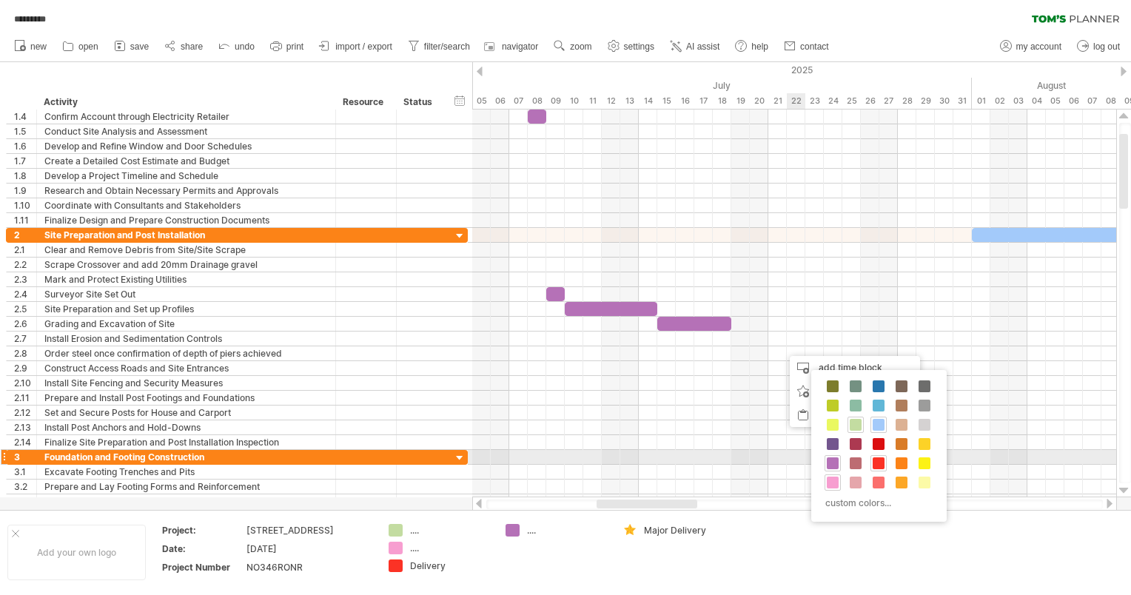
click at [440, 180] on span at bounding box center [833, 464] width 12 height 12
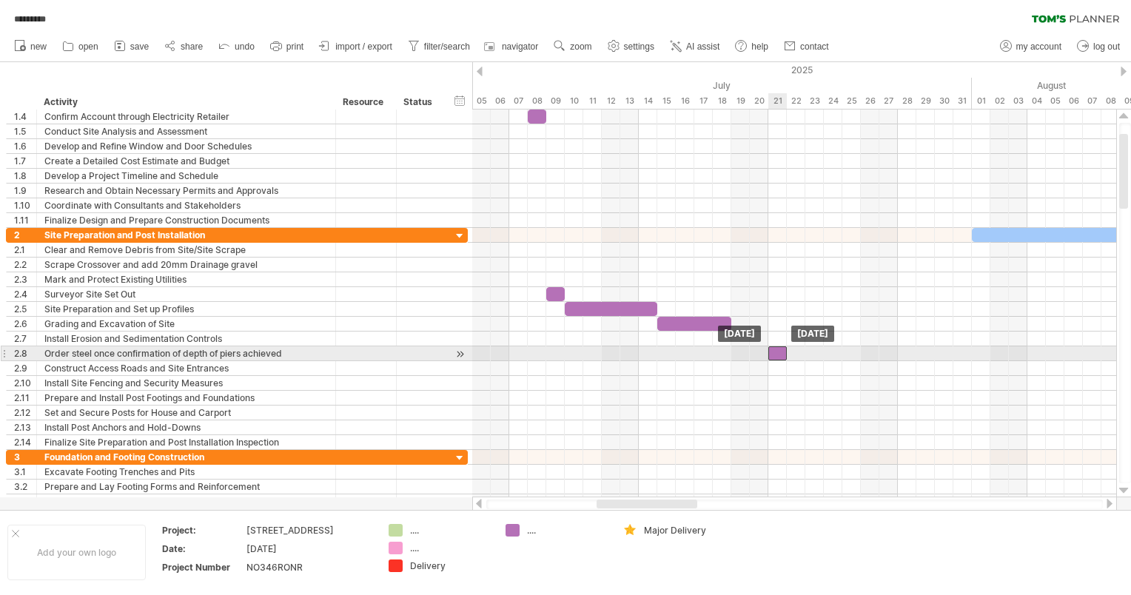
drag, startPoint x: 795, startPoint y: 352, endPoint x: 777, endPoint y: 353, distance: 17.8
click at [440, 180] on div at bounding box center [778, 354] width 19 height 14
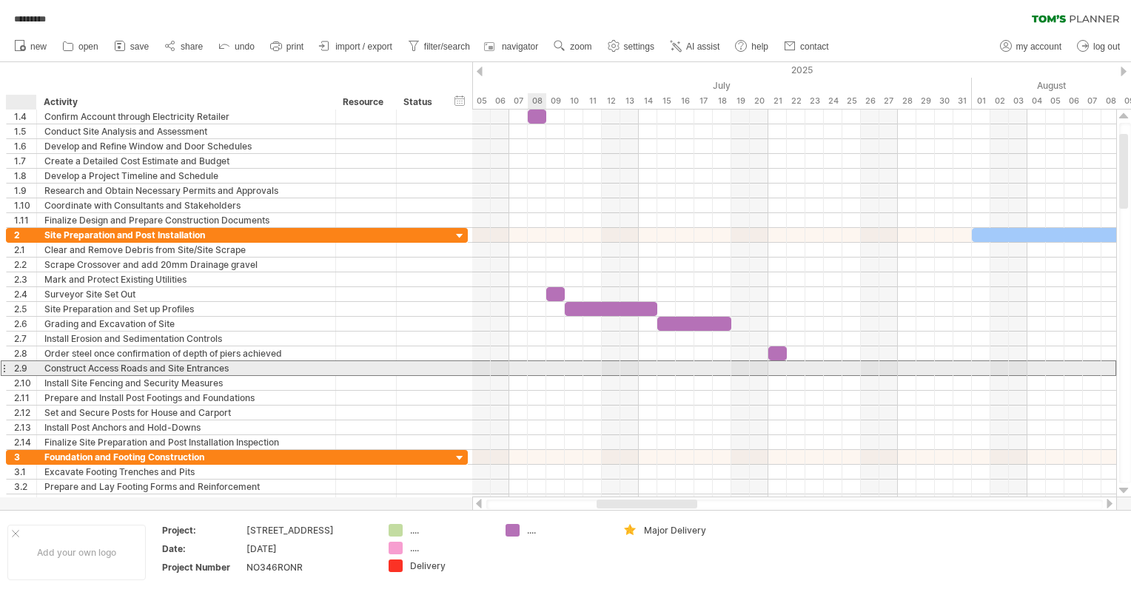
click at [95, 180] on div "Construct Access Roads and Site Entrances" at bounding box center [186, 368] width 284 height 14
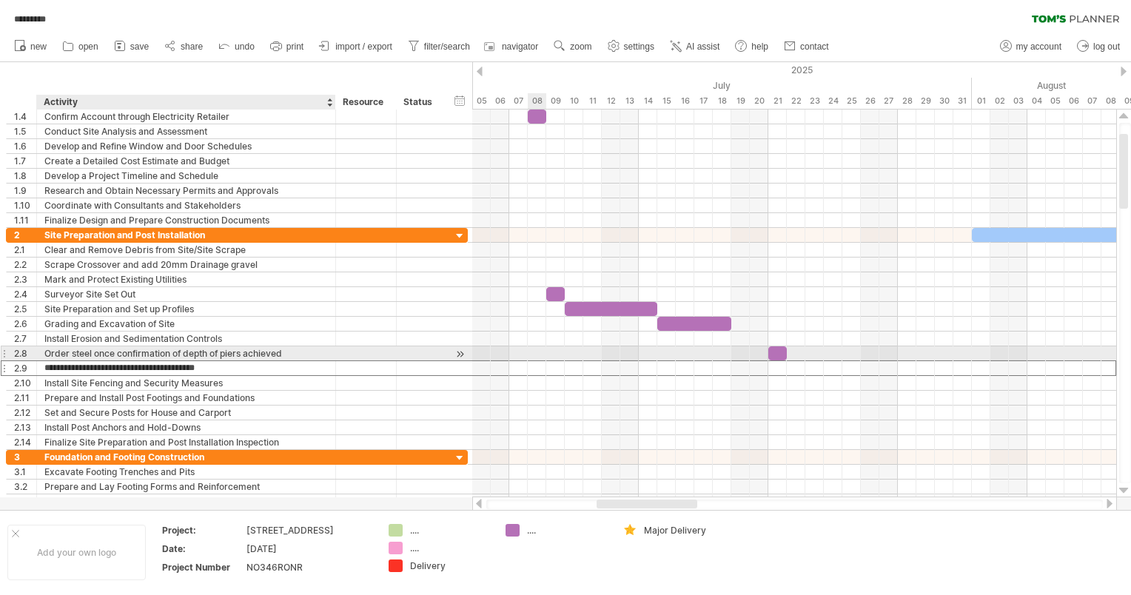
click at [207, 180] on input "**********" at bounding box center [186, 368] width 284 height 14
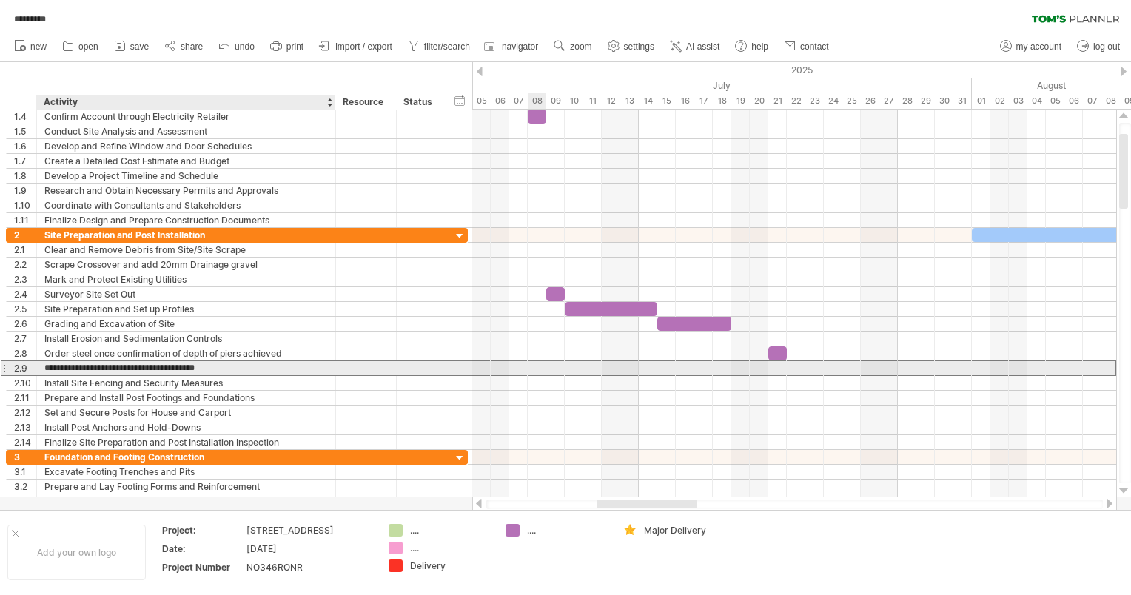
drag, startPoint x: 233, startPoint y: 363, endPoint x: 48, endPoint y: 370, distance: 184.5
click at [48, 180] on input "**********" at bounding box center [186, 368] width 284 height 14
type input "*"
type input "**********"
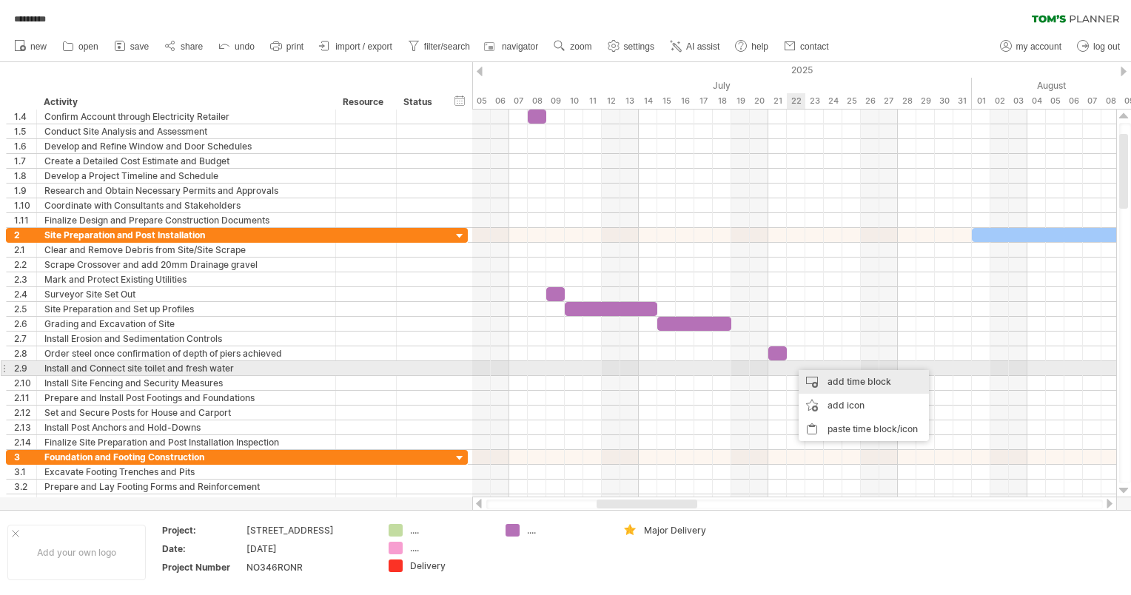
click at [440, 180] on div "add time block" at bounding box center [864, 382] width 130 height 24
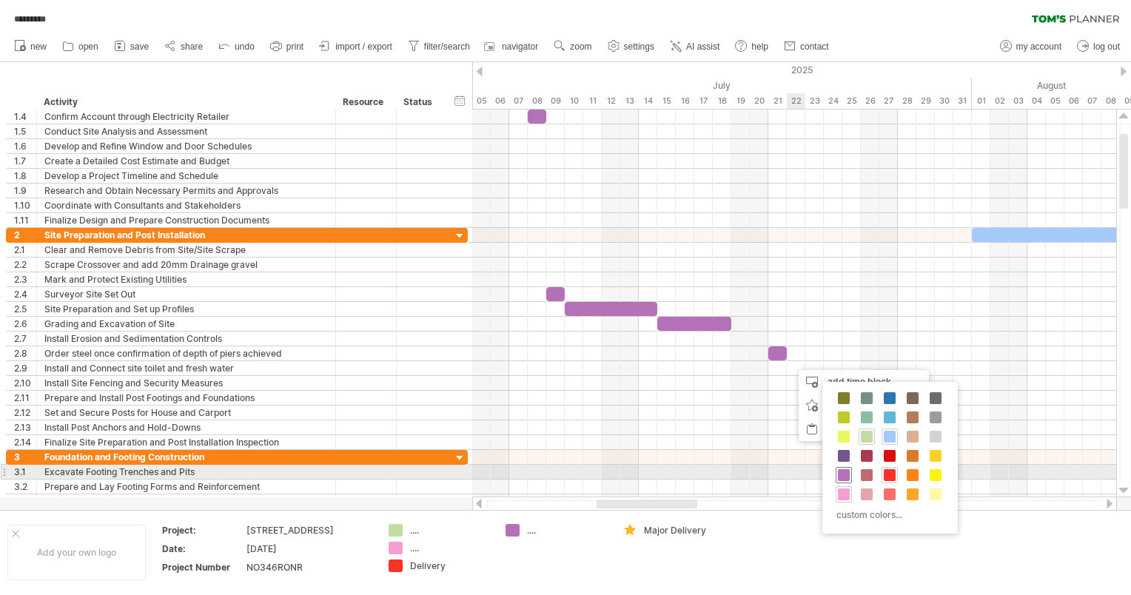
click at [440, 180] on span at bounding box center [844, 475] width 12 height 12
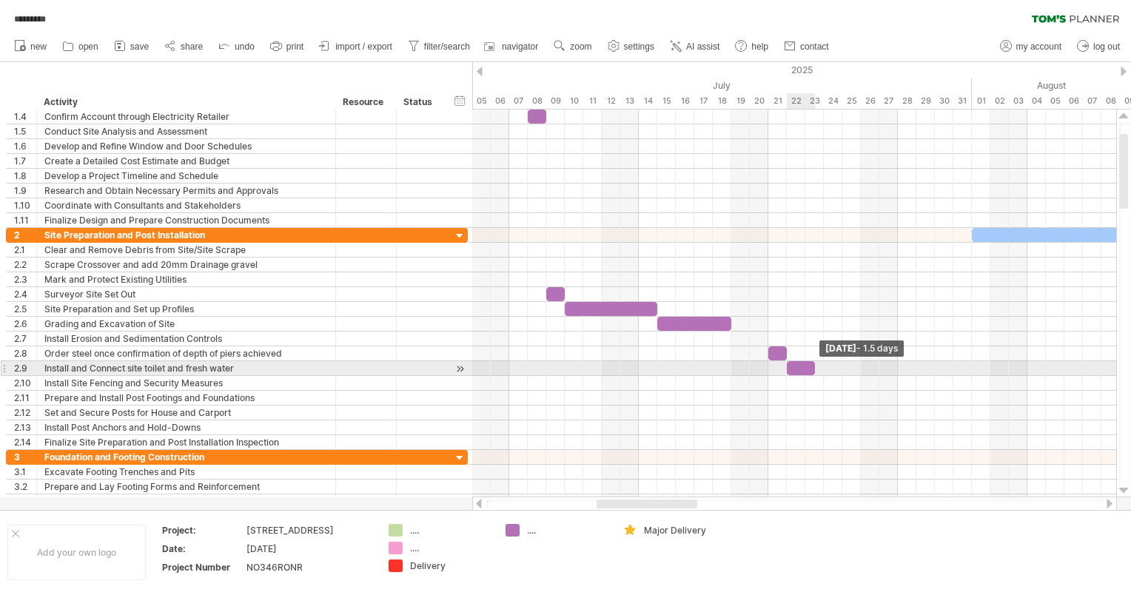
drag, startPoint x: 806, startPoint y: 366, endPoint x: 816, endPoint y: 366, distance: 10.4
click at [440, 180] on span at bounding box center [815, 368] width 6 height 14
drag, startPoint x: 816, startPoint y: 366, endPoint x: 824, endPoint y: 366, distance: 8.1
click at [440, 180] on span at bounding box center [824, 368] width 6 height 14
click at [25, 180] on div "2.9" at bounding box center [25, 368] width 22 height 14
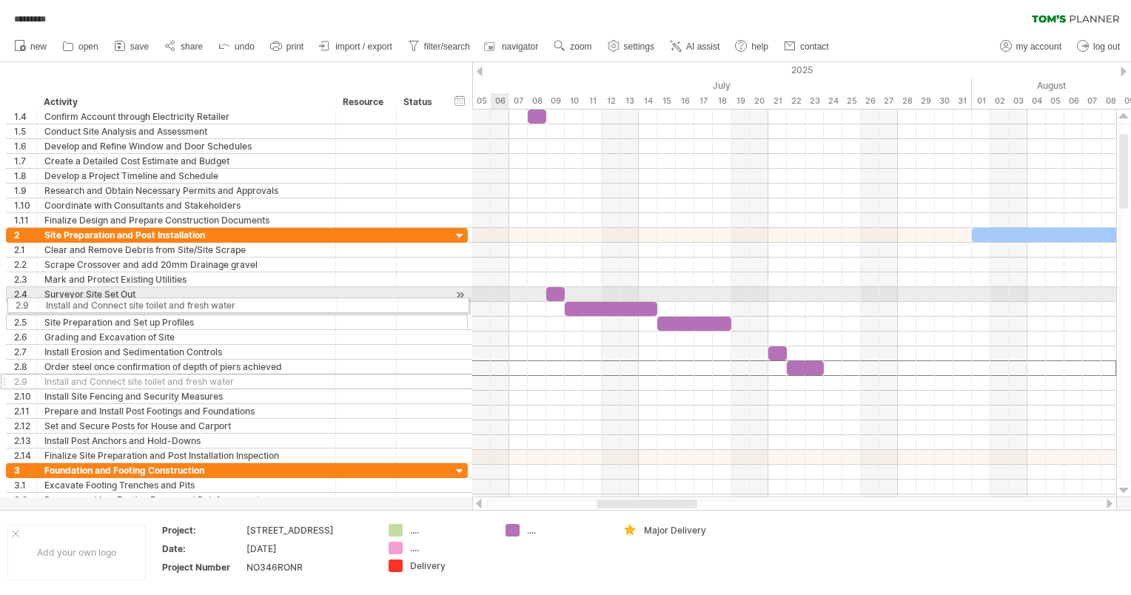
drag, startPoint x: 4, startPoint y: 366, endPoint x: 1, endPoint y: 303, distance: 63.0
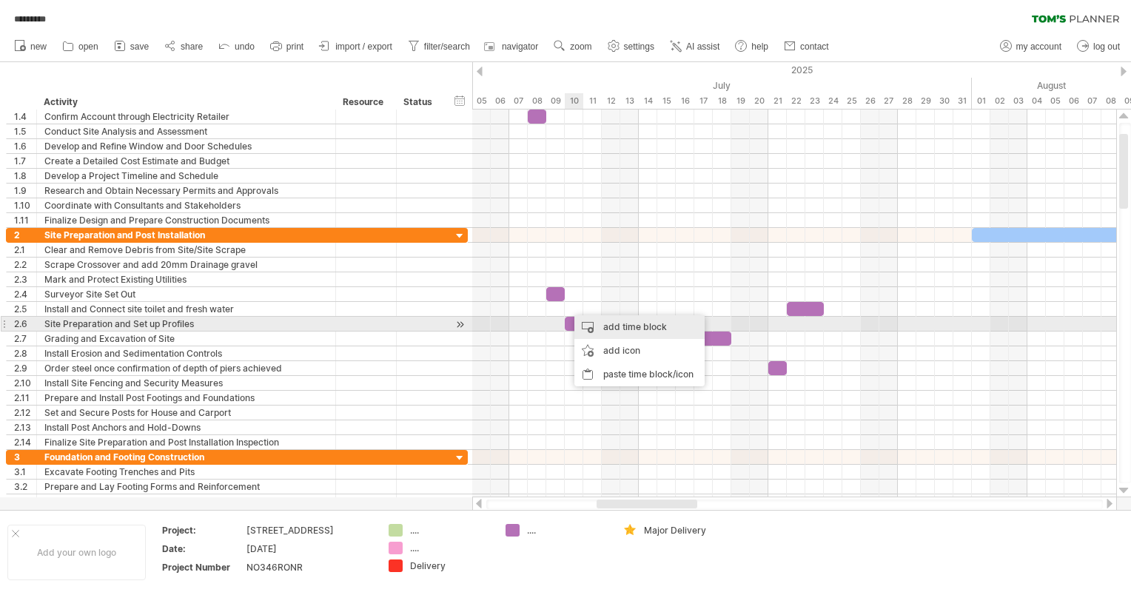
click at [440, 180] on div "add time block" at bounding box center [640, 327] width 130 height 24
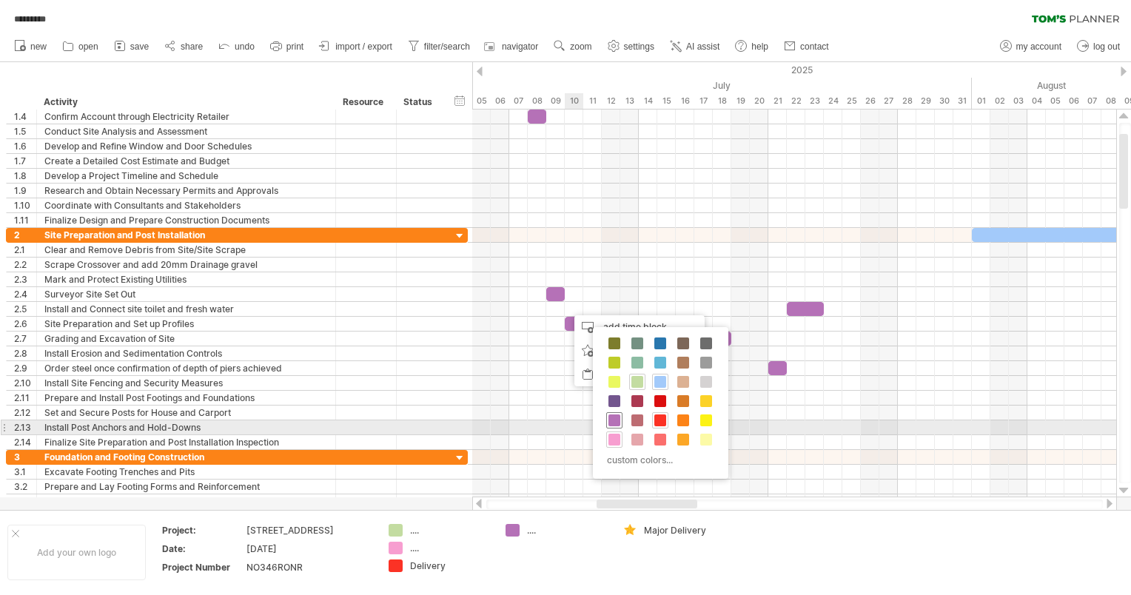
drag, startPoint x: 616, startPoint y: 421, endPoint x: 615, endPoint y: 410, distance: 11.2
click at [440, 180] on span at bounding box center [615, 421] width 12 height 12
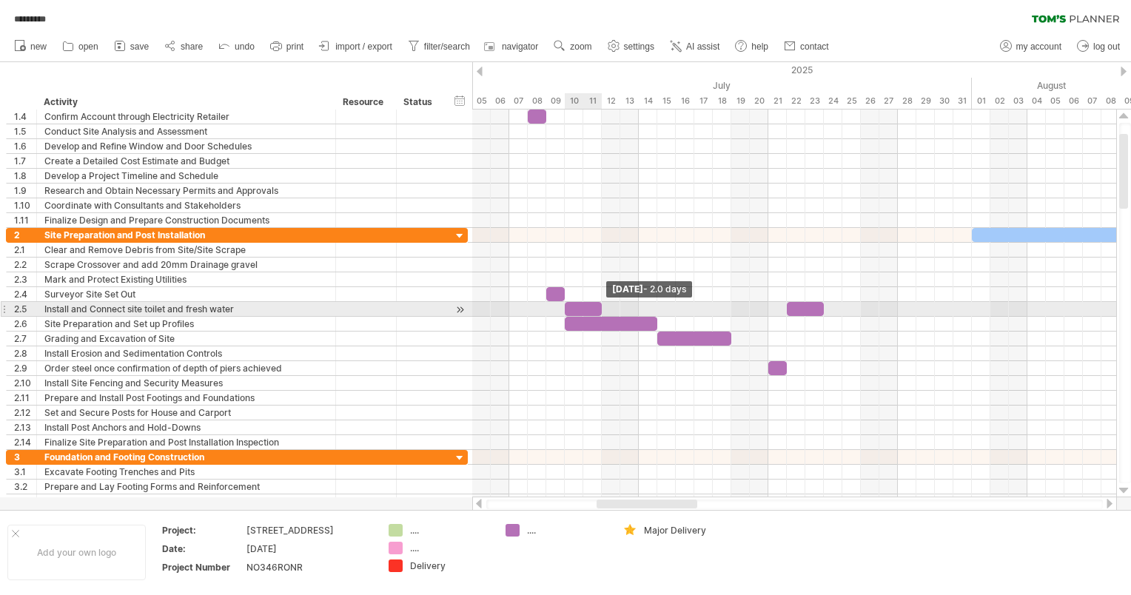
drag, startPoint x: 582, startPoint y: 310, endPoint x: 601, endPoint y: 310, distance: 19.3
click at [440, 180] on span at bounding box center [602, 309] width 6 height 14
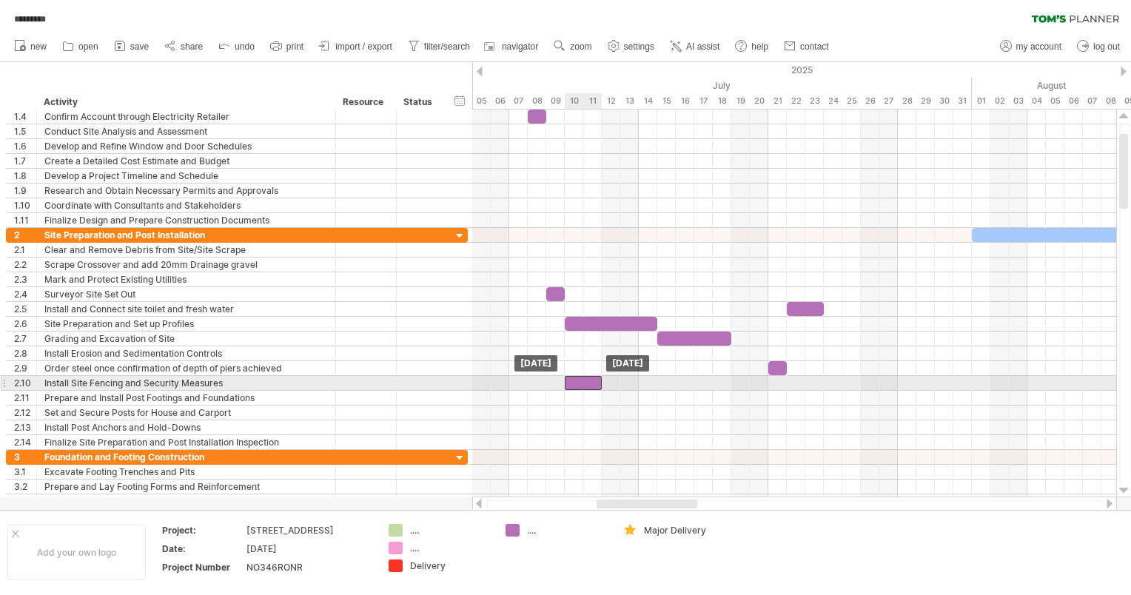
drag, startPoint x: 586, startPoint y: 309, endPoint x: 581, endPoint y: 380, distance: 71.2
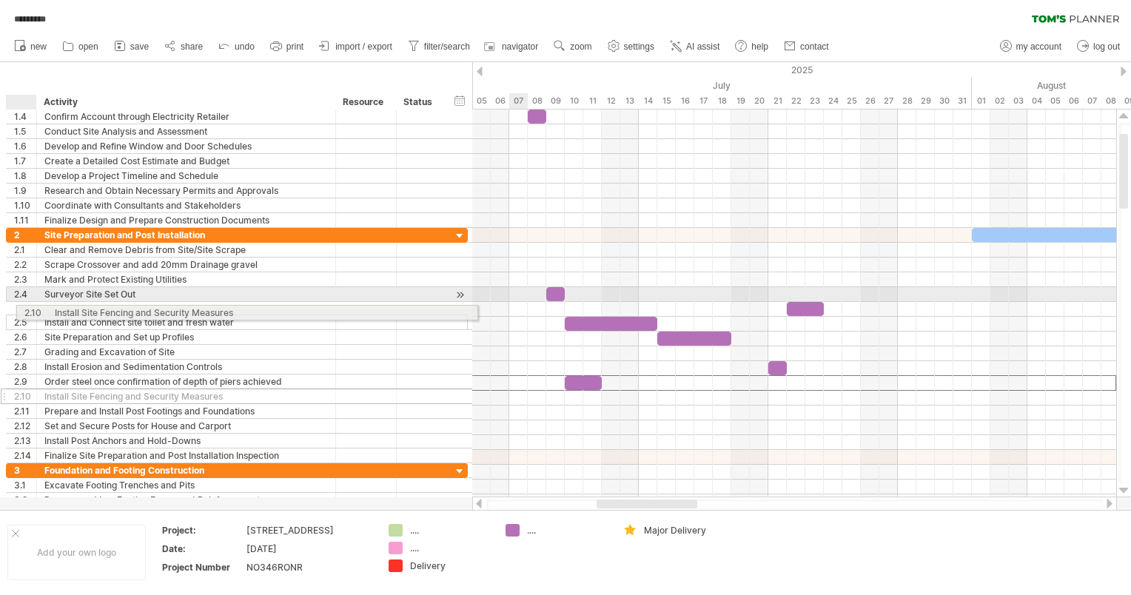
drag, startPoint x: 7, startPoint y: 382, endPoint x: 13, endPoint y: 310, distance: 72.0
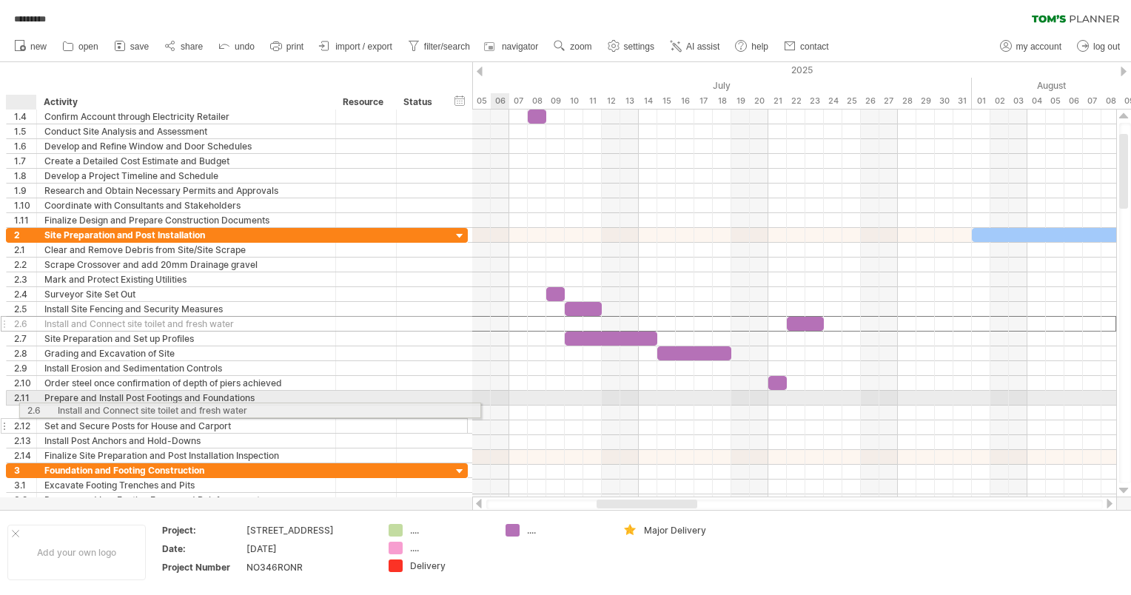
drag, startPoint x: 7, startPoint y: 321, endPoint x: 18, endPoint y: 408, distance: 87.3
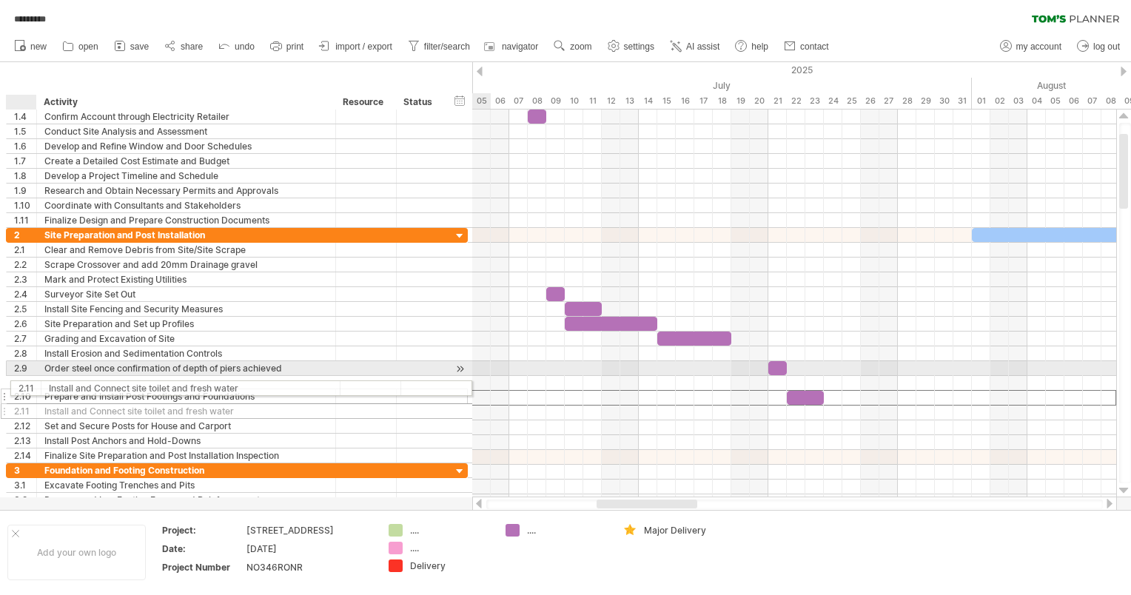
drag, startPoint x: 11, startPoint y: 394, endPoint x: 10, endPoint y: 386, distance: 8.2
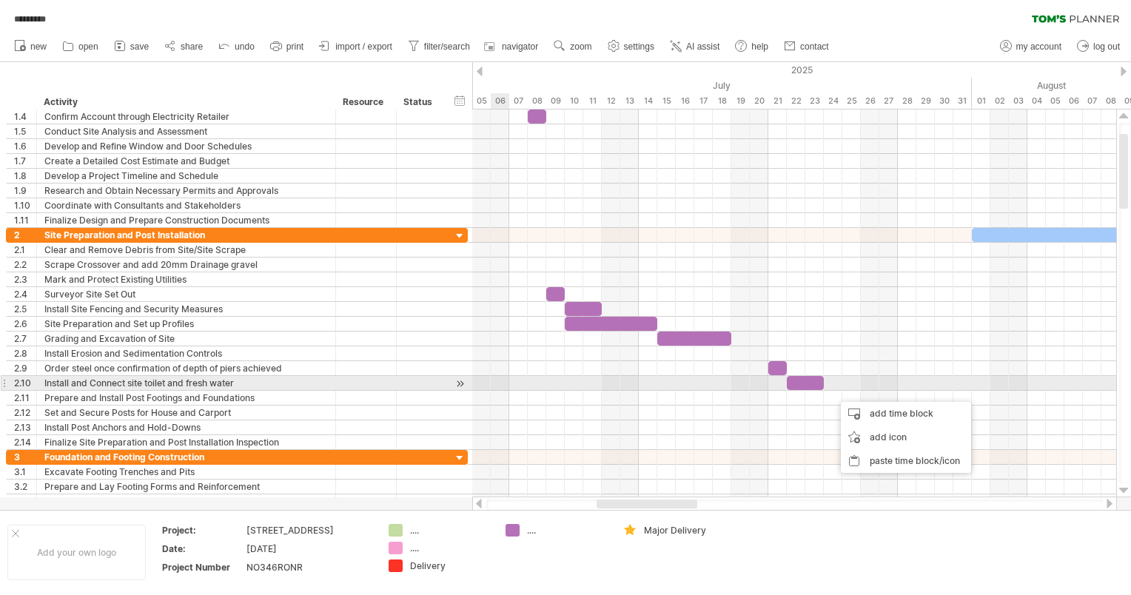
click at [264, 180] on div "Install and Connect site toilet and fresh water" at bounding box center [186, 383] width 284 height 14
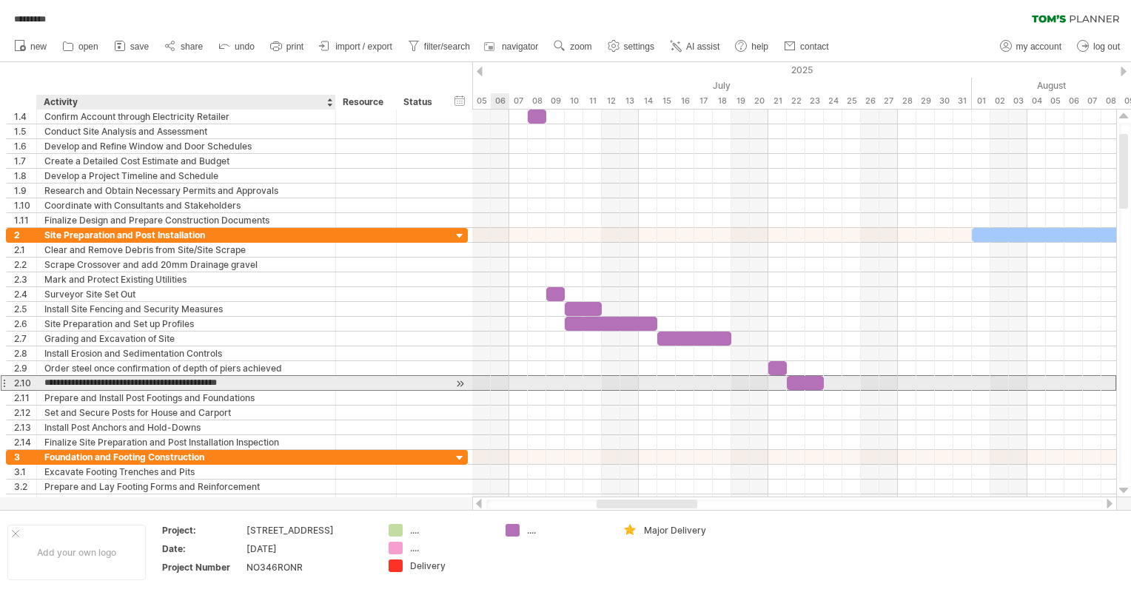
click at [265, 180] on input "**********" at bounding box center [186, 383] width 284 height 14
click at [158, 180] on input "**********" at bounding box center [186, 383] width 284 height 14
drag, startPoint x: 158, startPoint y: 378, endPoint x: 255, endPoint y: 382, distance: 97.1
click at [158, 180] on input "**********" at bounding box center [186, 383] width 284 height 14
click at [264, 180] on input "**********" at bounding box center [186, 383] width 284 height 14
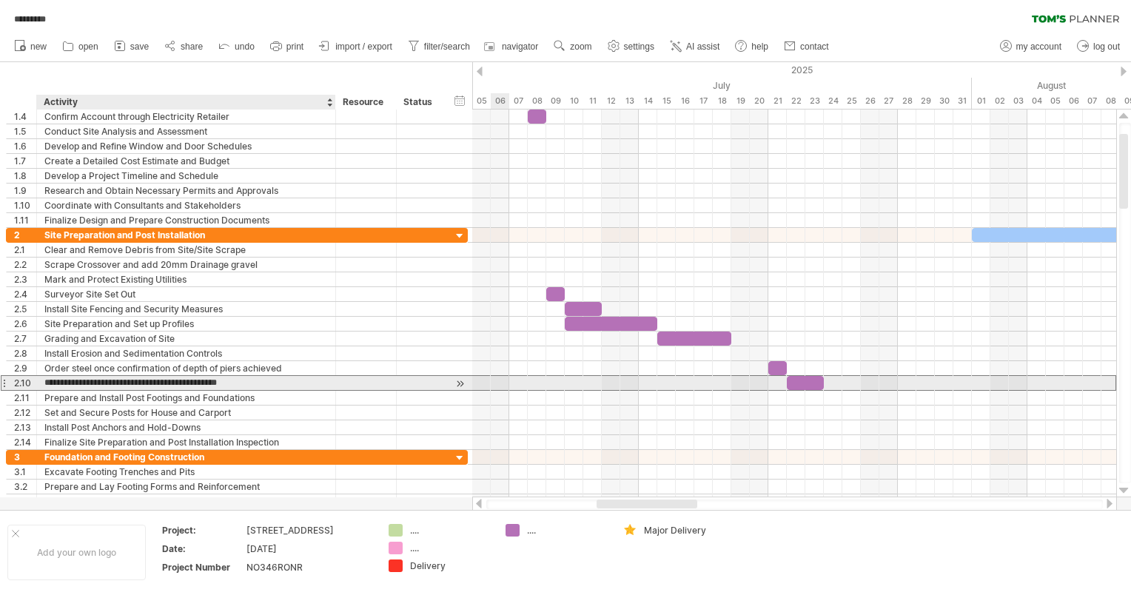
drag, startPoint x: 273, startPoint y: 384, endPoint x: 130, endPoint y: 385, distance: 142.2
click at [131, 180] on input "**********" at bounding box center [186, 383] width 284 height 14
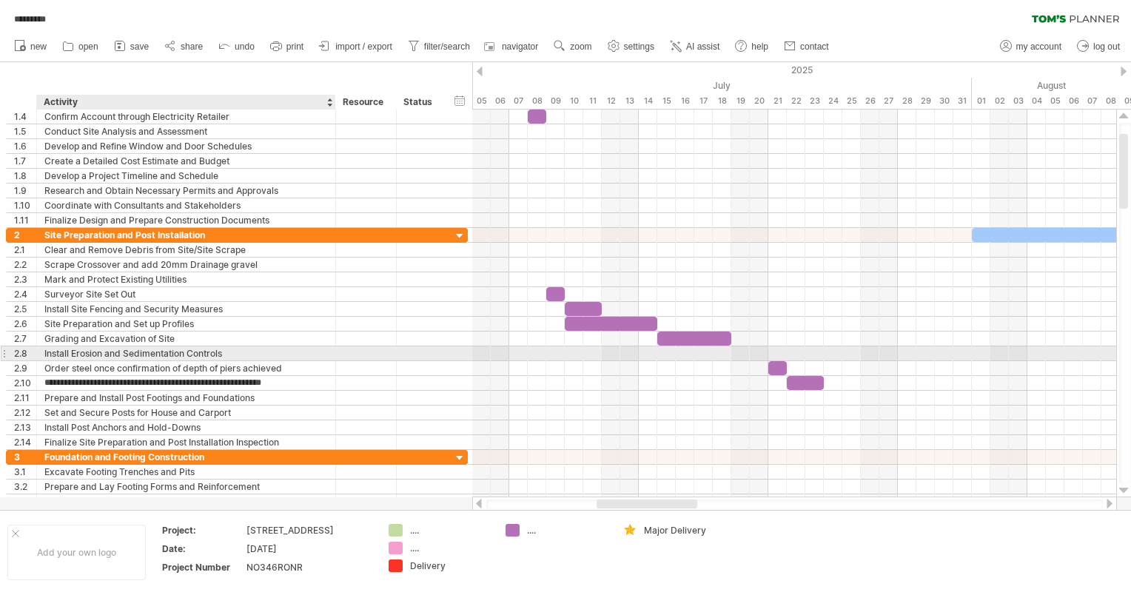
type input "**********"
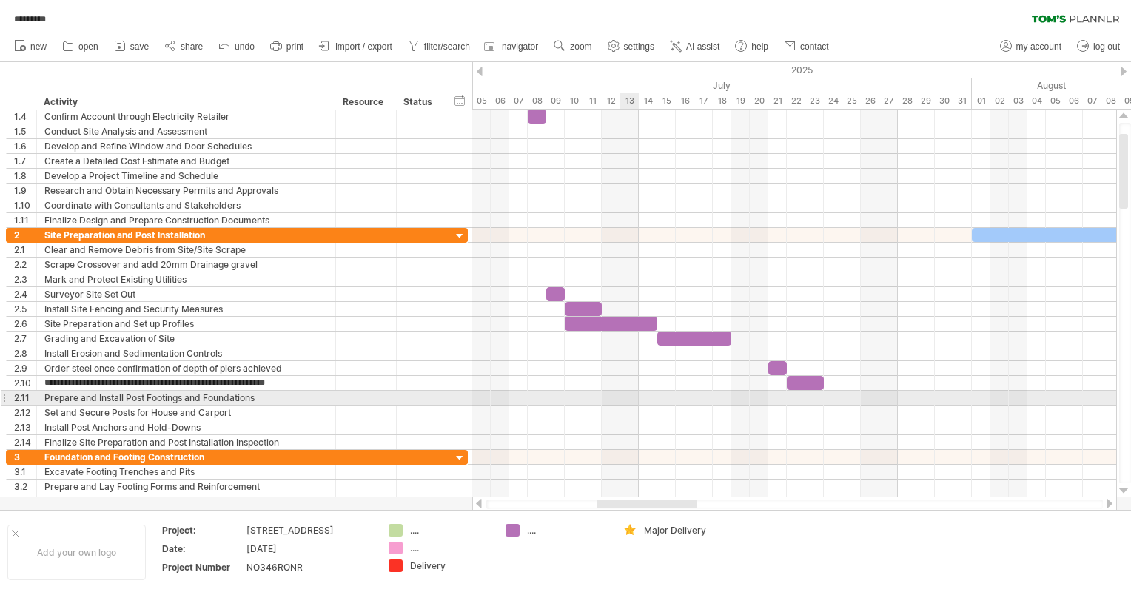
click at [440, 180] on div at bounding box center [794, 398] width 644 height 15
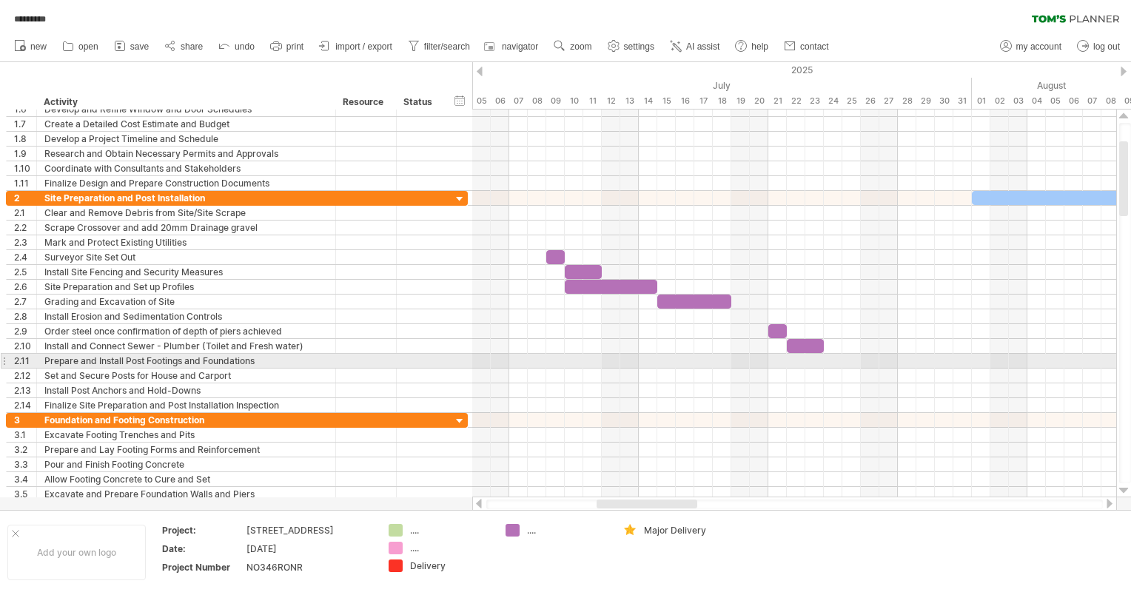
click at [10, 180] on div "2.11" at bounding box center [22, 361] width 30 height 14
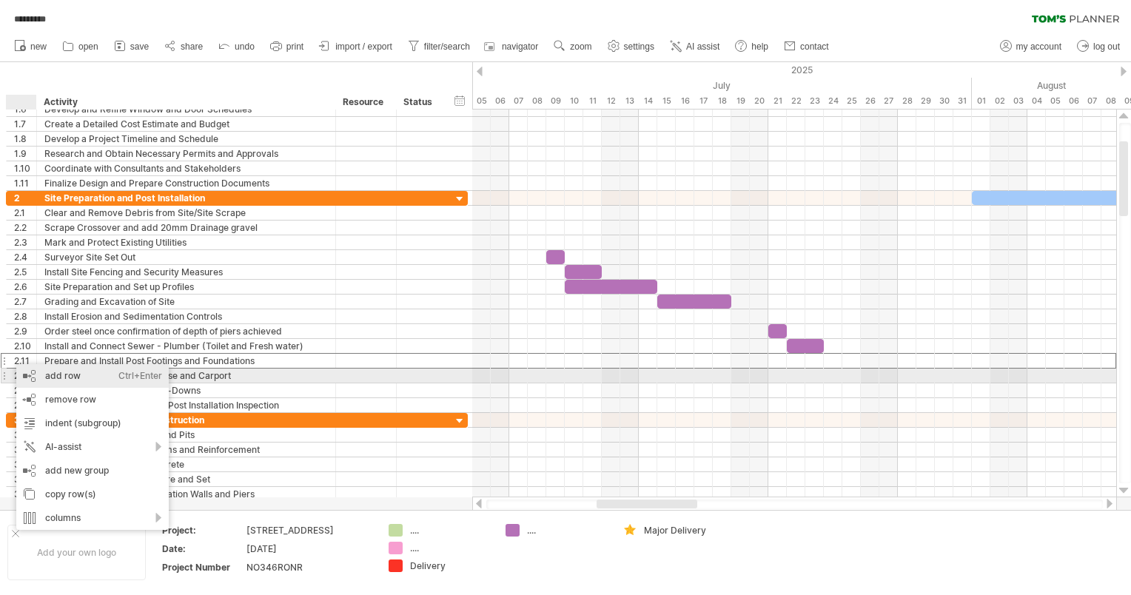
click at [59, 180] on div "add row Ctrl+Enter Cmd+Enter" at bounding box center [92, 376] width 153 height 24
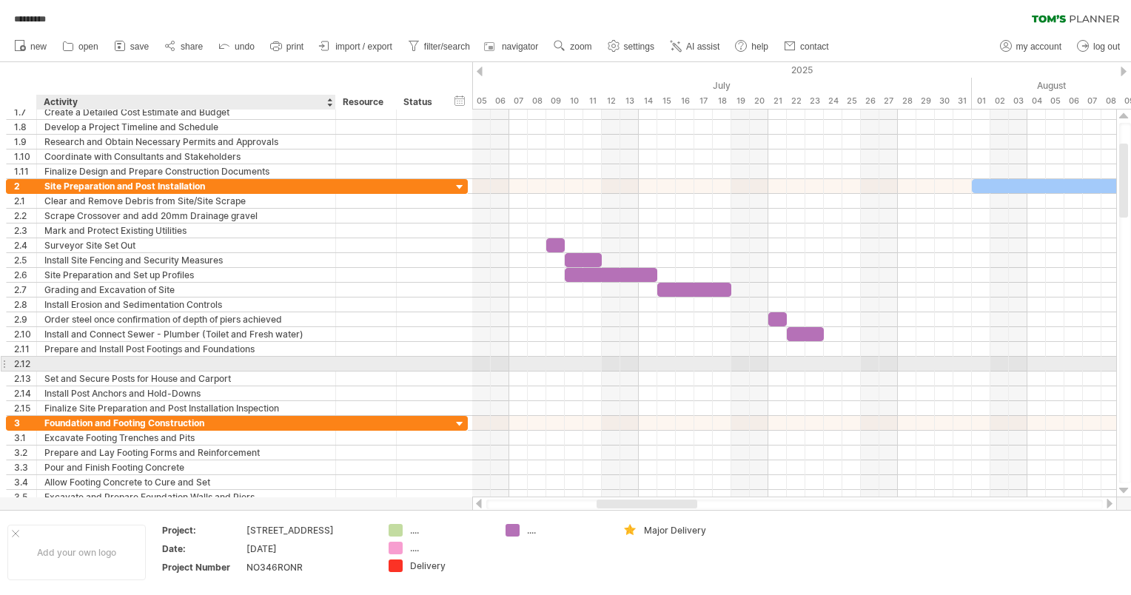
click at [93, 180] on div at bounding box center [186, 364] width 284 height 14
type input "**********"
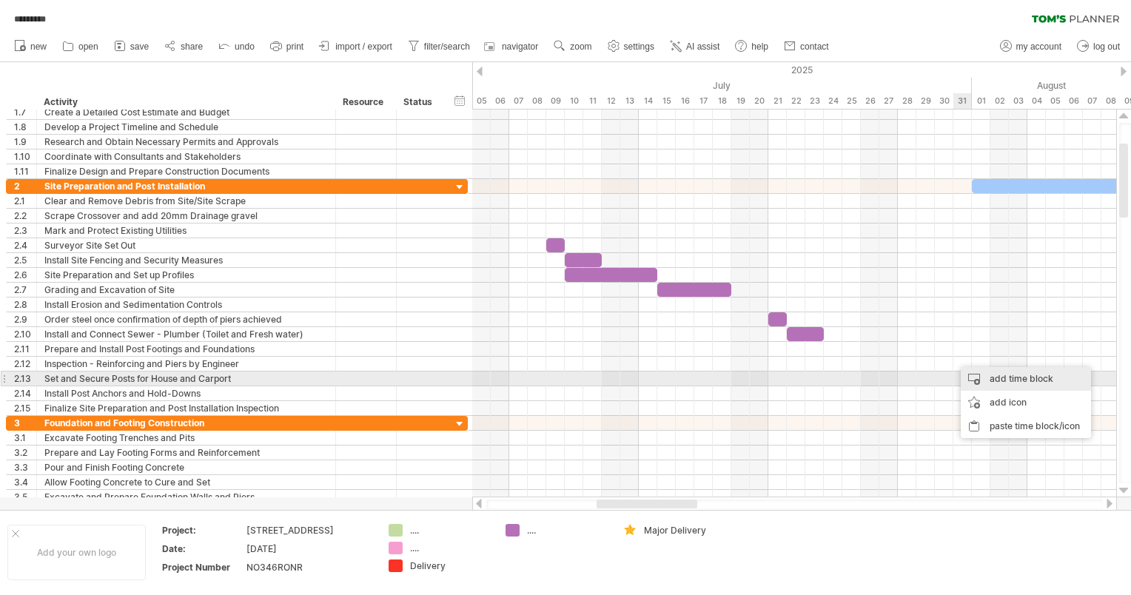
click at [440, 180] on div "add time block" at bounding box center [1026, 379] width 130 height 24
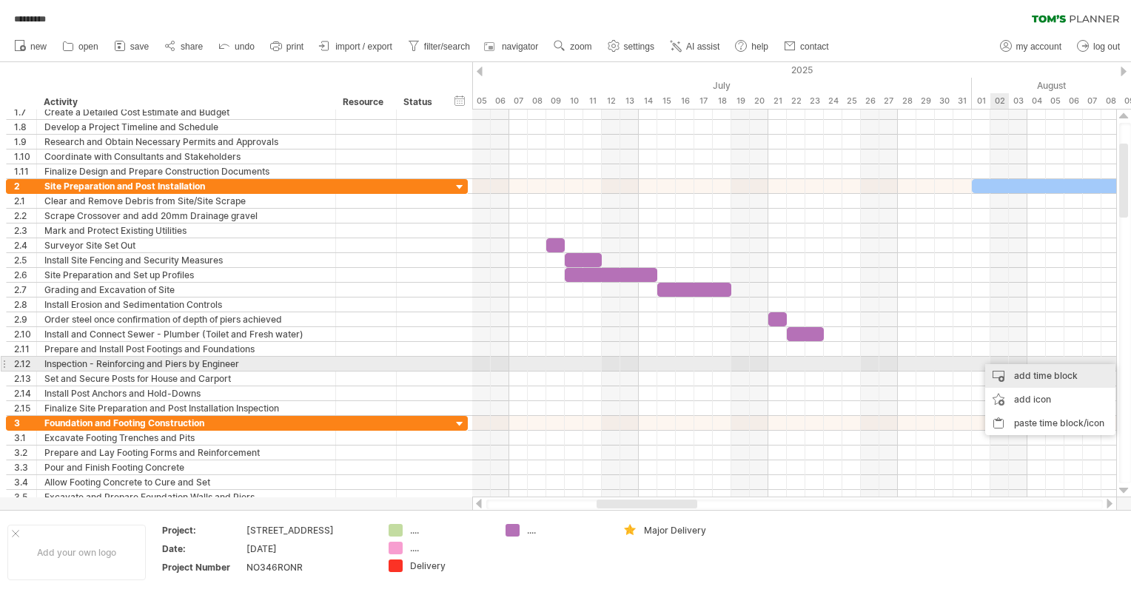
click at [440, 180] on div "add time block" at bounding box center [1051, 376] width 130 height 24
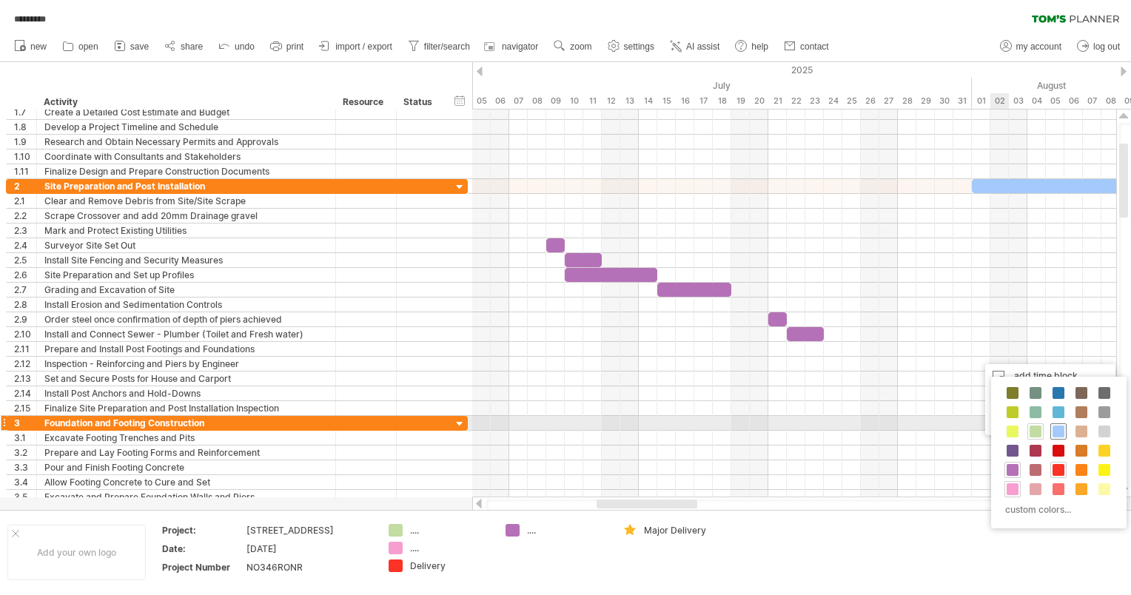
click at [440, 180] on span at bounding box center [1059, 432] width 12 height 12
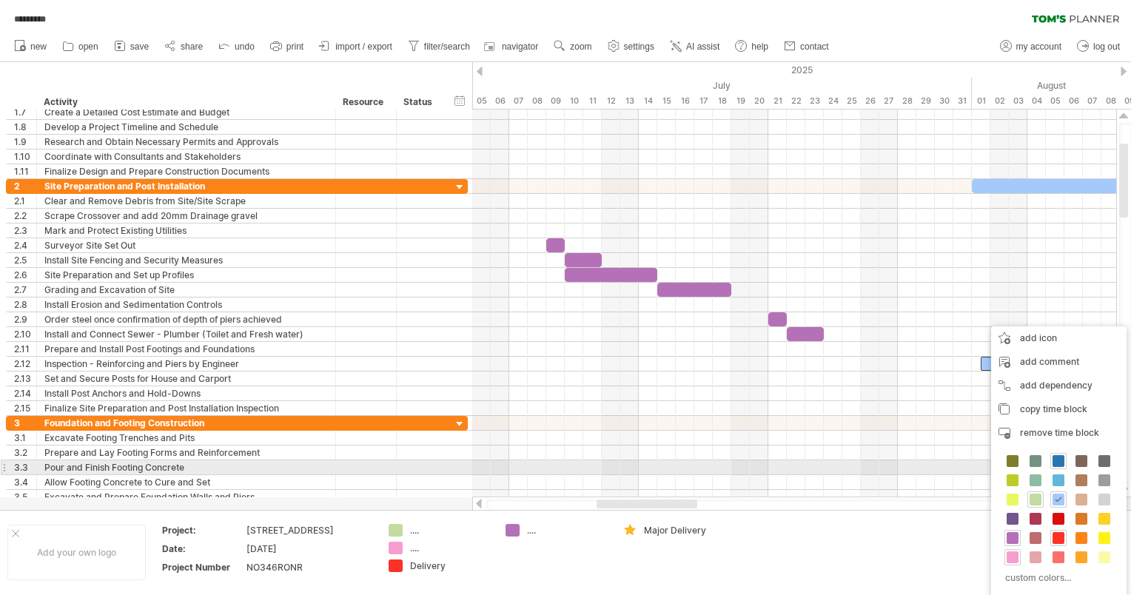
click at [440, 180] on div at bounding box center [1059, 461] width 16 height 16
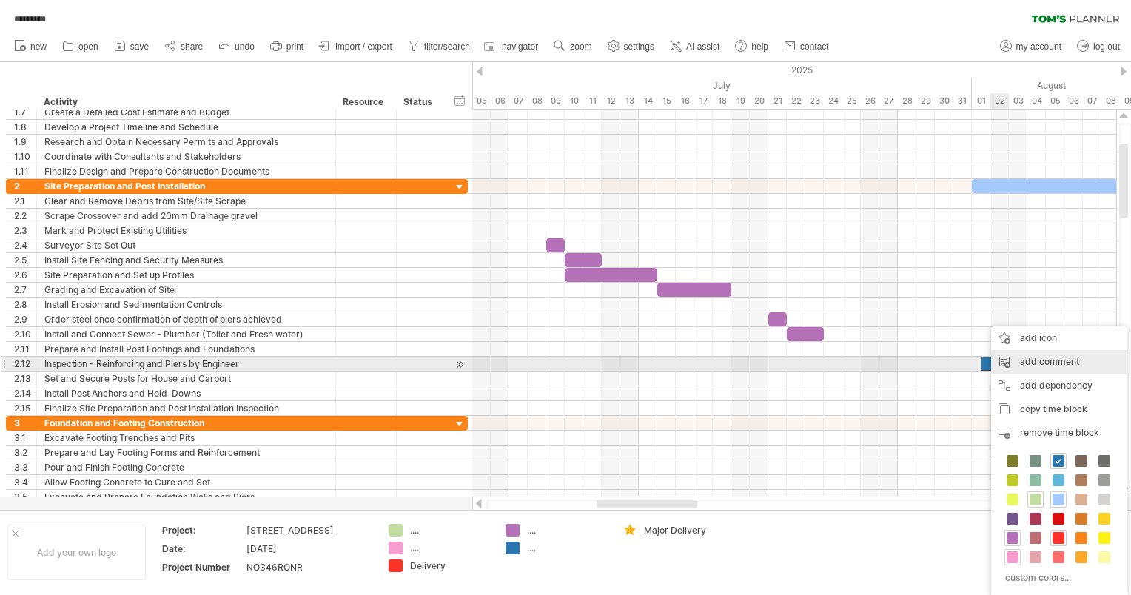
click at [440, 180] on div "add comment" at bounding box center [1060, 362] width 136 height 24
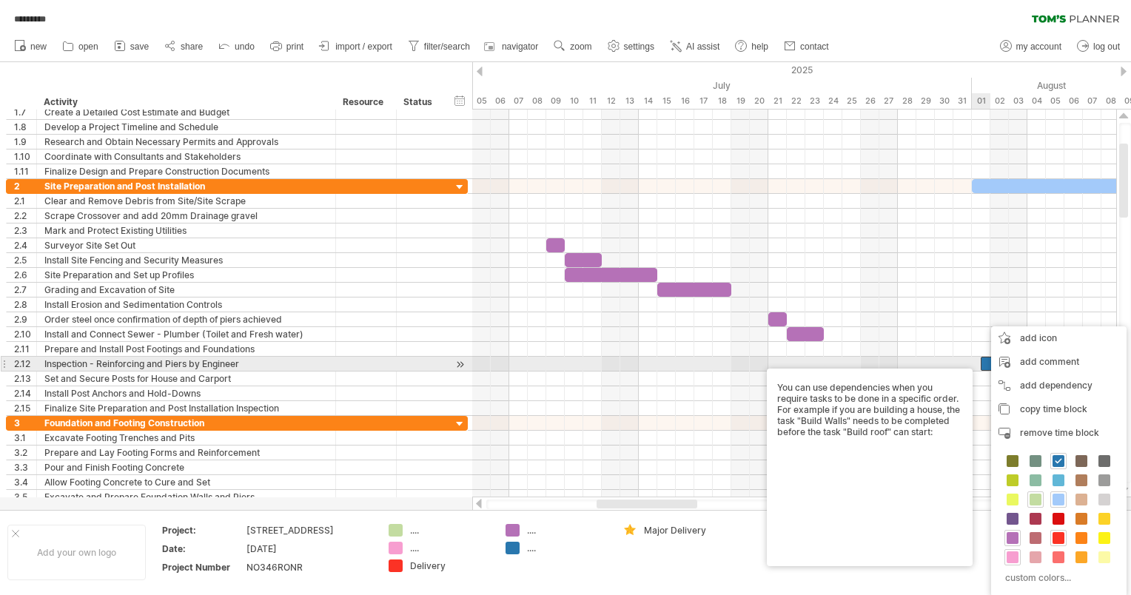
click at [440, 180] on div at bounding box center [794, 364] width 644 height 15
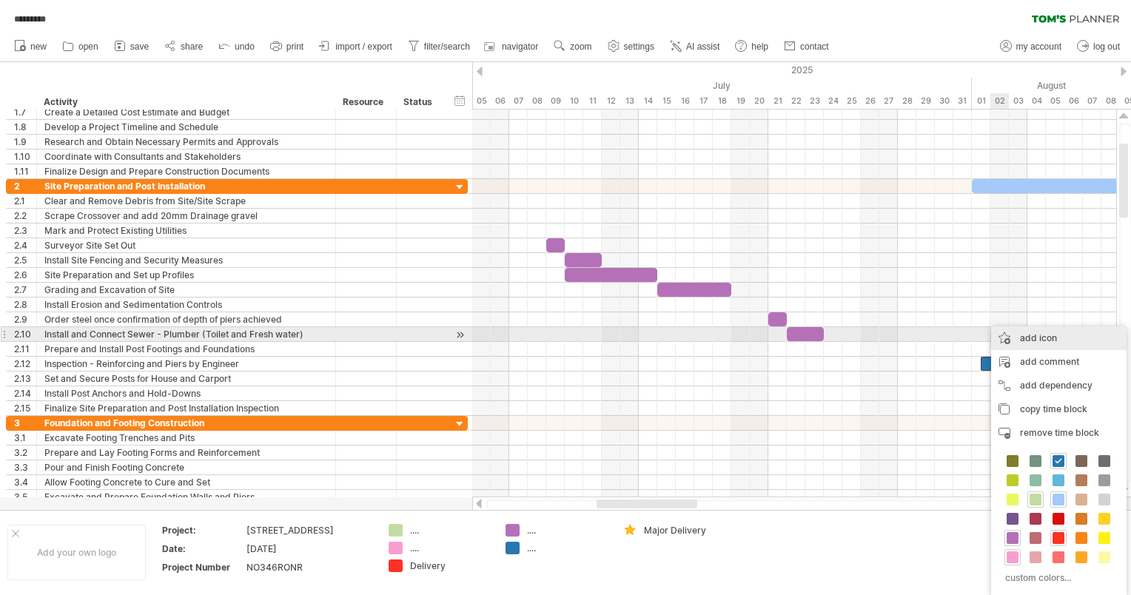
click at [440, 180] on div "add icon" at bounding box center [1060, 339] width 136 height 24
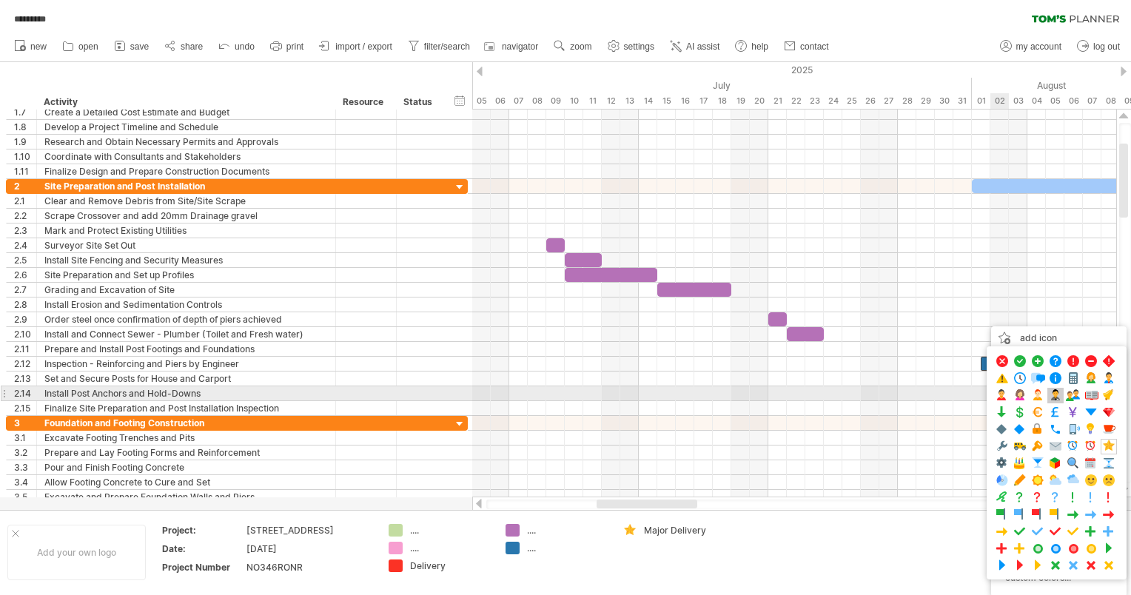
click at [440, 180] on span at bounding box center [1056, 396] width 15 height 14
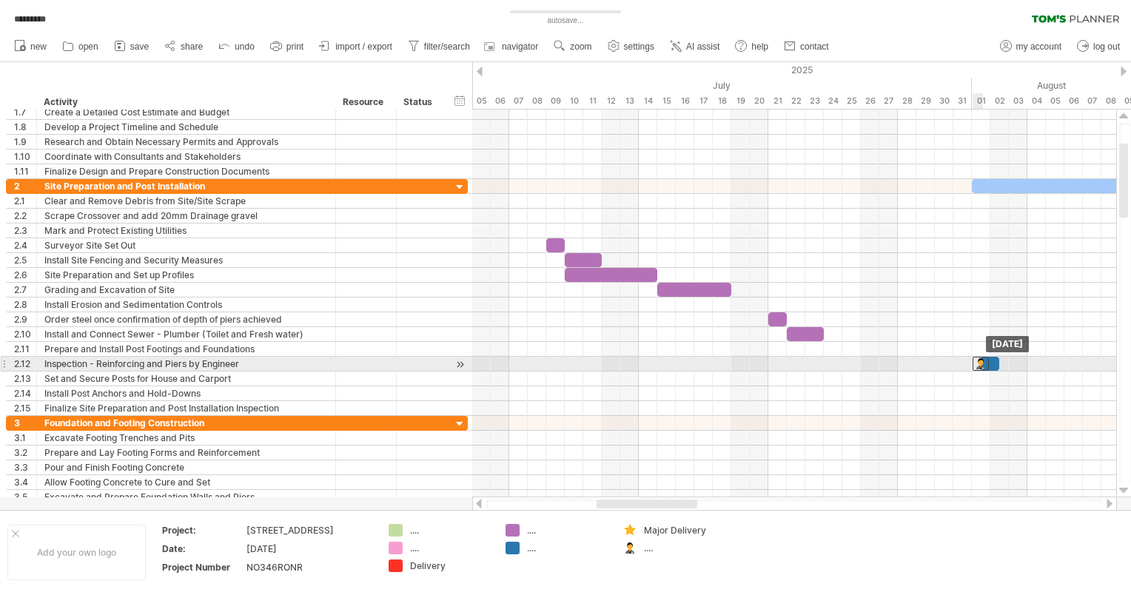
click at [440, 180] on div at bounding box center [981, 364] width 16 height 14
drag, startPoint x: 992, startPoint y: 361, endPoint x: 984, endPoint y: 361, distance: 8.2
